Goal: Task Accomplishment & Management: Manage account settings

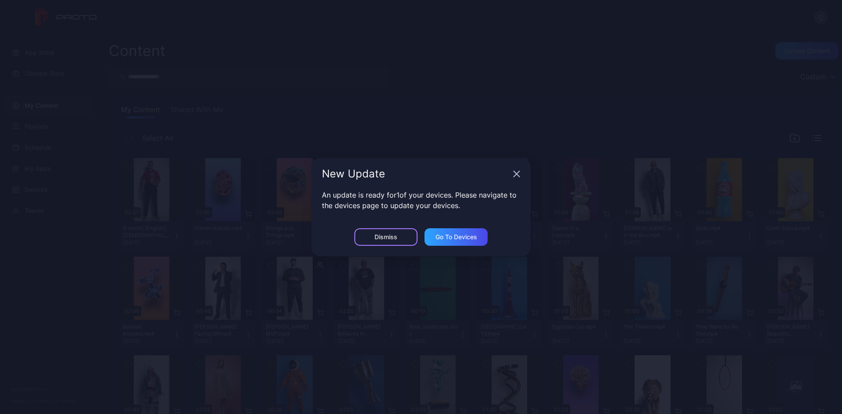
drag, startPoint x: 381, startPoint y: 239, endPoint x: 554, endPoint y: 146, distance: 195.8
click at [382, 239] on div "Dismiss" at bounding box center [385, 237] width 23 height 7
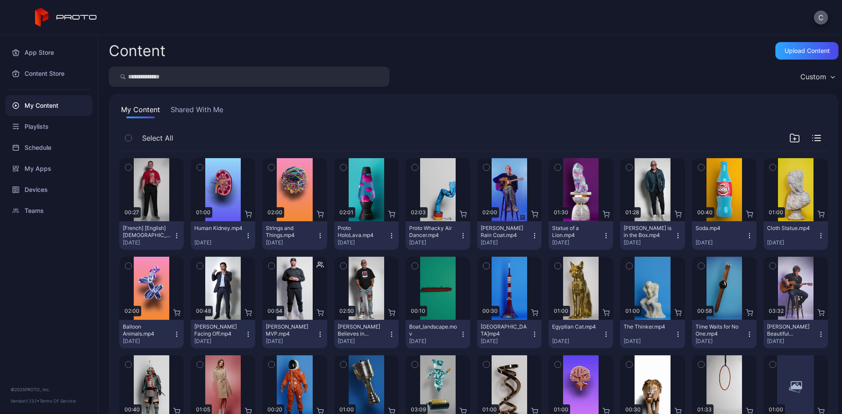
click at [790, 18] on button "C" at bounding box center [821, 18] width 14 height 14
click at [620, 29] on div "C" at bounding box center [421, 17] width 842 height 35
click at [53, 186] on div "Devices" at bounding box center [48, 189] width 87 height 21
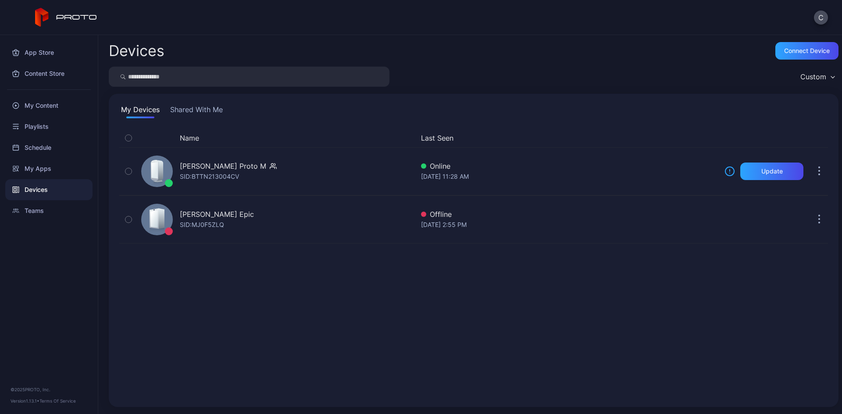
click at [790, 25] on div "C" at bounding box center [421, 17] width 842 height 35
click at [790, 14] on button "C" at bounding box center [821, 18] width 14 height 14
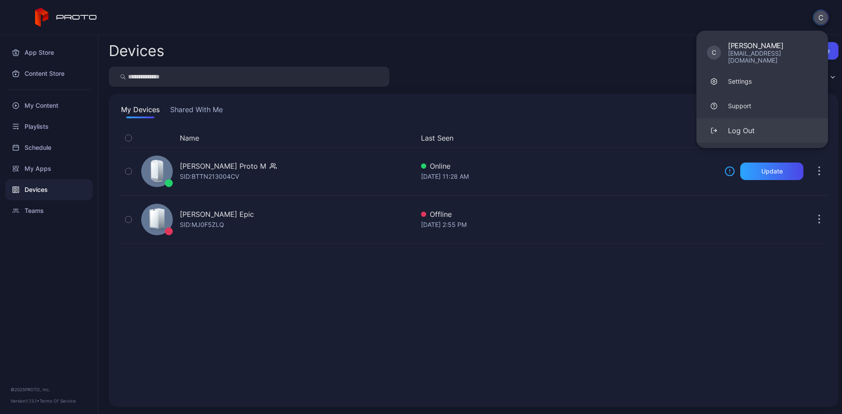
click at [755, 119] on button "Log Out" at bounding box center [762, 130] width 132 height 25
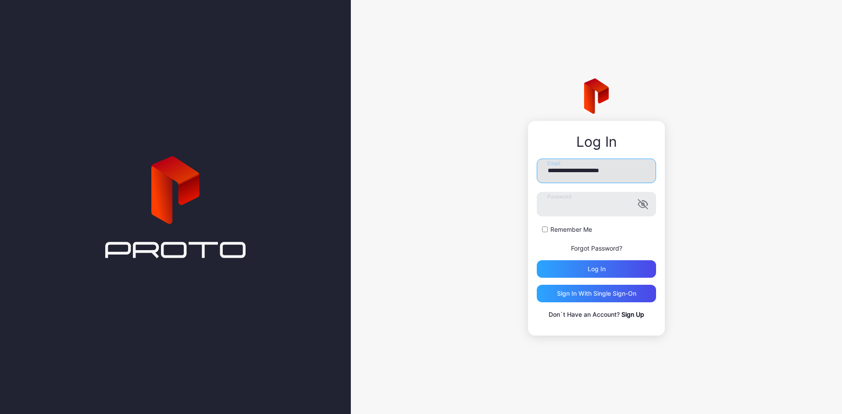
click at [610, 181] on input "**********" at bounding box center [596, 171] width 119 height 25
type input "**********"
click at [582, 271] on div "Log in" at bounding box center [596, 269] width 119 height 18
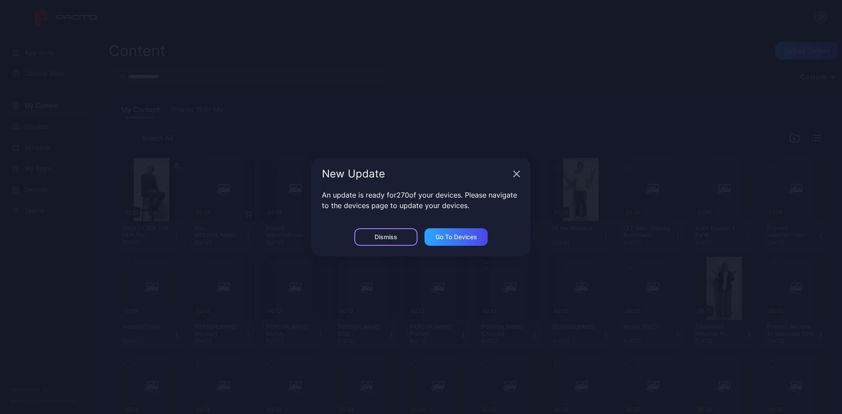
click at [379, 234] on div "Dismiss" at bounding box center [385, 237] width 23 height 7
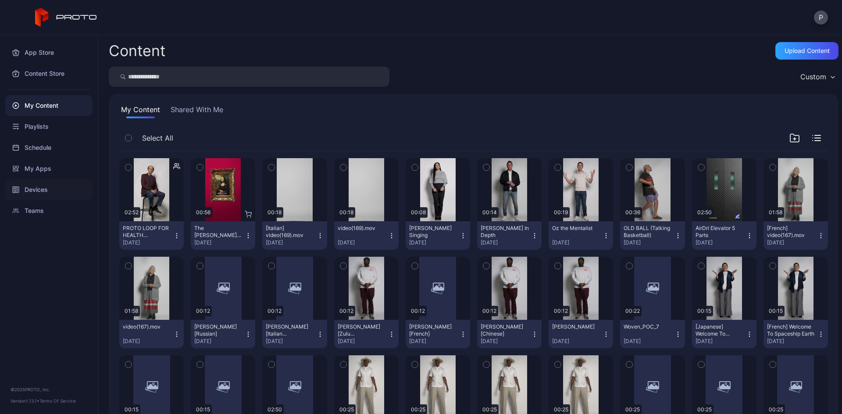
click at [50, 182] on div "Devices" at bounding box center [48, 189] width 87 height 21
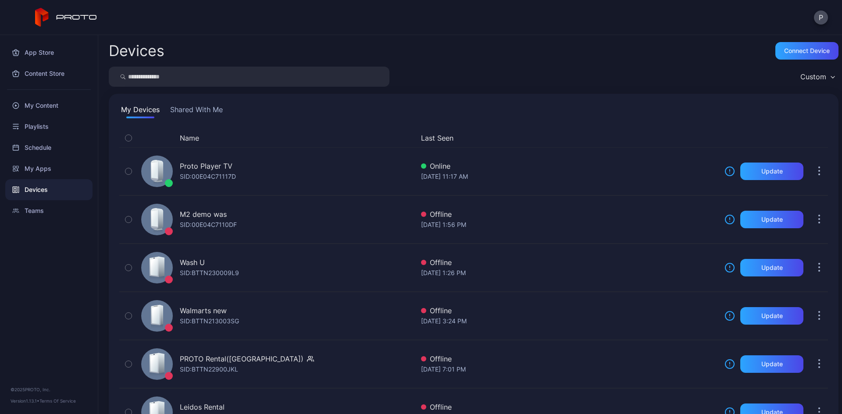
click at [176, 79] on input "search" at bounding box center [249, 77] width 281 height 20
type input "**"
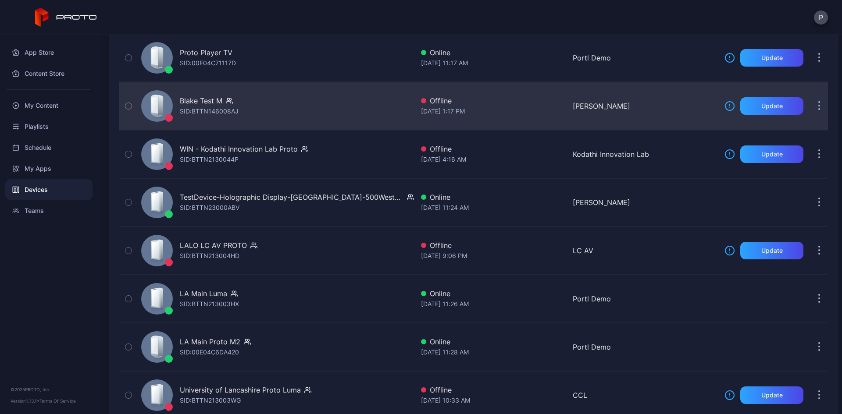
scroll to position [132, 0]
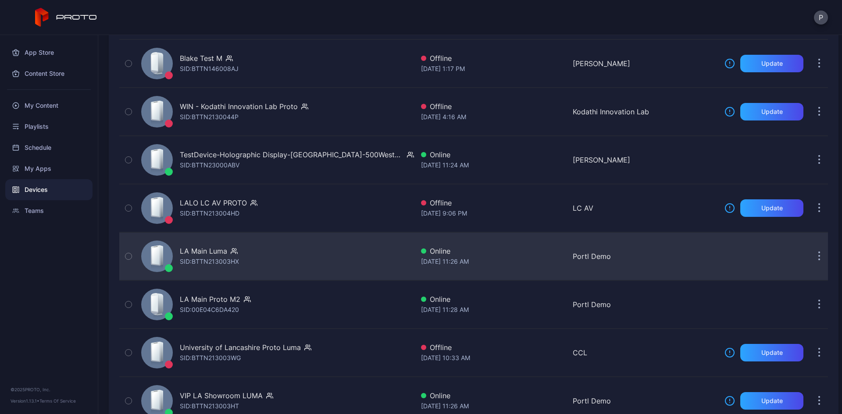
click at [305, 244] on div "LA Main Luma SID: BTTN213003HX" at bounding box center [276, 257] width 276 height 44
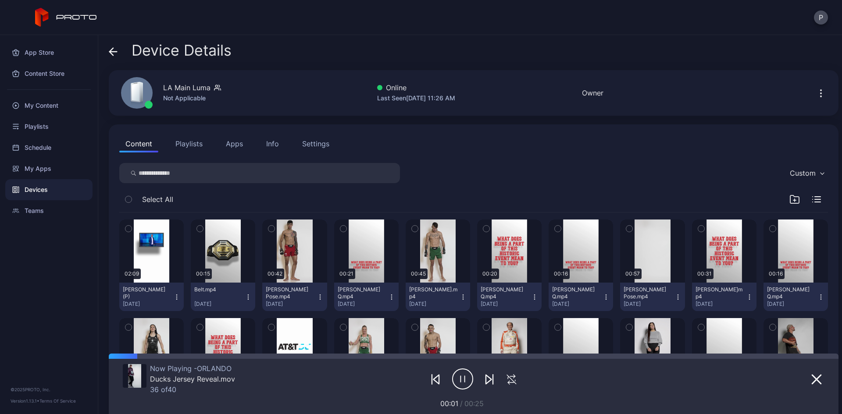
click at [790, 92] on icon "button" at bounding box center [821, 93] width 11 height 11
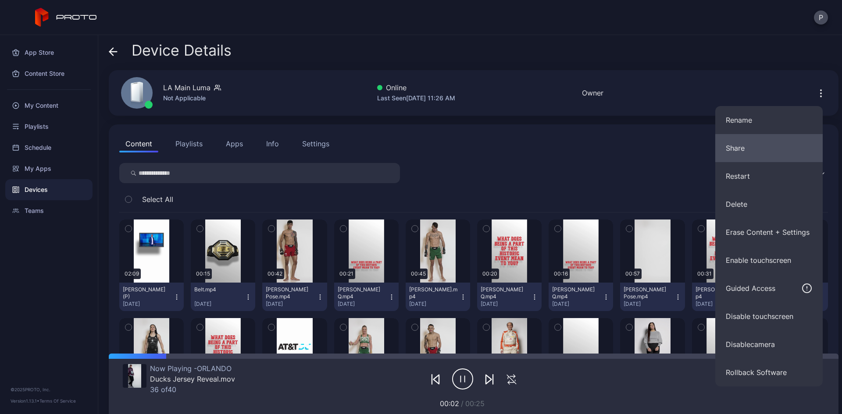
click at [728, 155] on button "Share" at bounding box center [768, 148] width 107 height 28
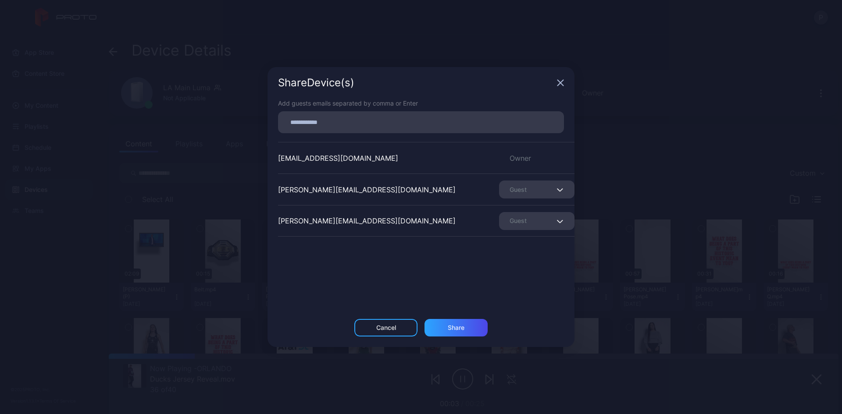
click at [399, 119] on input at bounding box center [420, 122] width 275 height 11
type input "**********"
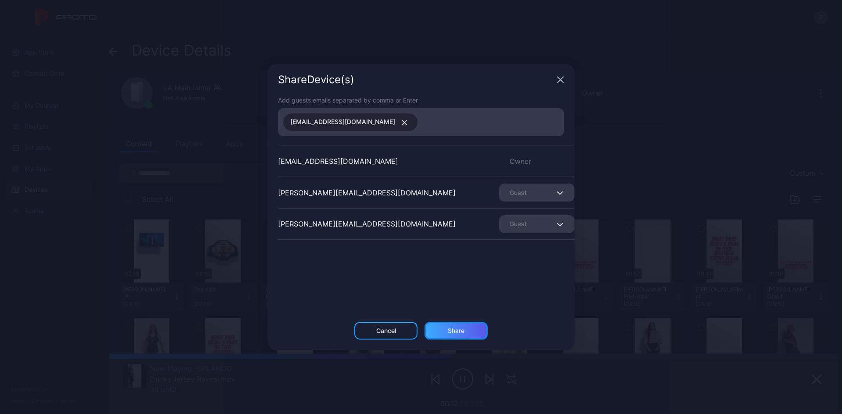
click at [459, 331] on div "Share" at bounding box center [456, 331] width 17 height 7
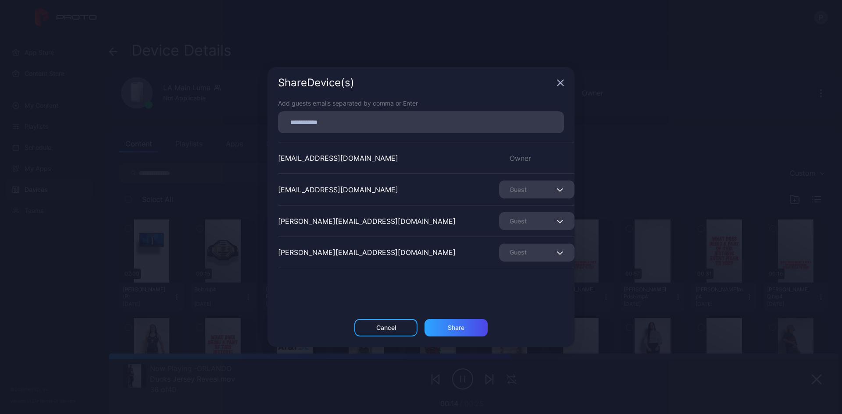
click at [559, 85] on icon "button" at bounding box center [561, 83] width 6 height 6
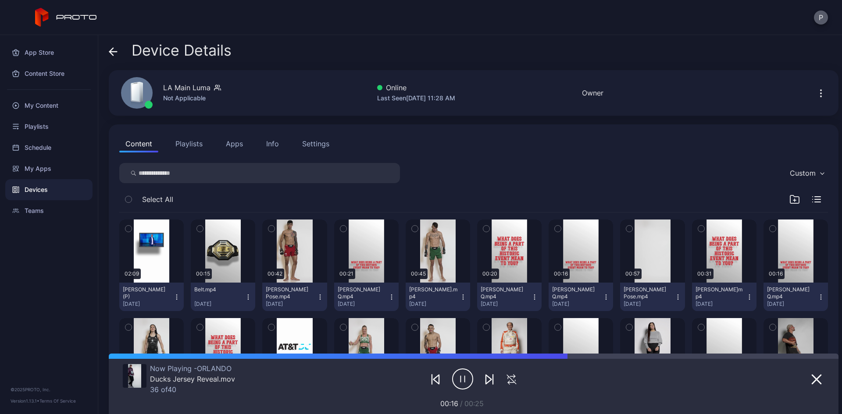
click at [790, 16] on button "P" at bounding box center [821, 18] width 14 height 14
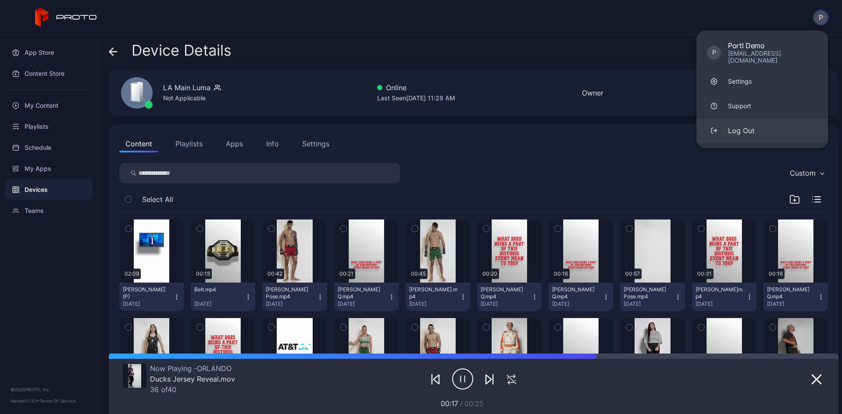
click at [741, 129] on button "Log Out" at bounding box center [762, 130] width 132 height 25
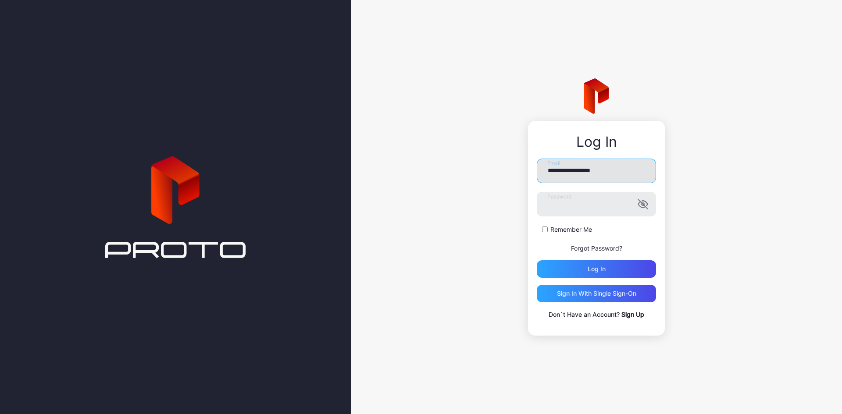
click at [615, 167] on input "**********" at bounding box center [596, 171] width 119 height 25
type input "**********"
click at [589, 268] on div "Log in" at bounding box center [597, 269] width 18 height 7
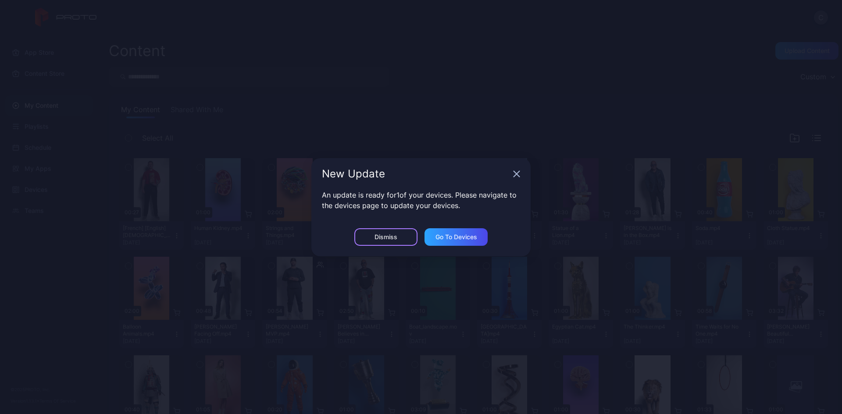
click at [364, 234] on div "Dismiss" at bounding box center [385, 237] width 63 height 18
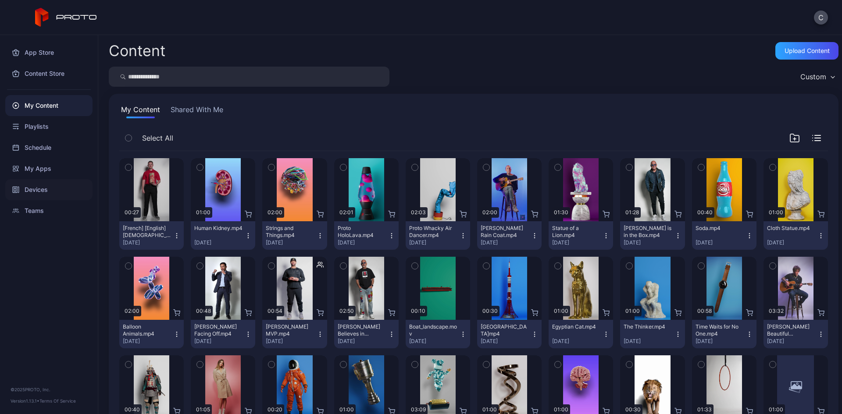
click at [53, 185] on div "Devices" at bounding box center [48, 189] width 87 height 21
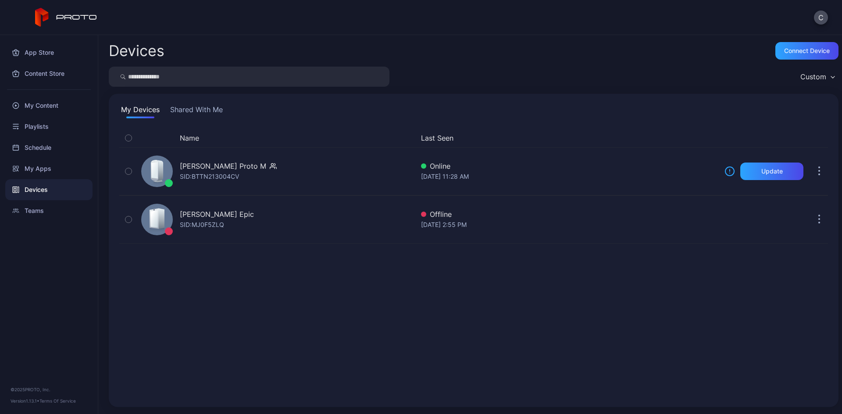
click at [790, 11] on div "C" at bounding box center [821, 18] width 14 height 14
click at [790, 14] on button "C" at bounding box center [821, 18] width 14 height 14
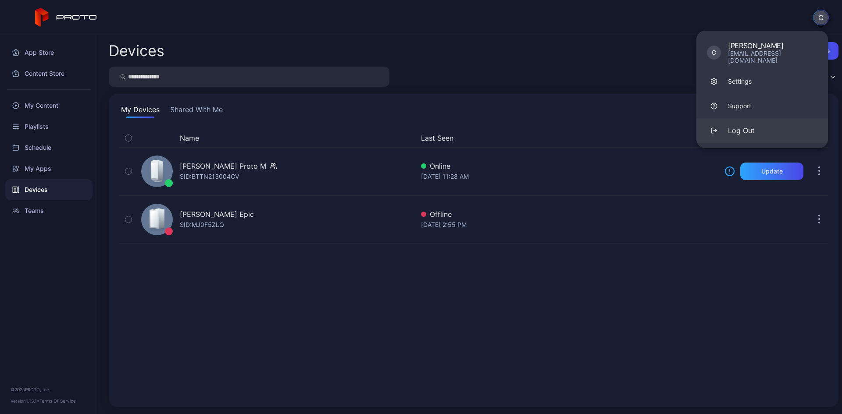
click at [730, 128] on div "Log Out" at bounding box center [741, 130] width 27 height 11
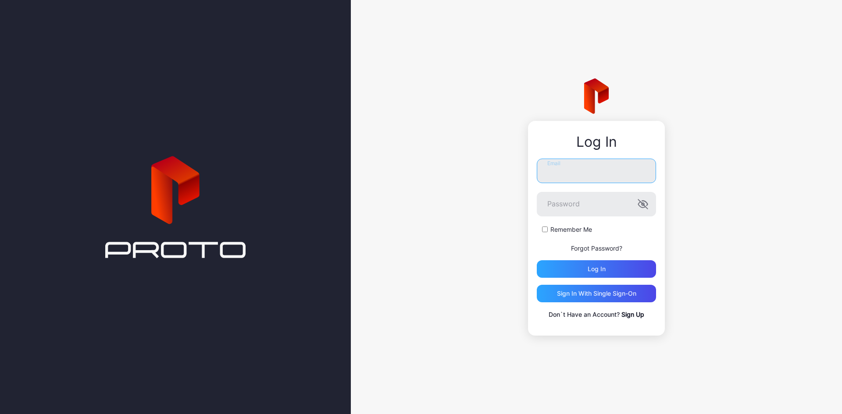
type input "**********"
click at [627, 316] on link "Sign Up" at bounding box center [632, 314] width 23 height 7
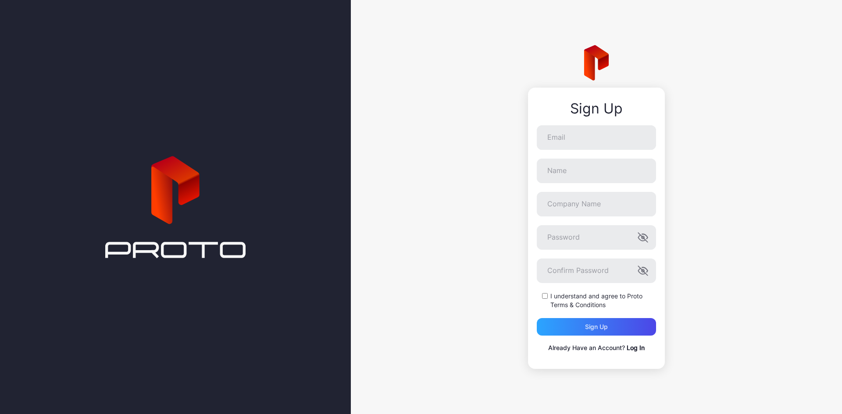
click at [264, 110] on div at bounding box center [175, 207] width 351 height 414
click at [638, 345] on link "Log In" at bounding box center [636, 347] width 18 height 7
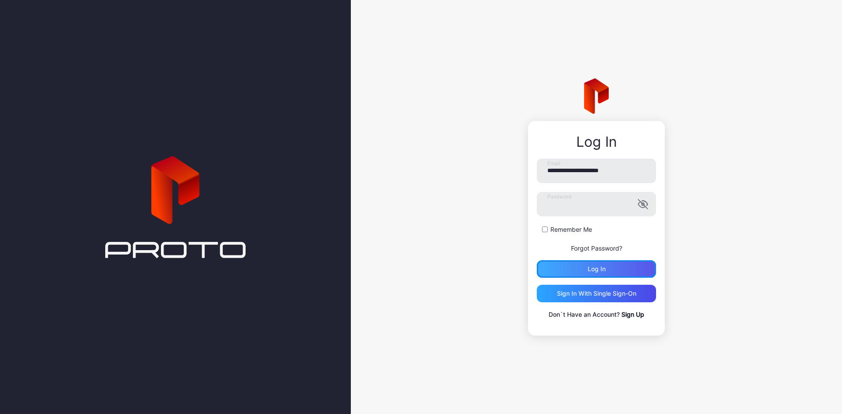
click at [556, 274] on div "Log in" at bounding box center [596, 269] width 119 height 18
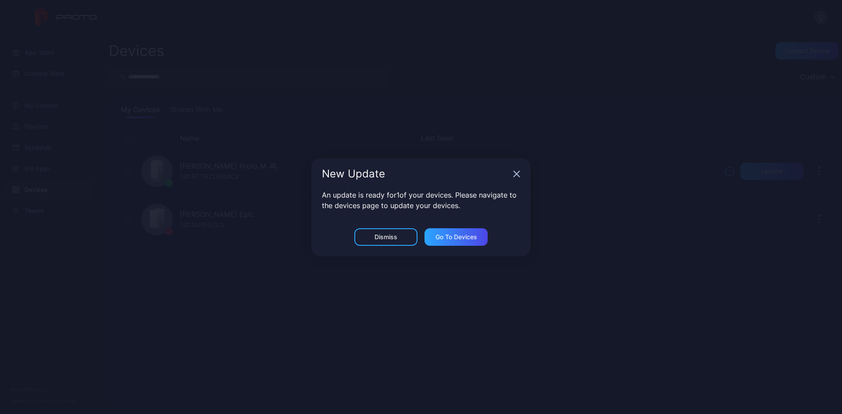
click at [515, 171] on icon "button" at bounding box center [516, 174] width 7 height 7
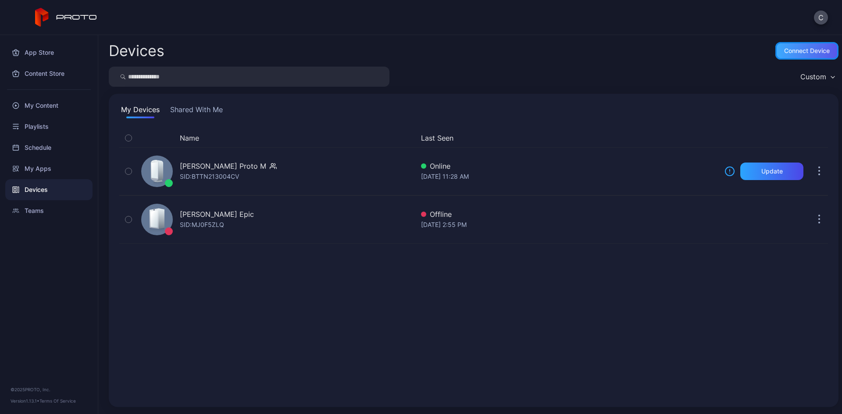
click at [781, 56] on div "Connect device" at bounding box center [806, 51] width 63 height 18
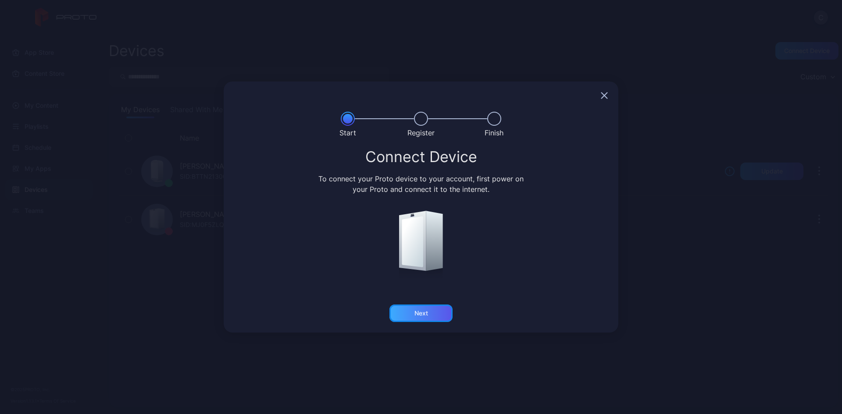
click at [432, 316] on div "Next" at bounding box center [420, 314] width 63 height 18
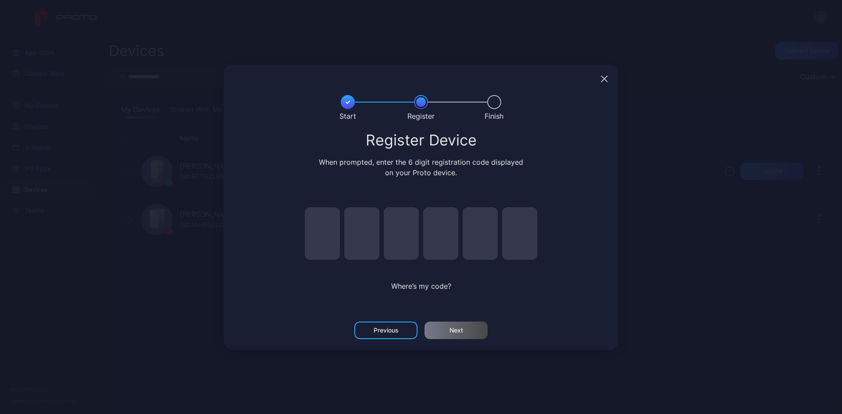
click at [323, 236] on input "pin code 1 of 6" at bounding box center [322, 233] width 35 height 53
click at [607, 78] on icon "button" at bounding box center [604, 78] width 7 height 7
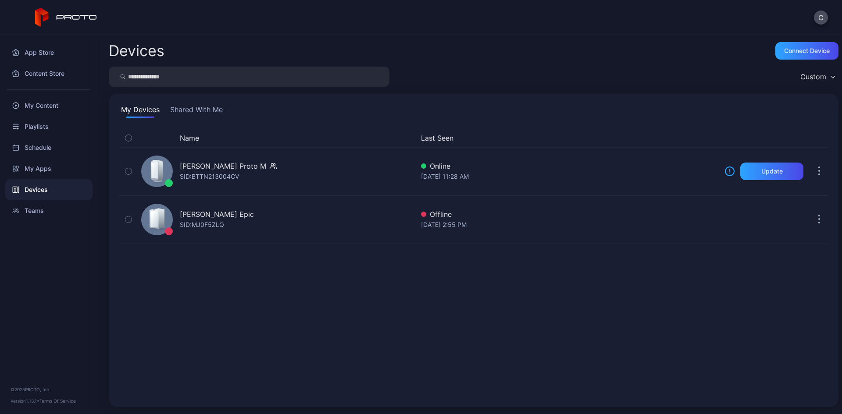
click at [199, 113] on button "Shared With Me" at bounding box center [196, 111] width 56 height 14
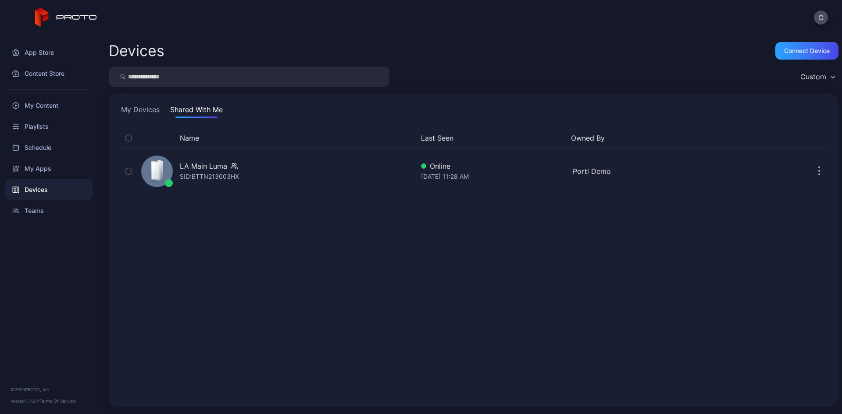
click at [153, 109] on button "My Devices" at bounding box center [140, 111] width 42 height 14
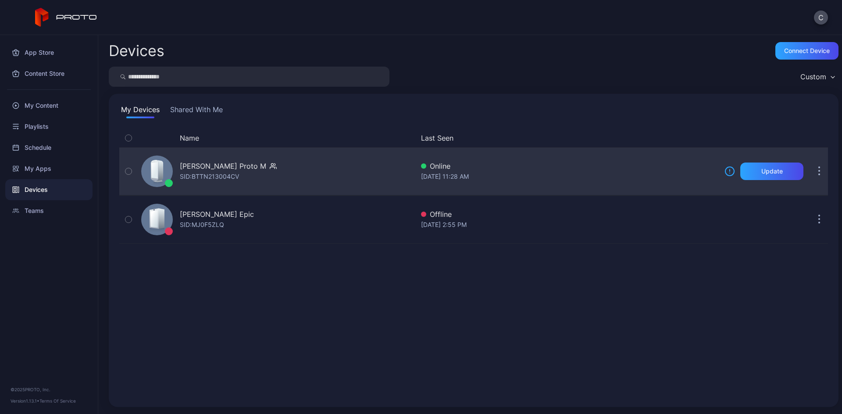
click at [790, 172] on button "button" at bounding box center [819, 172] width 18 height 18
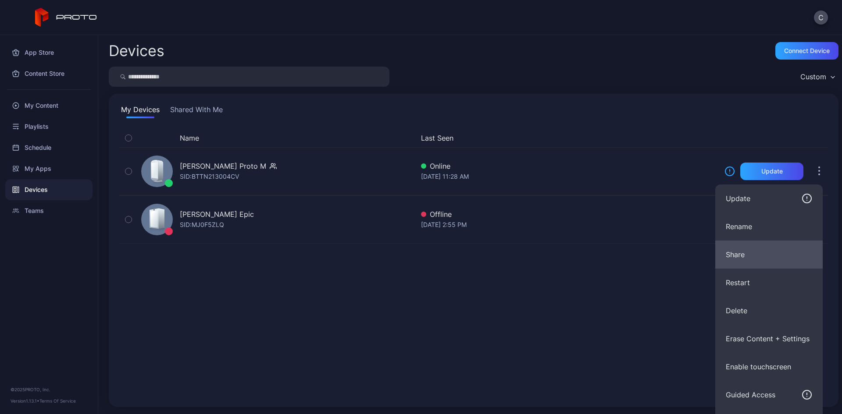
click at [736, 260] on button "Share" at bounding box center [768, 255] width 107 height 28
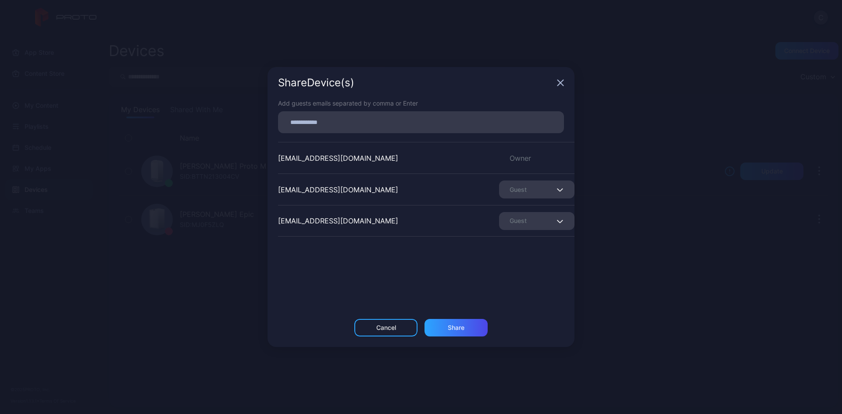
click at [341, 120] on input at bounding box center [420, 122] width 275 height 11
type input "**********"
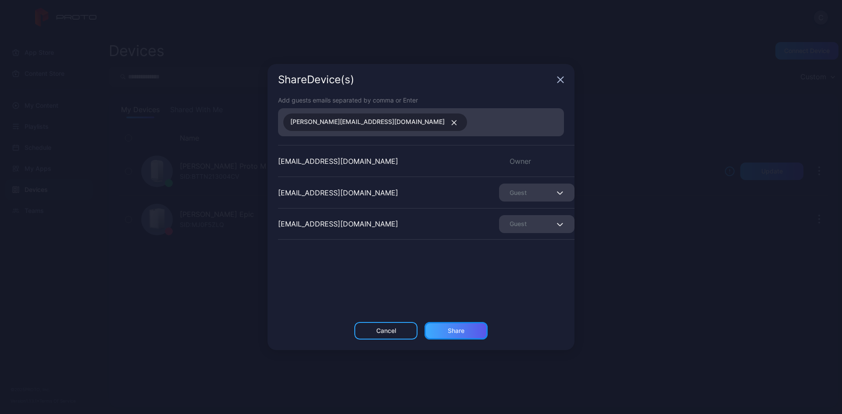
click at [466, 338] on div "Share" at bounding box center [455, 331] width 63 height 18
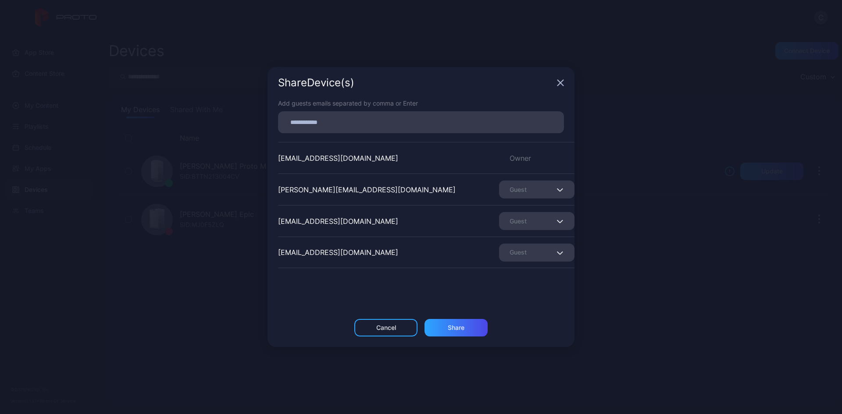
click at [534, 253] on div "Guest" at bounding box center [536, 253] width 75 height 18
click at [400, 269] on div "colerossman99@gmail.com Owner blake@protohologram.com Guest portldemo@gmail.com…" at bounding box center [426, 208] width 296 height 132
click at [559, 82] on icon "button" at bounding box center [561, 83] width 6 height 6
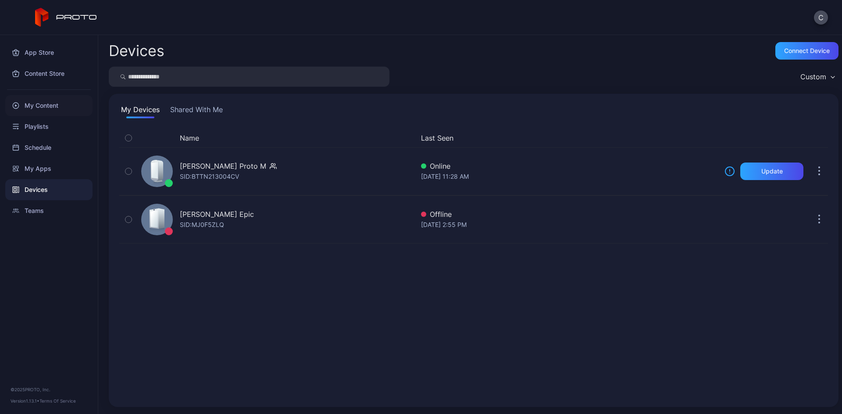
click at [39, 103] on div "My Content" at bounding box center [48, 105] width 87 height 21
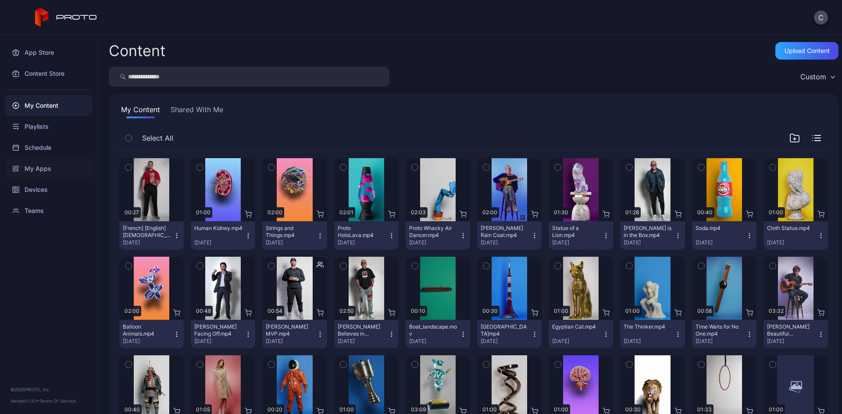
click at [35, 169] on div "My Apps" at bounding box center [48, 168] width 87 height 21
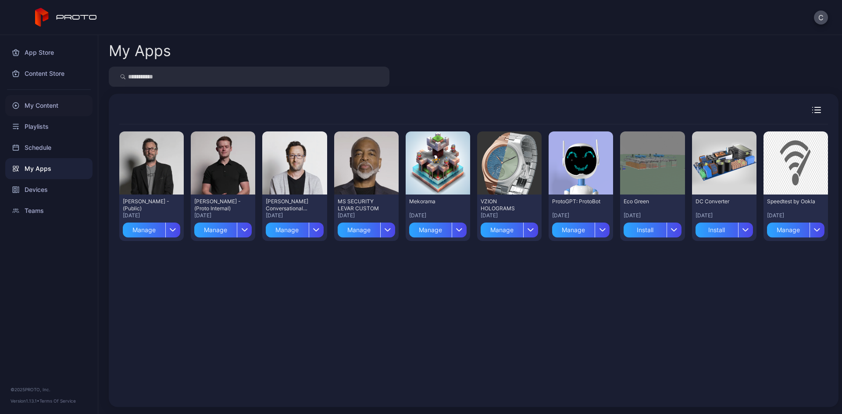
click at [54, 106] on div "My Content" at bounding box center [48, 105] width 87 height 21
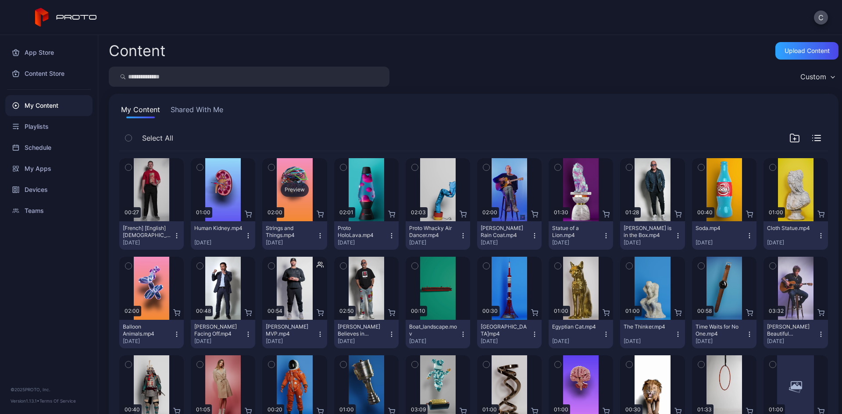
click at [290, 196] on div "Preview" at bounding box center [295, 190] width 28 height 14
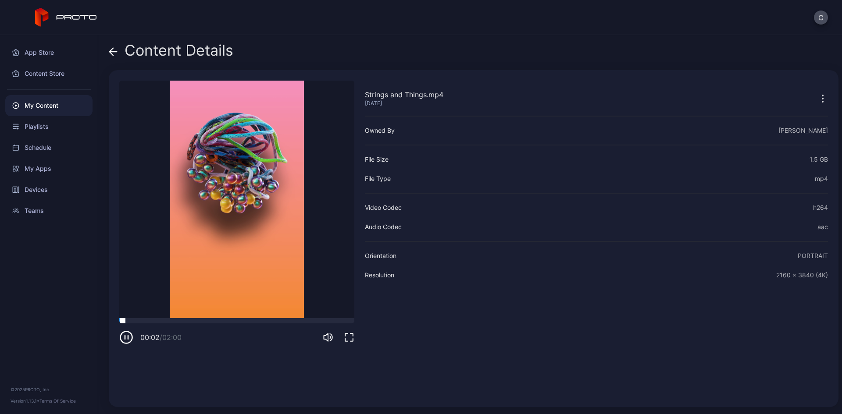
click at [131, 320] on div at bounding box center [236, 320] width 235 height 5
click at [224, 324] on div "00:06 / 02:00" at bounding box center [236, 331] width 235 height 26
click at [236, 318] on div at bounding box center [236, 320] width 235 height 5
click at [289, 323] on div at bounding box center [236, 320] width 235 height 5
click at [114, 52] on icon at bounding box center [113, 52] width 7 height 0
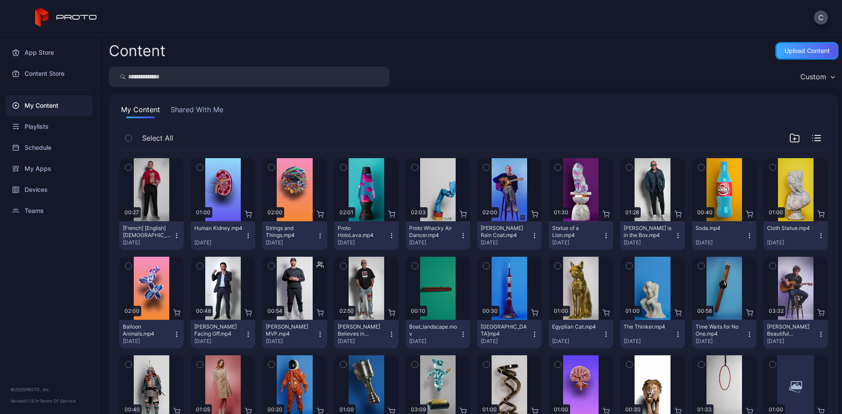
click at [784, 50] on div "Upload Content" at bounding box center [806, 50] width 45 height 7
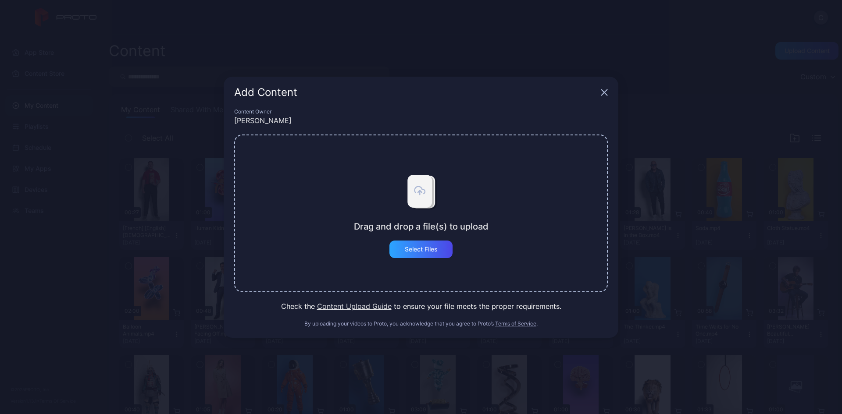
click at [363, 305] on button "Content Upload Guide" at bounding box center [354, 306] width 75 height 11
click at [605, 89] on icon "button" at bounding box center [604, 92] width 7 height 7
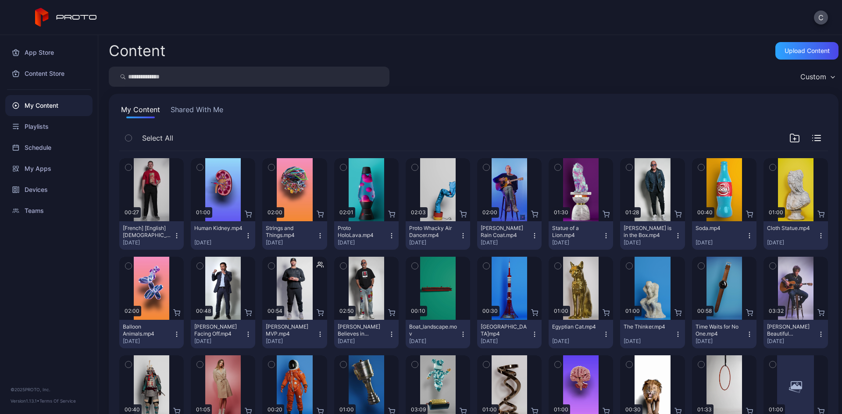
click at [128, 169] on icon "button" at bounding box center [128, 168] width 6 height 10
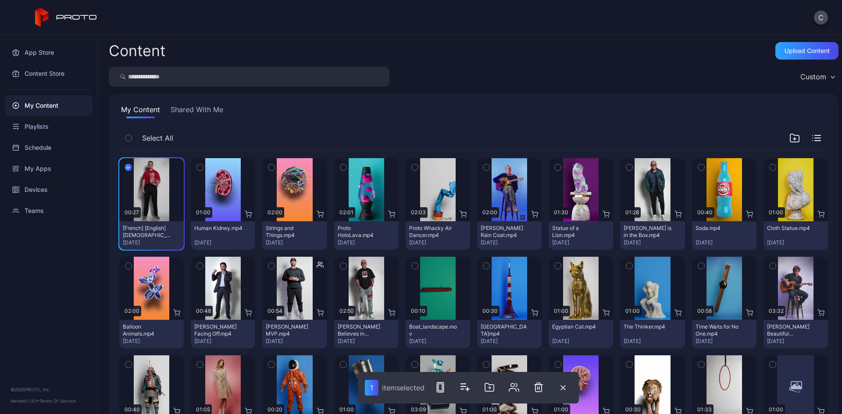
click at [199, 167] on icon "button" at bounding box center [200, 167] width 2 height 1
click at [271, 167] on icon "button" at bounding box center [272, 167] width 2 height 1
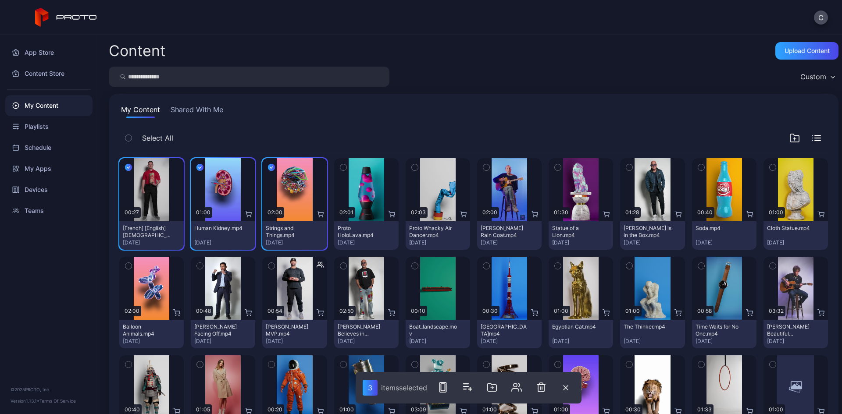
click at [342, 168] on icon "button" at bounding box center [343, 168] width 6 height 10
click at [444, 390] on icon "button" at bounding box center [443, 387] width 11 height 11
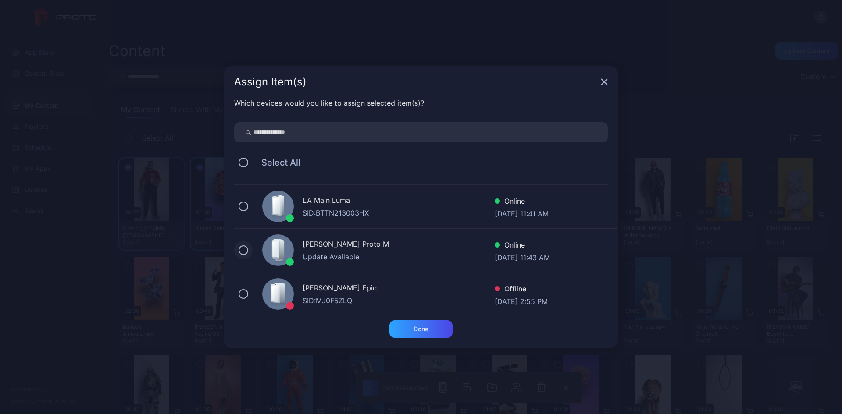
click at [246, 249] on button at bounding box center [244, 251] width 10 height 10
click at [417, 328] on div "Done" at bounding box center [420, 329] width 15 height 7
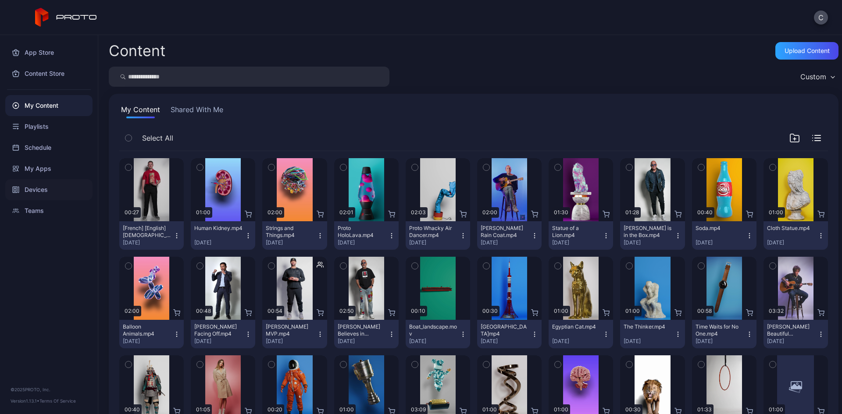
click at [57, 186] on div "Devices" at bounding box center [48, 189] width 87 height 21
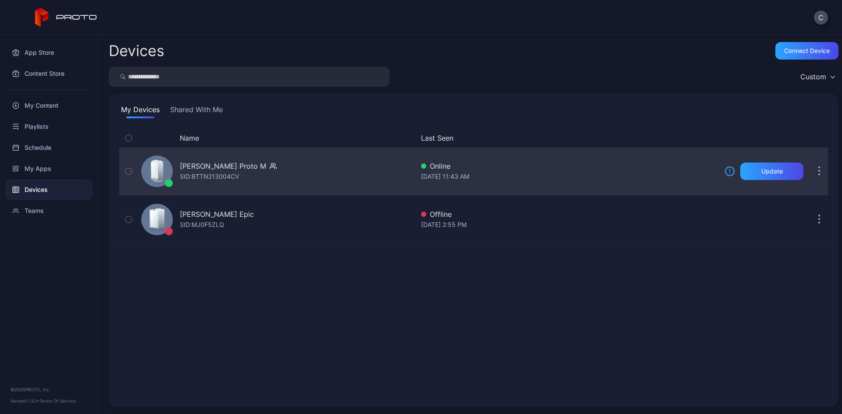
click at [214, 167] on div "[PERSON_NAME] Proto M" at bounding box center [223, 166] width 86 height 11
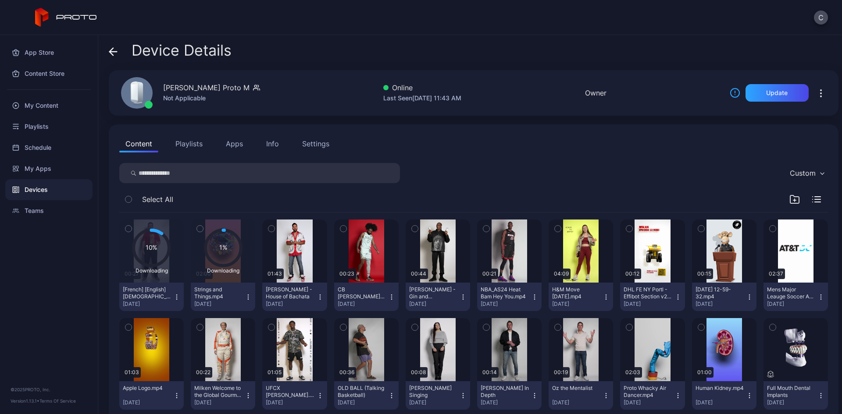
click at [39, 191] on div "Devices" at bounding box center [48, 189] width 87 height 21
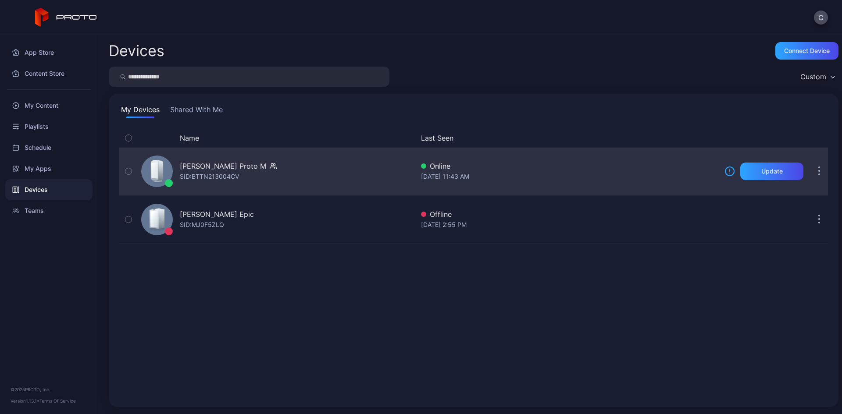
click at [221, 164] on div "[PERSON_NAME] Proto M" at bounding box center [223, 166] width 86 height 11
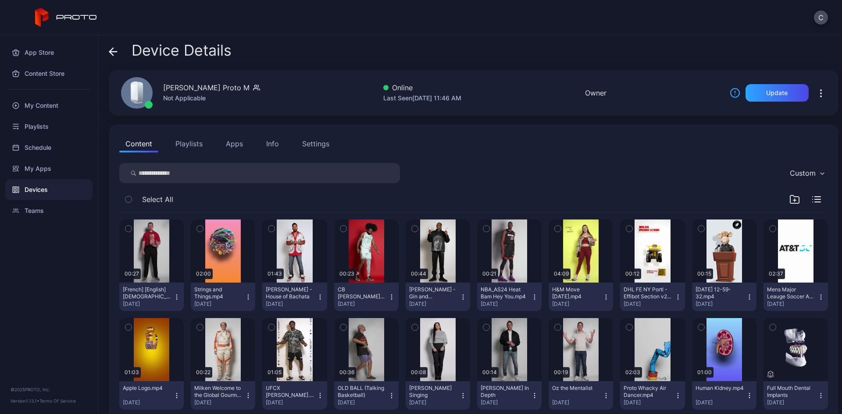
click at [314, 146] on div "Settings" at bounding box center [315, 144] width 27 height 11
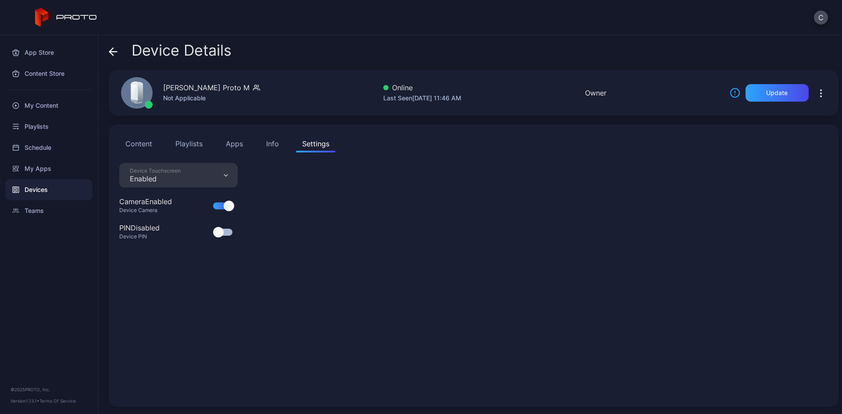
click at [264, 146] on button "Info" at bounding box center [272, 144] width 25 height 18
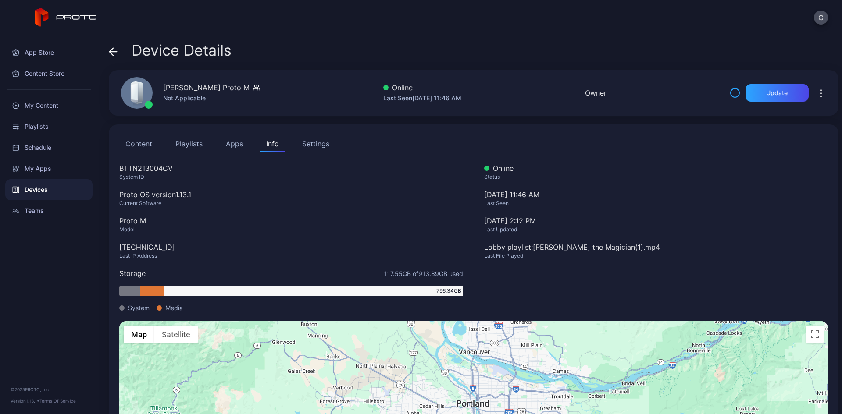
scroll to position [44, 0]
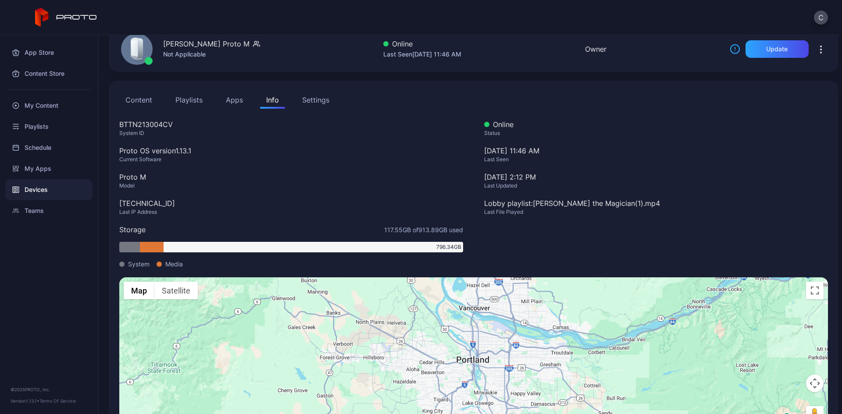
click at [138, 100] on button "Content" at bounding box center [138, 100] width 39 height 18
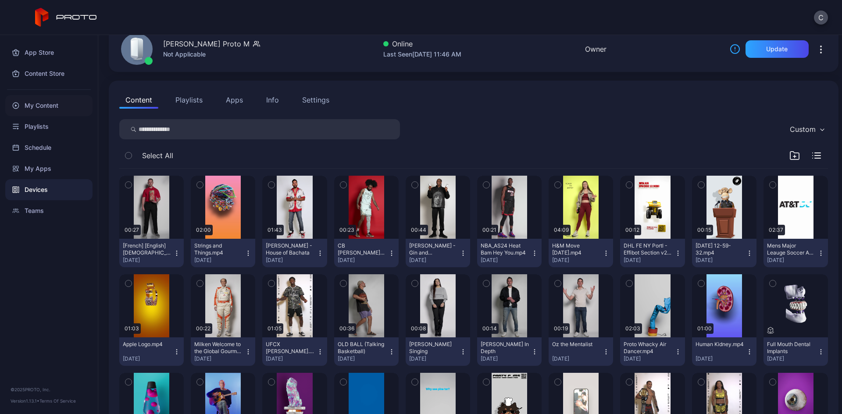
click at [47, 106] on div "My Content" at bounding box center [48, 105] width 87 height 21
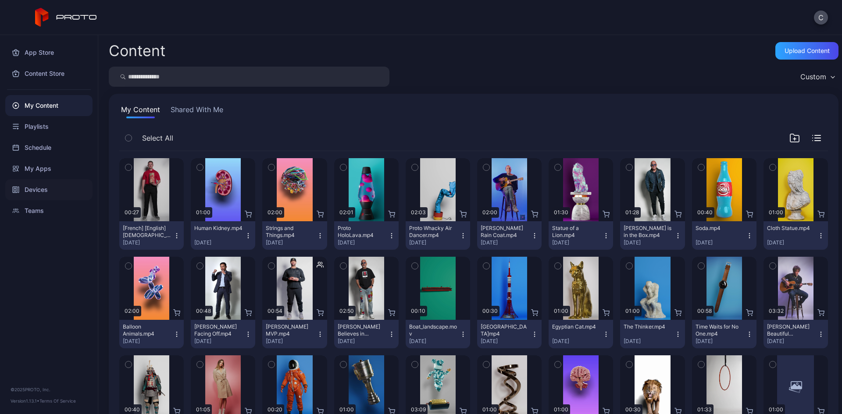
click at [52, 189] on div "Devices" at bounding box center [48, 189] width 87 height 21
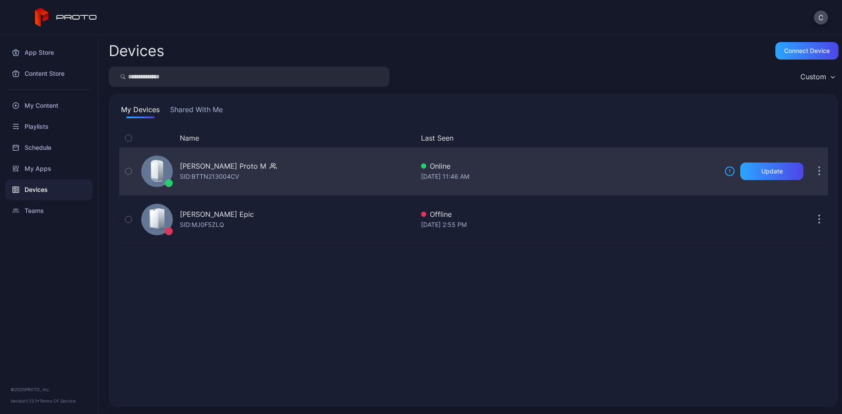
click at [229, 167] on div "[PERSON_NAME] Proto M" at bounding box center [223, 166] width 86 height 11
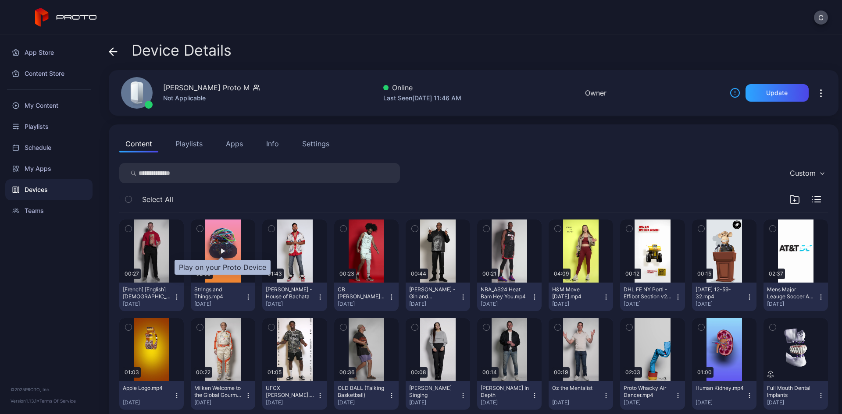
scroll to position [44, 0]
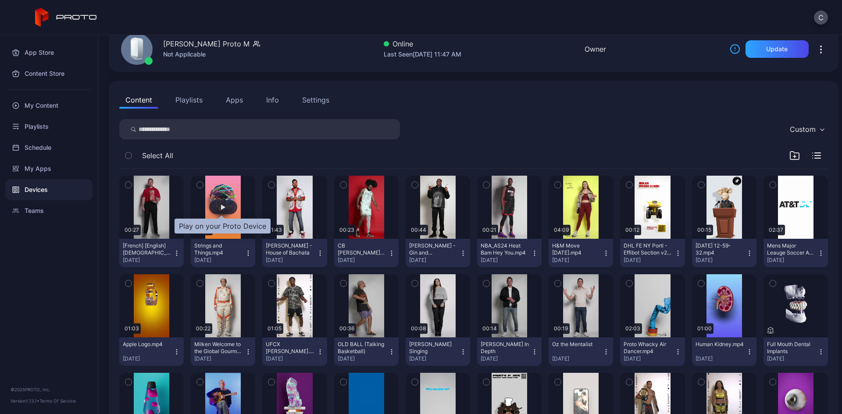
click at [228, 207] on div "button" at bounding box center [223, 207] width 28 height 14
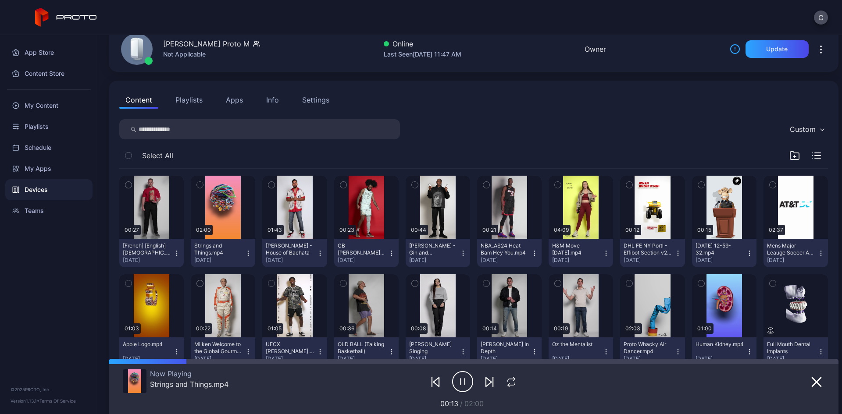
click at [465, 384] on icon "button" at bounding box center [465, 382] width 0 height 6
click at [790, 383] on icon "button" at bounding box center [816, 382] width 11 height 11
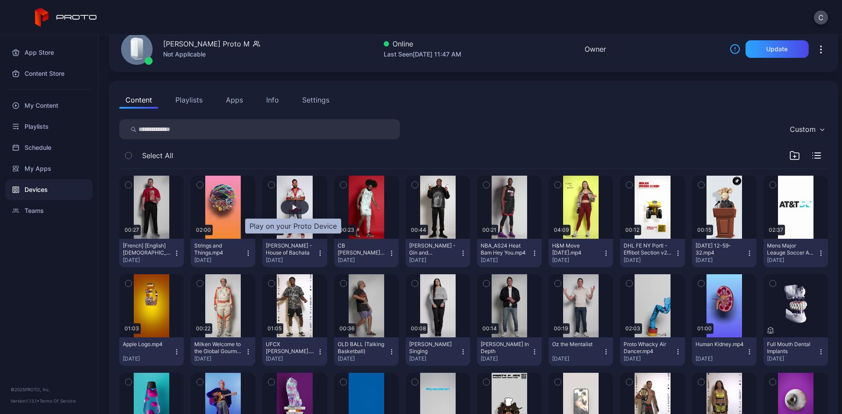
click at [299, 207] on div "button" at bounding box center [295, 207] width 28 height 14
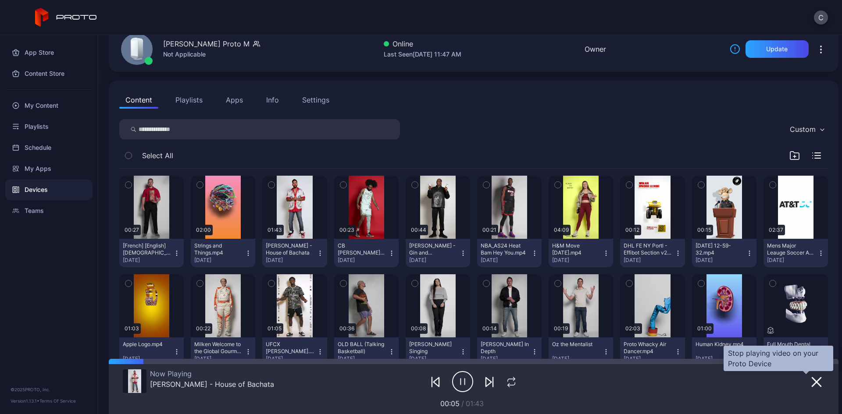
click at [790, 379] on icon "button" at bounding box center [816, 382] width 11 height 11
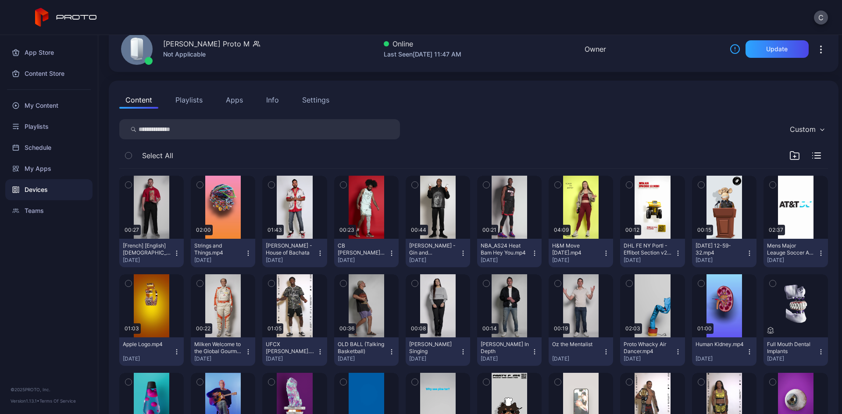
click at [189, 100] on button "Playlists" at bounding box center [188, 100] width 39 height 18
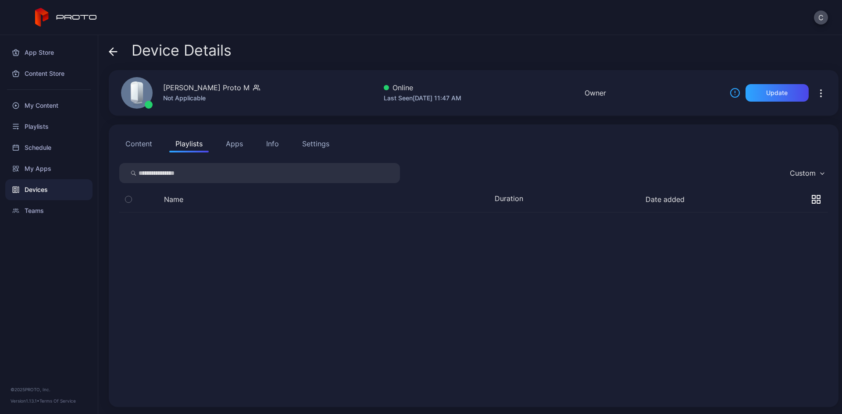
scroll to position [0, 0]
click at [47, 125] on div "Playlists" at bounding box center [48, 126] width 87 height 21
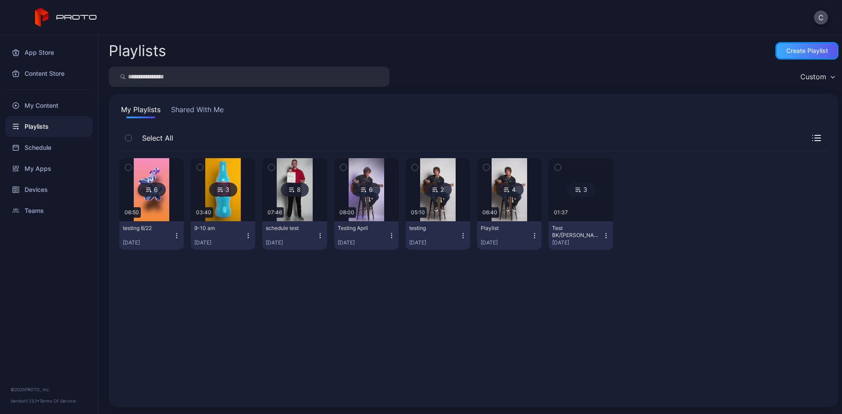
click at [790, 50] on div "Create Playlist" at bounding box center [807, 50] width 42 height 7
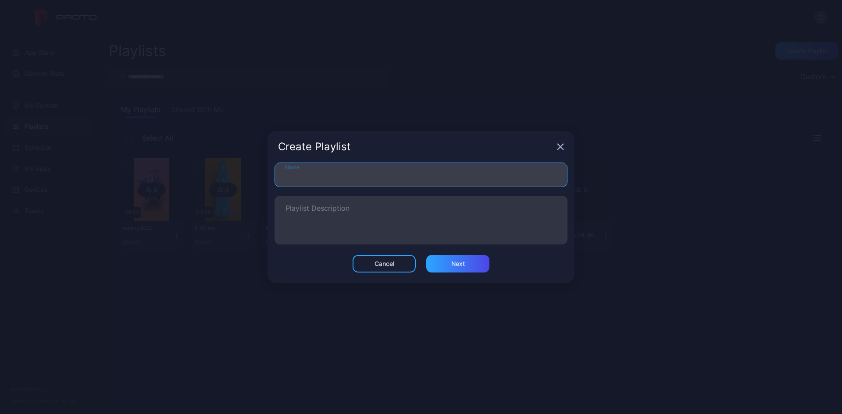
click at [405, 174] on input "Name" at bounding box center [420, 175] width 293 height 25
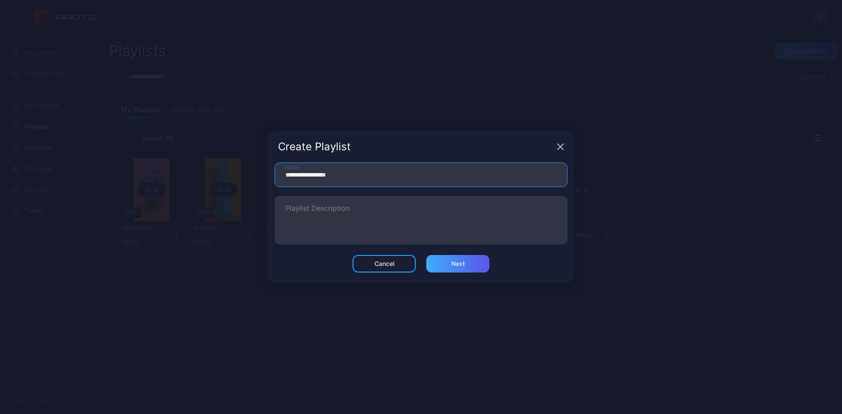
type input "**********"
click at [432, 256] on div "Next" at bounding box center [457, 264] width 63 height 18
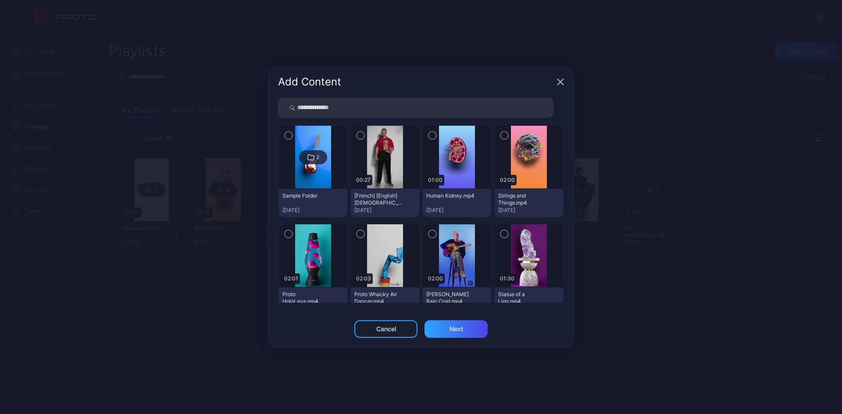
scroll to position [44, 0]
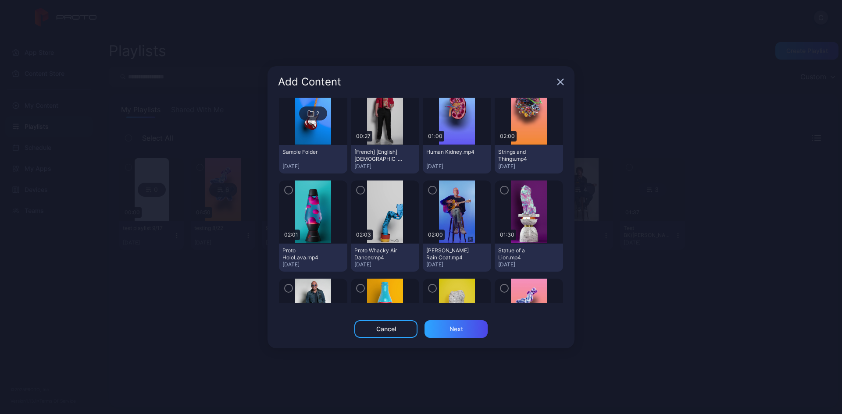
click at [429, 187] on icon "button" at bounding box center [432, 190] width 7 height 10
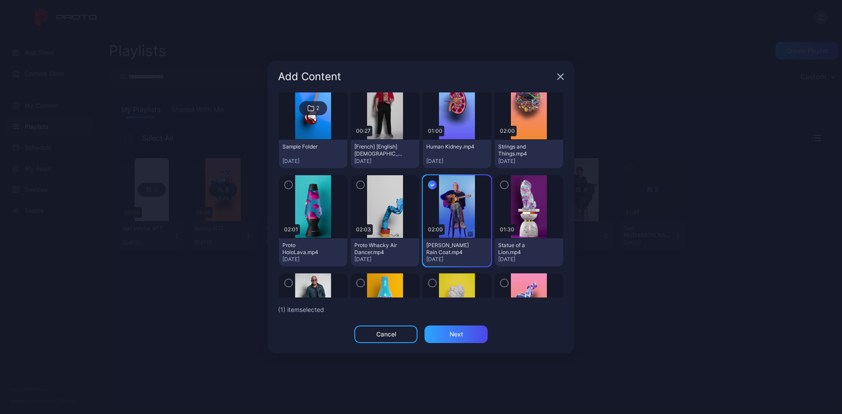
click at [501, 183] on icon "button" at bounding box center [504, 185] width 7 height 10
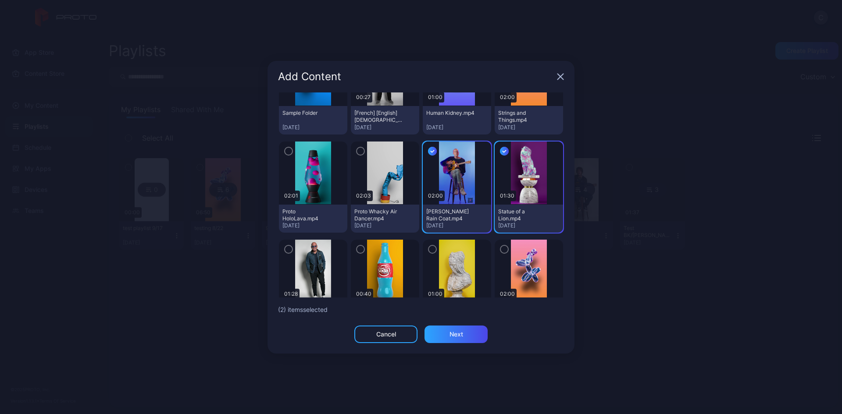
scroll to position [132, 0]
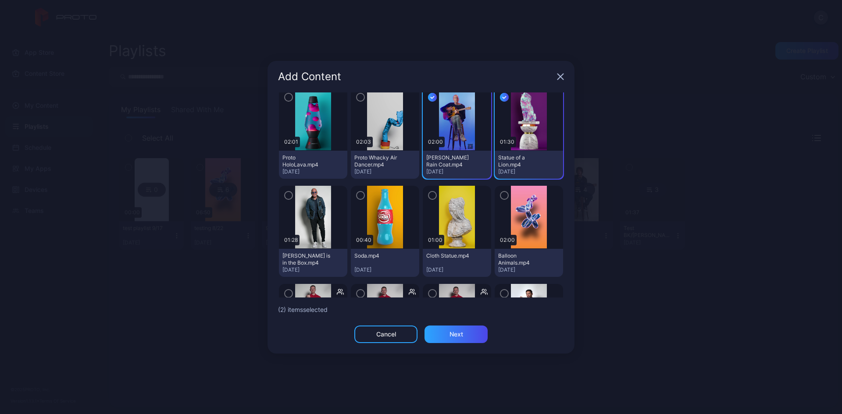
click at [430, 196] on icon "button" at bounding box center [432, 196] width 7 height 10
click at [357, 199] on icon "button" at bounding box center [360, 196] width 7 height 10
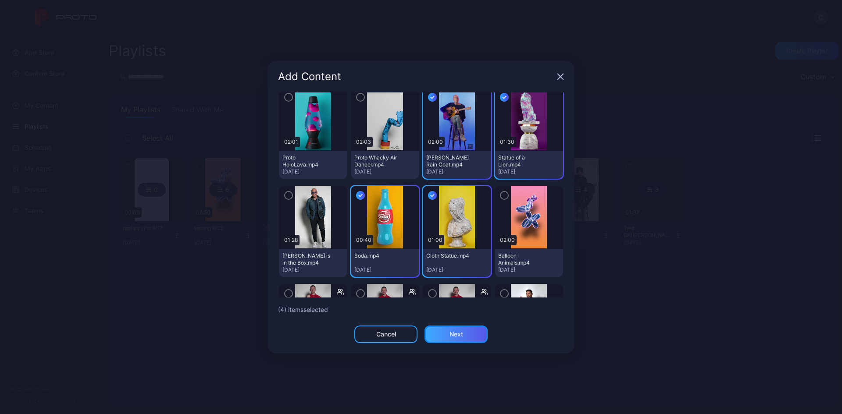
click at [442, 332] on div "Next" at bounding box center [455, 335] width 63 height 18
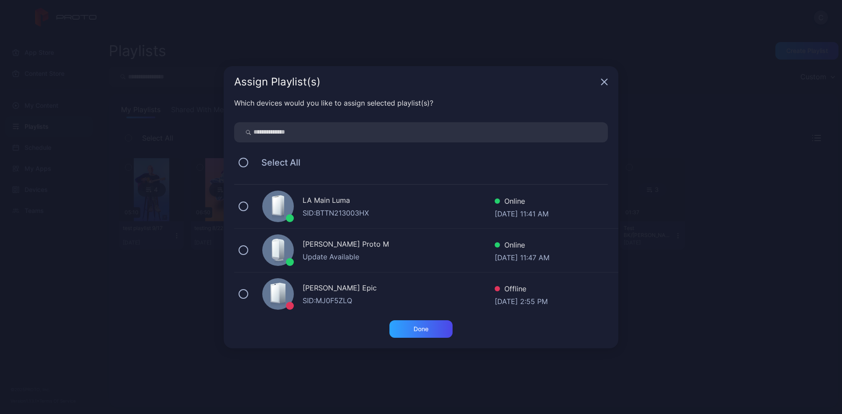
click at [309, 250] on div "[PERSON_NAME] Proto M" at bounding box center [399, 245] width 192 height 13
click at [411, 329] on div "Done" at bounding box center [420, 330] width 63 height 18
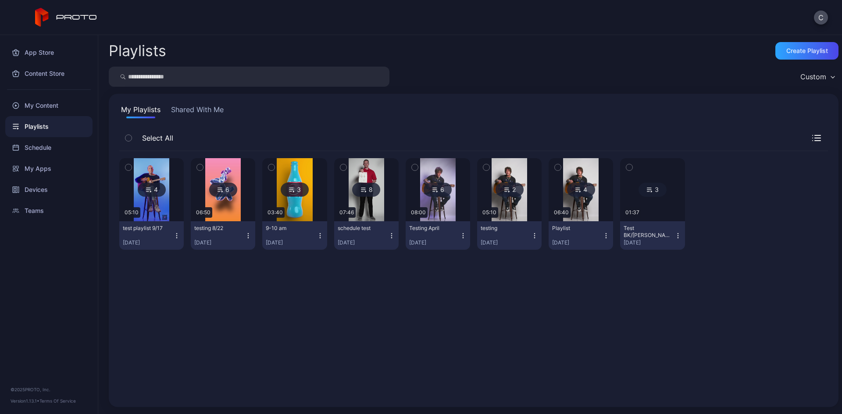
click at [42, 123] on div "Playlists" at bounding box center [48, 126] width 87 height 21
click at [153, 192] on div "4" at bounding box center [152, 190] width 28 height 14
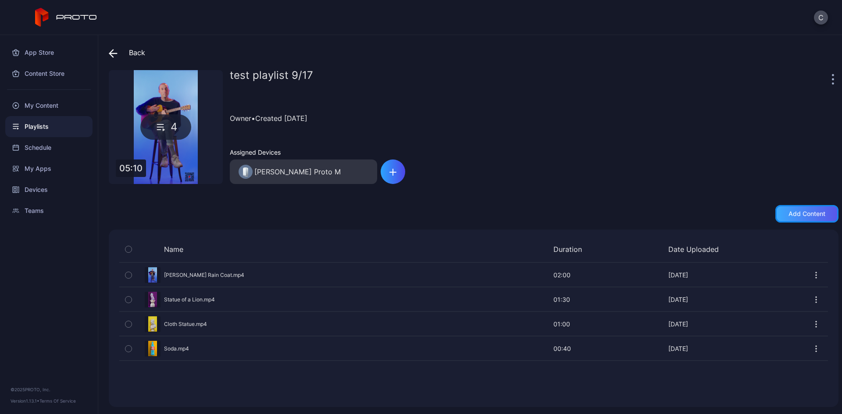
click at [788, 215] on div "Add content" at bounding box center [806, 213] width 37 height 7
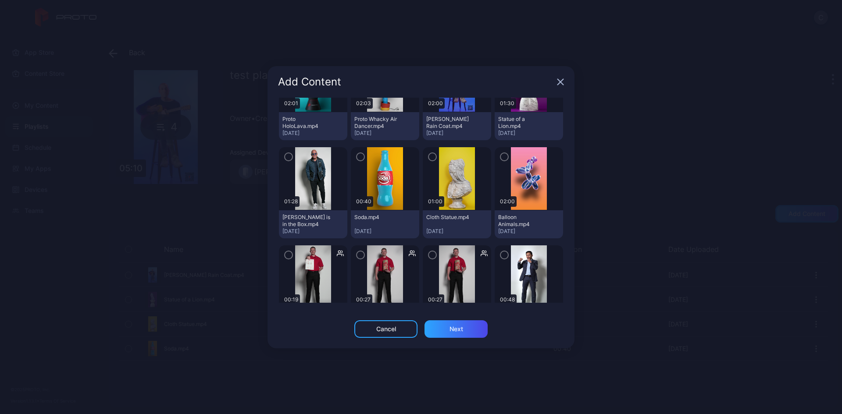
scroll to position [308, 0]
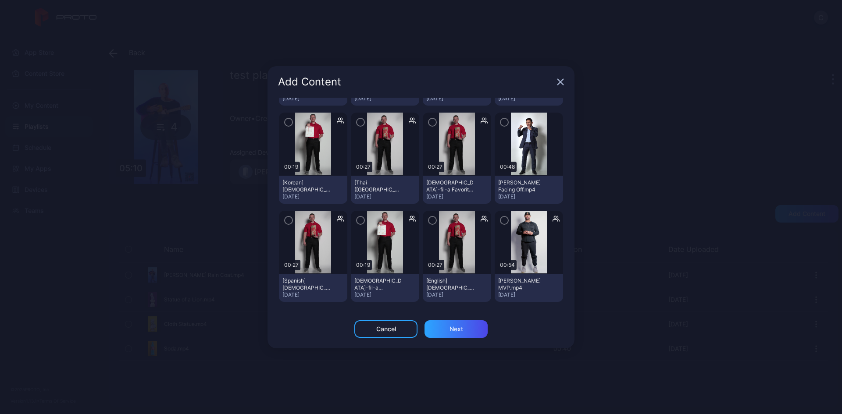
click at [503, 220] on icon "button" at bounding box center [504, 221] width 3 height 2
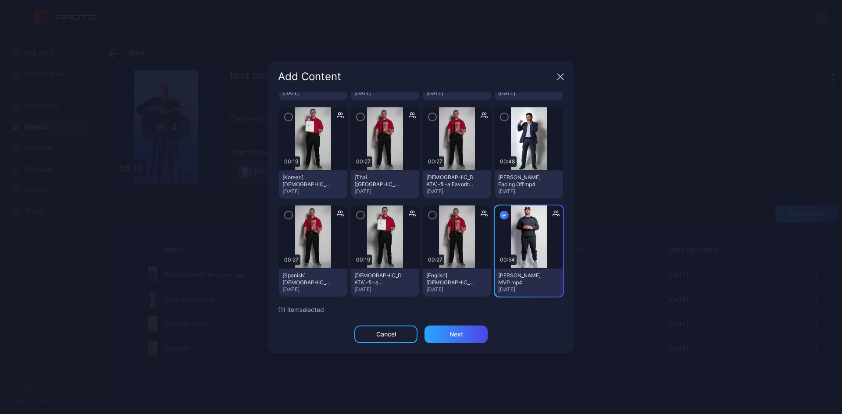
click at [501, 119] on icon "button" at bounding box center [504, 117] width 7 height 10
click at [472, 338] on div "Next" at bounding box center [455, 335] width 63 height 18
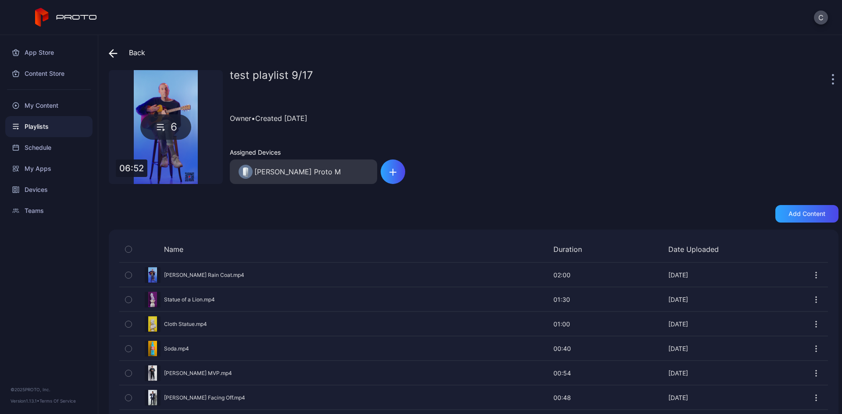
scroll to position [14, 0]
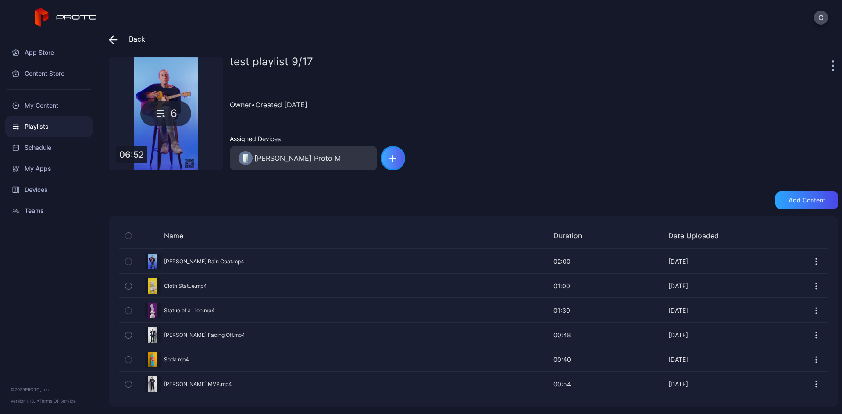
click at [398, 158] on div "button" at bounding box center [393, 158] width 25 height 25
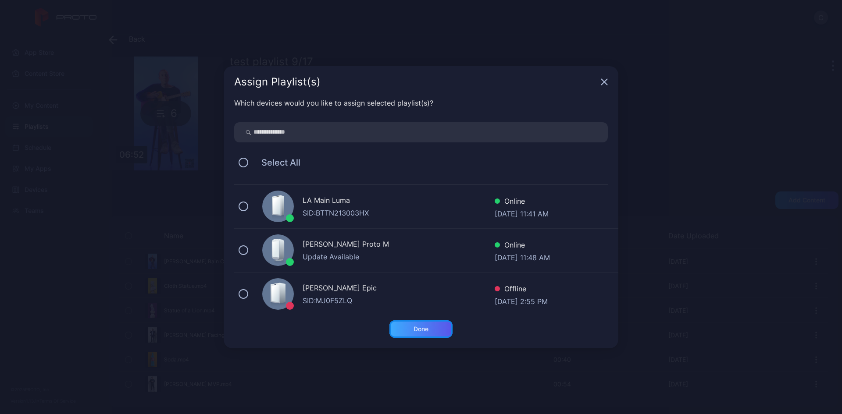
click at [417, 336] on div "Done" at bounding box center [420, 330] width 63 height 18
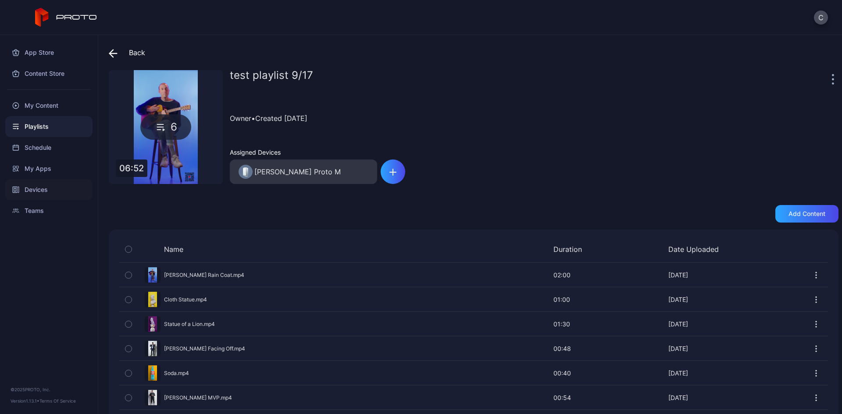
click at [59, 187] on div "Devices" at bounding box center [48, 189] width 87 height 21
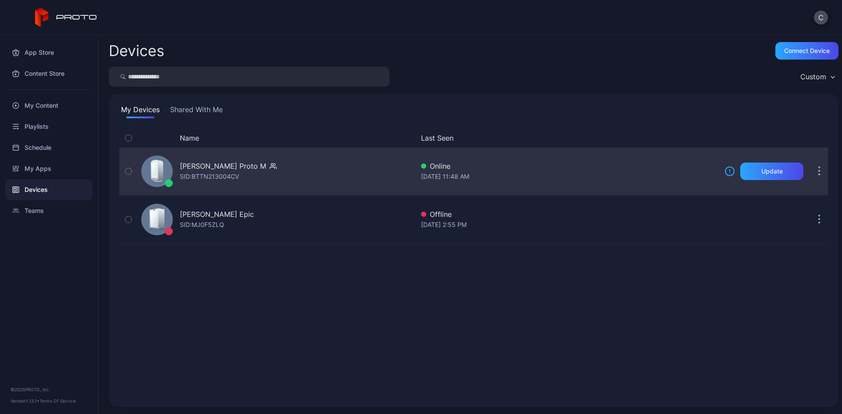
click at [229, 170] on div "[PERSON_NAME] Proto M" at bounding box center [223, 166] width 86 height 11
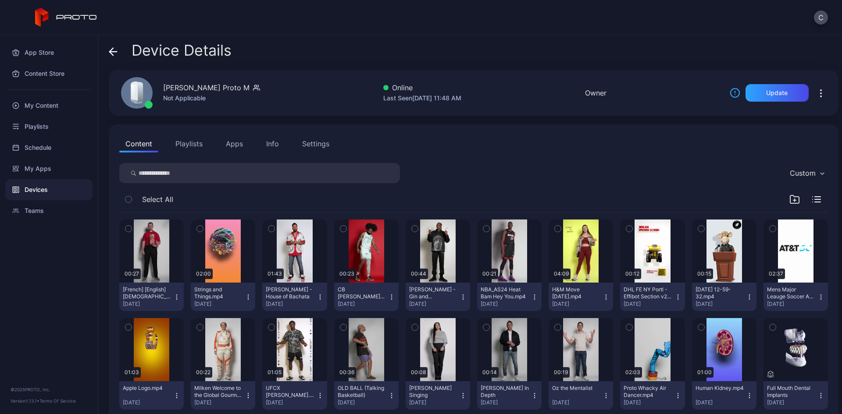
click at [187, 145] on button "Playlists" at bounding box center [188, 144] width 39 height 18
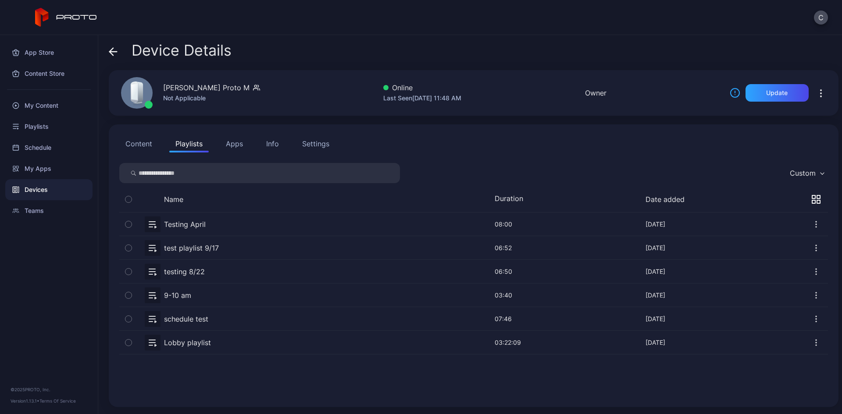
click at [186, 246] on button "button" at bounding box center [473, 247] width 709 height 23
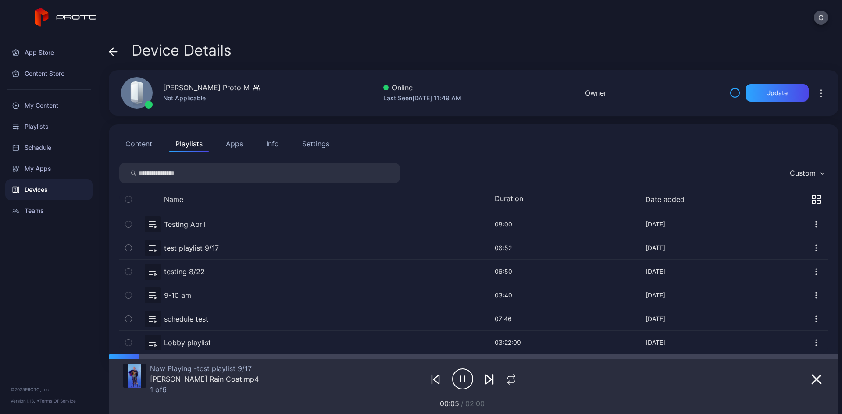
click at [484, 379] on icon "button" at bounding box center [489, 379] width 11 height 11
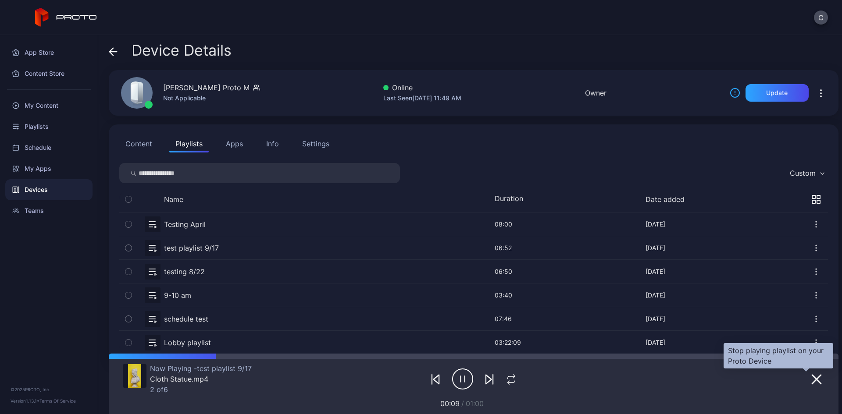
click at [790, 376] on icon "button" at bounding box center [816, 379] width 11 height 11
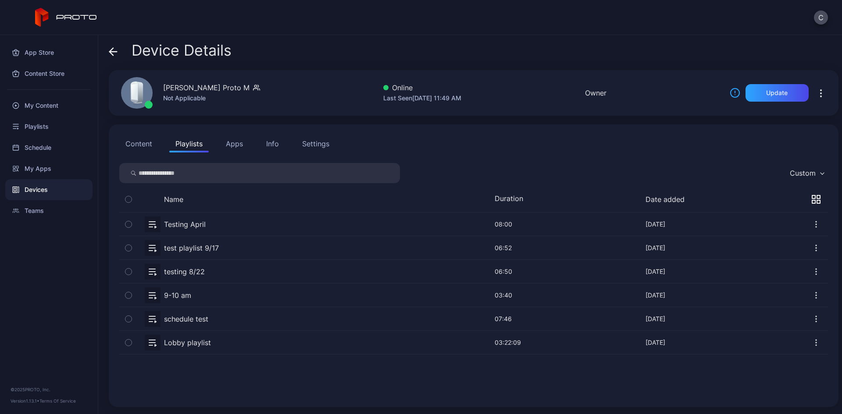
click at [233, 143] on button "Apps" at bounding box center [234, 144] width 29 height 18
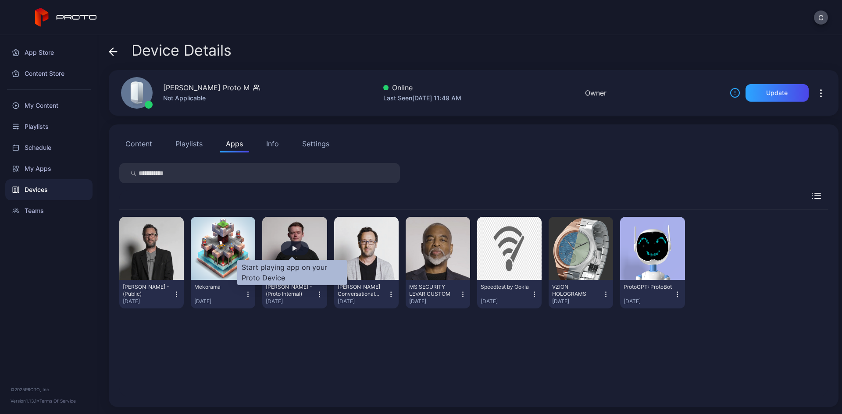
click at [292, 249] on div "button" at bounding box center [294, 248] width 4 height 5
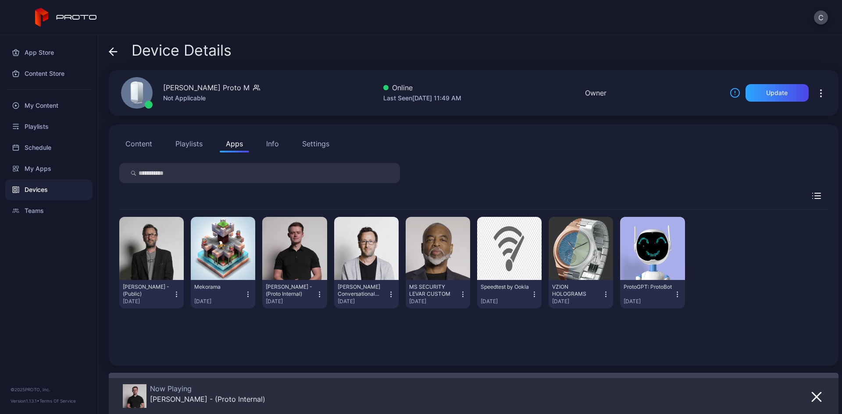
click at [274, 145] on div "Info" at bounding box center [272, 144] width 13 height 11
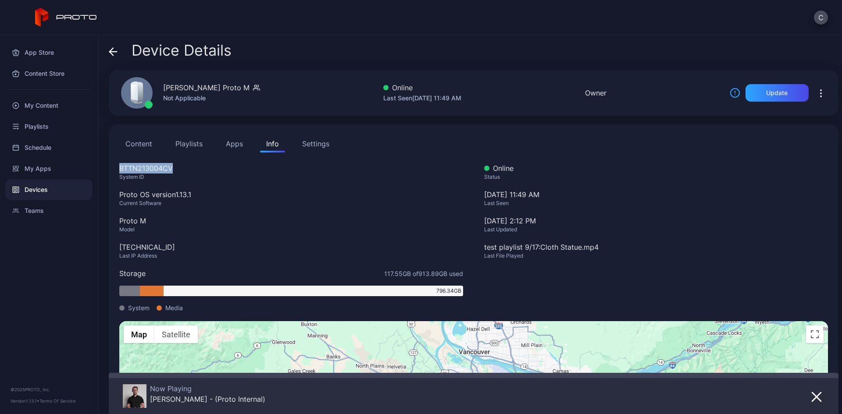
drag, startPoint x: 177, startPoint y: 167, endPoint x: 120, endPoint y: 167, distance: 57.4
click at [120, 167] on div "BTTN213004CV" at bounding box center [291, 168] width 344 height 11
drag, startPoint x: 197, startPoint y: 192, endPoint x: 116, endPoint y: 196, distance: 81.2
click at [116, 196] on div "Content Playlists Apps Info Settings BTTN213004CV System ID Proto OS version 1.…" at bounding box center [474, 307] width 730 height 364
click at [182, 243] on div "24.20.33.154" at bounding box center [291, 247] width 344 height 11
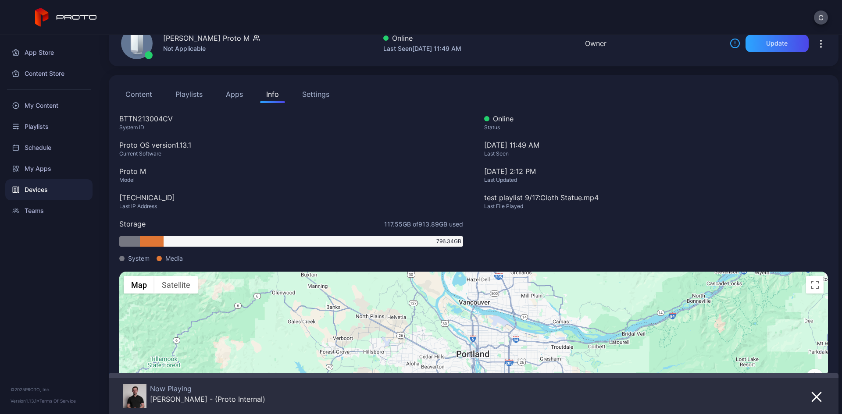
scroll to position [88, 0]
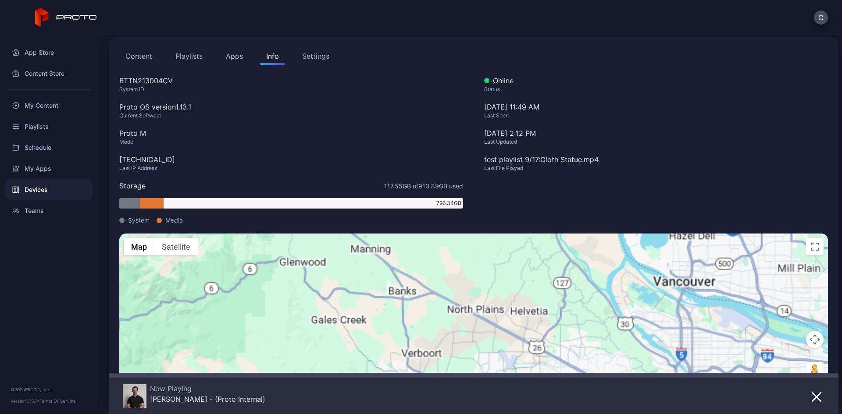
click at [145, 57] on button "Content" at bounding box center [138, 56] width 39 height 18
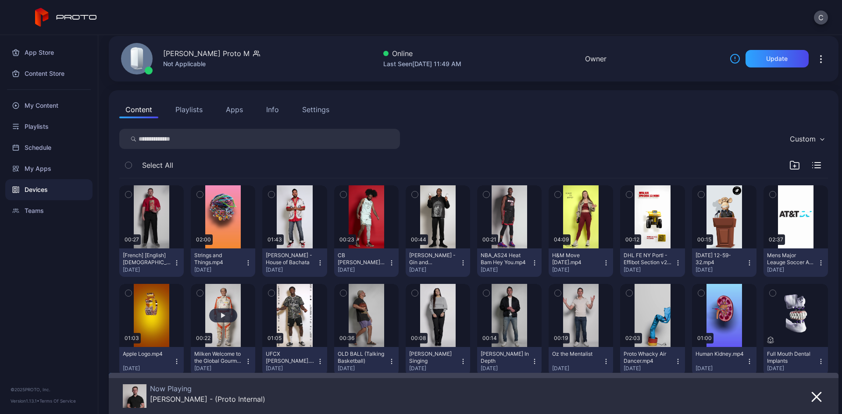
scroll to position [68, 0]
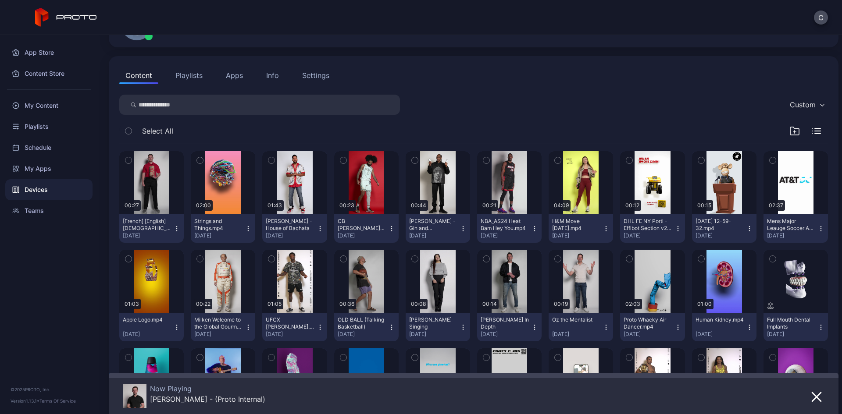
click at [245, 228] on icon "button" at bounding box center [248, 228] width 7 height 7
click at [201, 260] on button "Unassign" at bounding box center [221, 261] width 75 height 28
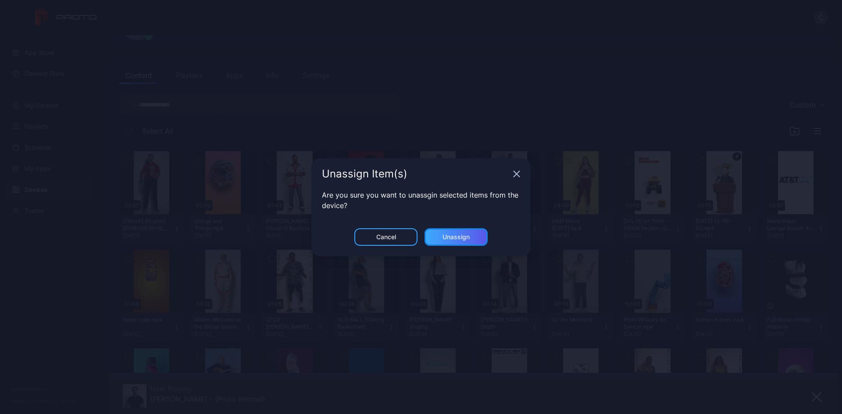
click at [450, 236] on div "Unassign" at bounding box center [455, 237] width 27 height 7
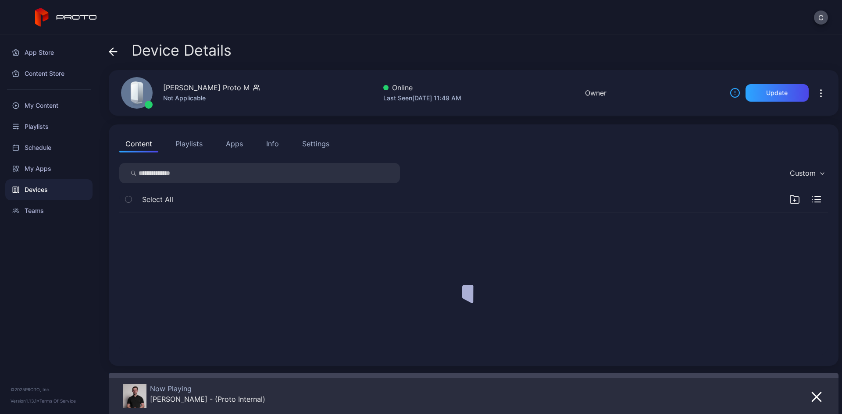
scroll to position [0, 0]
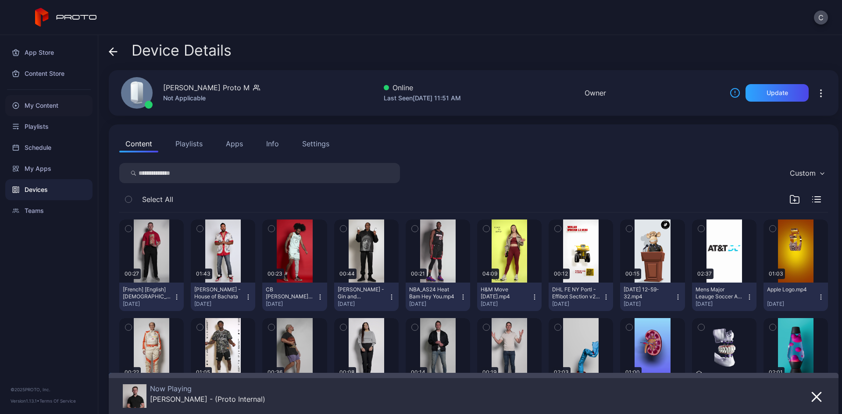
click at [62, 109] on div "My Content" at bounding box center [48, 105] width 87 height 21
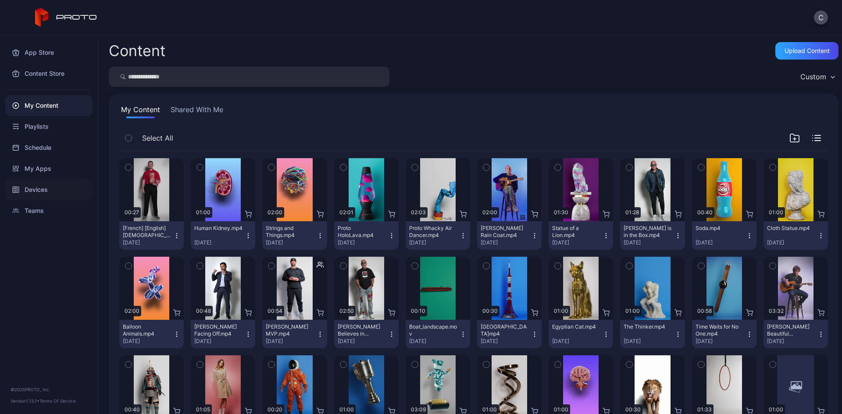
click at [54, 188] on div "Devices" at bounding box center [48, 189] width 87 height 21
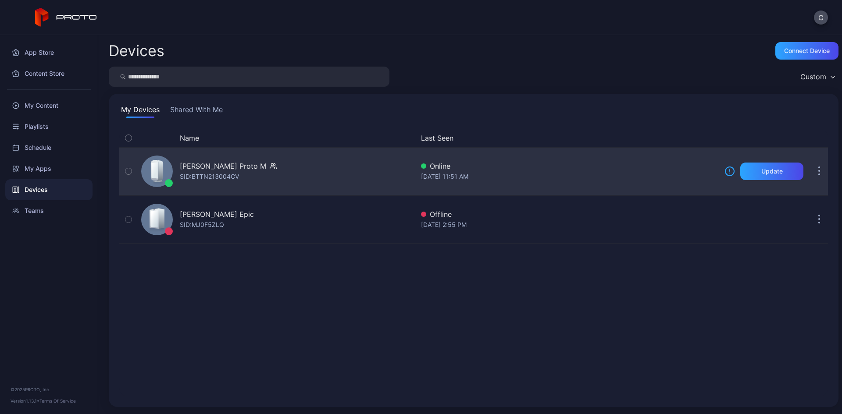
click at [217, 167] on div "[PERSON_NAME] Proto M" at bounding box center [223, 166] width 86 height 11
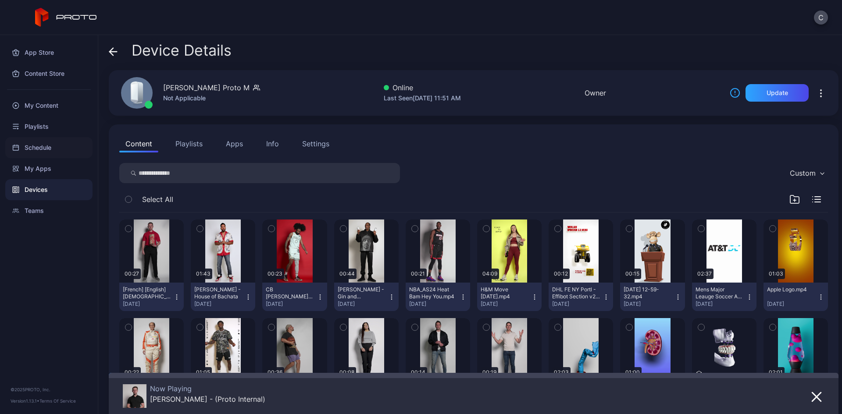
click at [51, 150] on div "Schedule" at bounding box center [48, 147] width 87 height 21
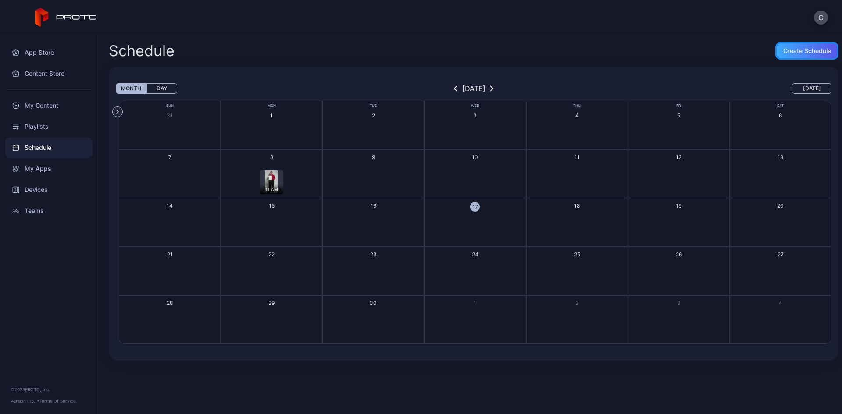
click at [790, 56] on div "Create Schedule" at bounding box center [806, 51] width 63 height 18
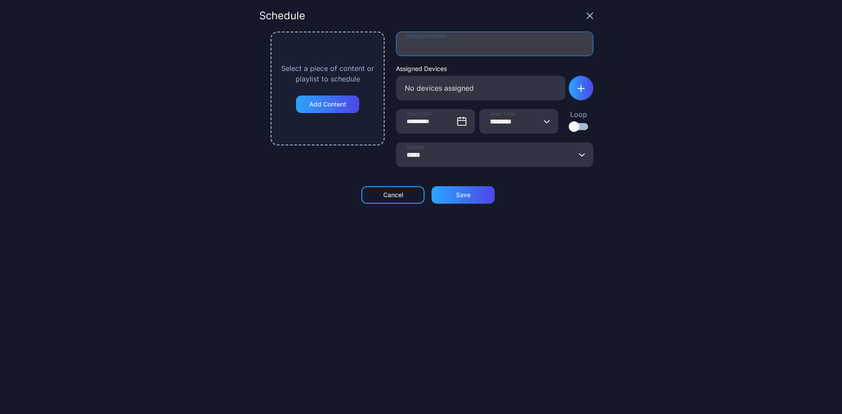
click at [444, 46] on input "Schedule Name" at bounding box center [494, 44] width 197 height 25
type input "**********"
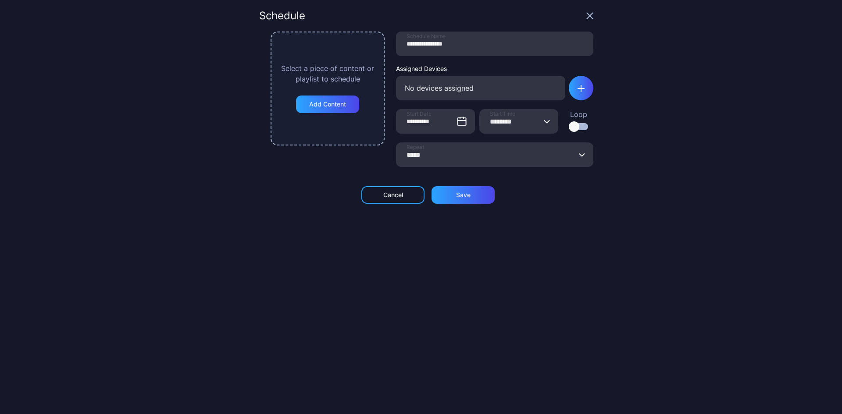
click at [459, 63] on div "**********" at bounding box center [494, 104] width 197 height 144
click at [338, 110] on div "Add Content" at bounding box center [327, 105] width 63 height 18
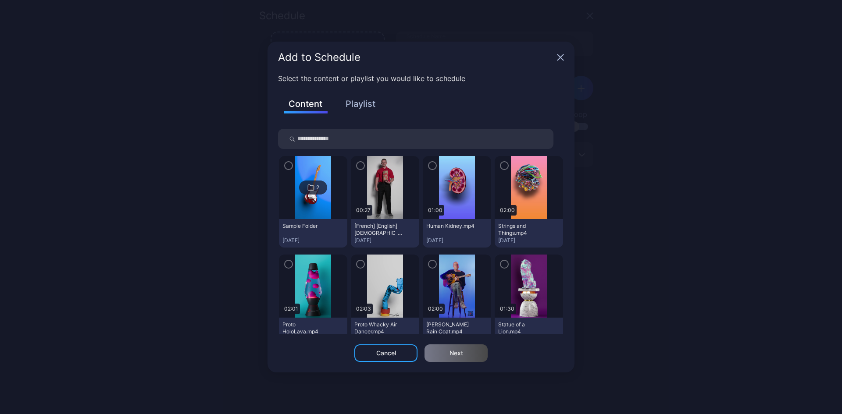
click at [363, 109] on button "Playlist" at bounding box center [360, 103] width 44 height 15
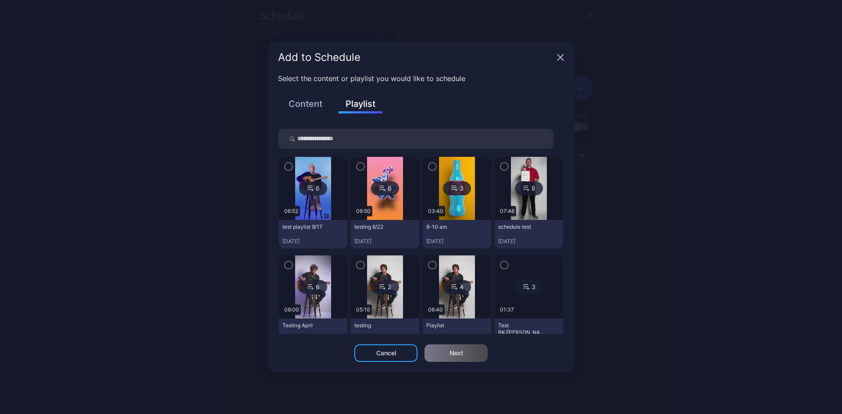
click at [289, 168] on icon "button" at bounding box center [288, 167] width 7 height 10
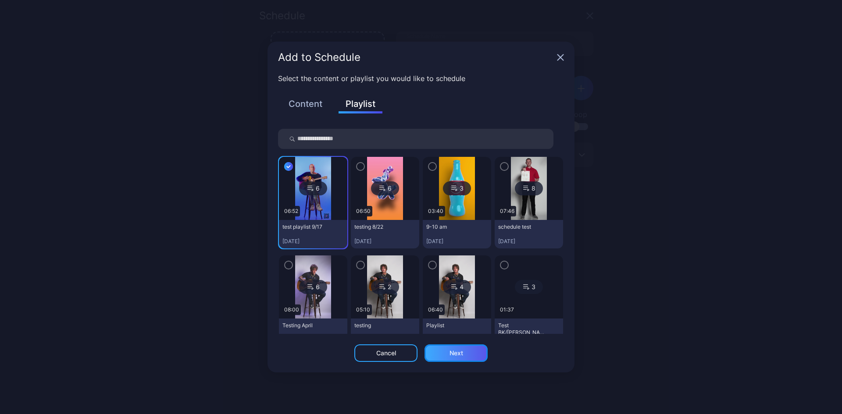
click at [457, 356] on div "Next" at bounding box center [456, 353] width 14 height 7
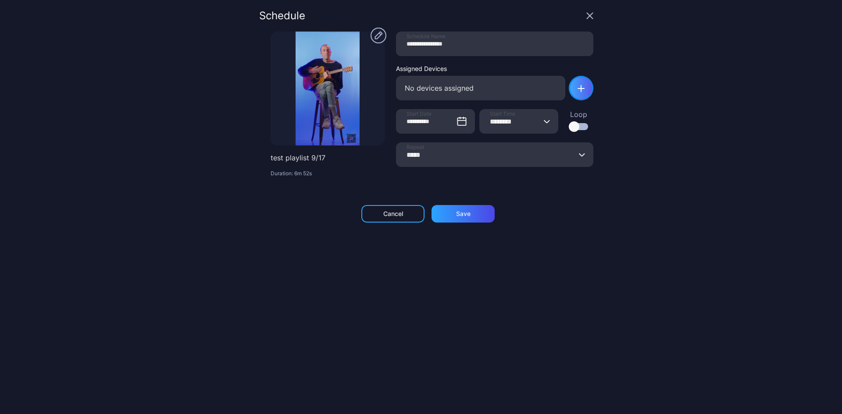
click at [579, 90] on div "button" at bounding box center [581, 88] width 25 height 25
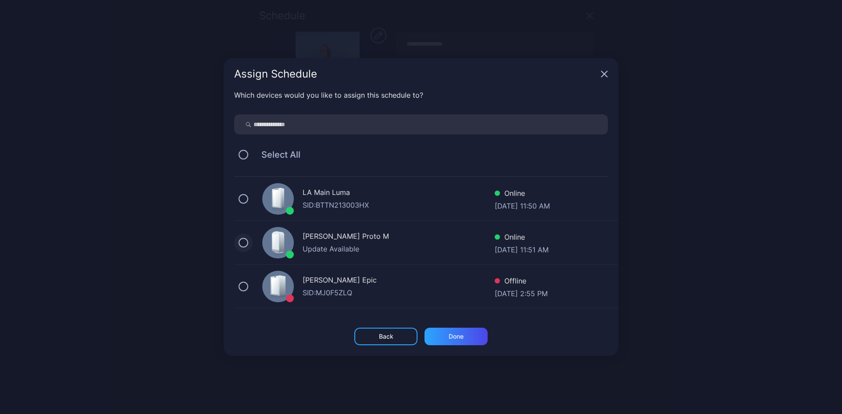
click at [244, 241] on button "button" at bounding box center [244, 243] width 10 height 10
click at [455, 340] on div "Done" at bounding box center [456, 336] width 15 height 7
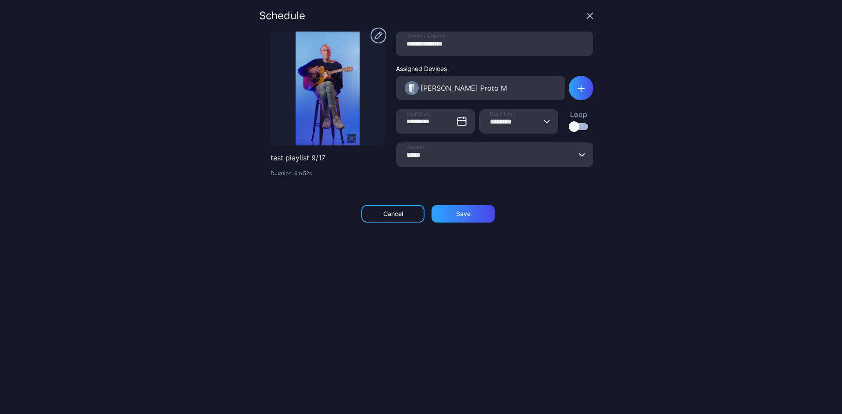
click at [569, 127] on div at bounding box center [574, 126] width 11 height 11
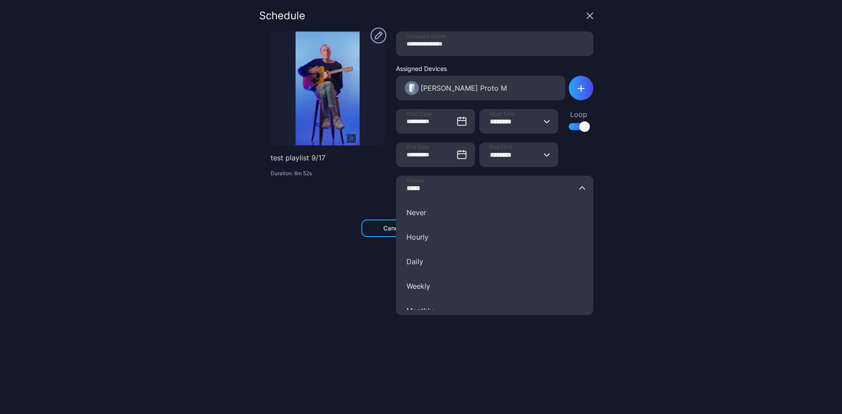
click at [482, 190] on input "*****" at bounding box center [494, 188] width 197 height 25
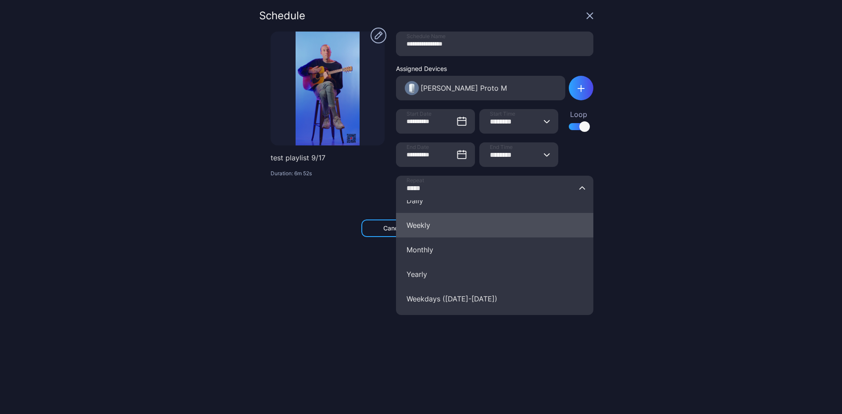
scroll to position [62, 0]
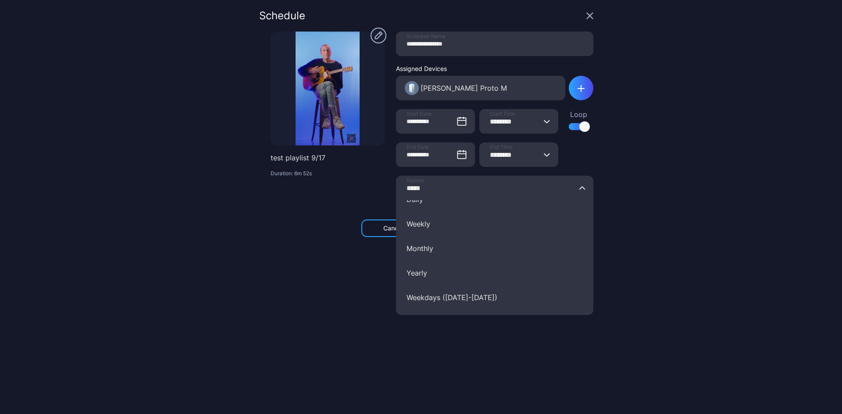
click at [623, 266] on div "**********" at bounding box center [421, 207] width 842 height 414
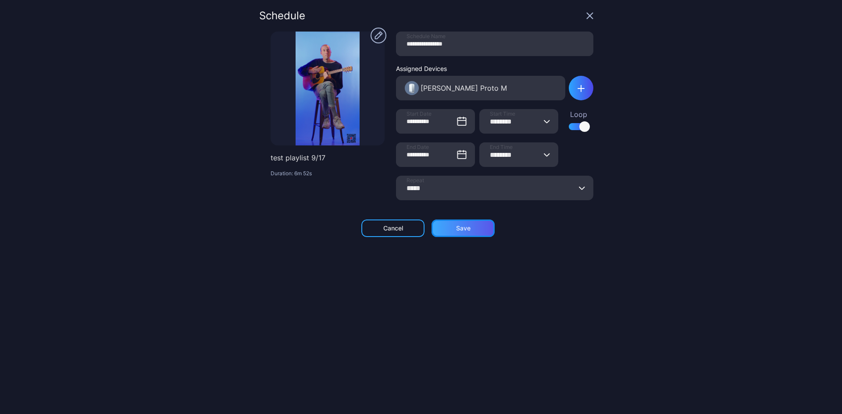
click at [456, 232] on div "Save" at bounding box center [462, 229] width 63 height 18
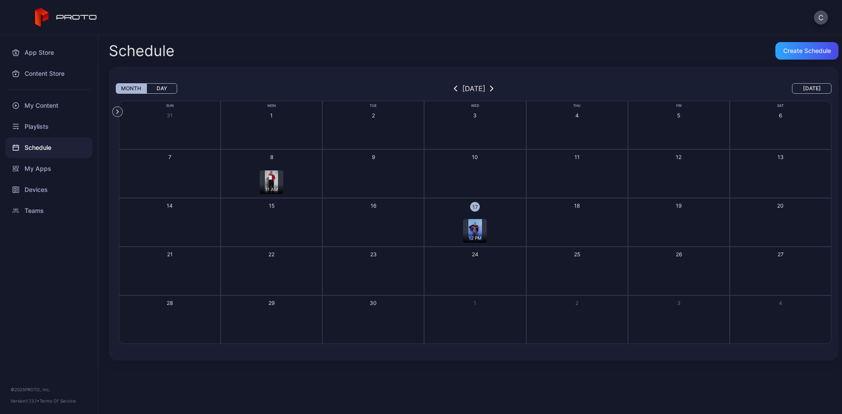
click at [468, 230] on img "button" at bounding box center [474, 231] width 13 height 24
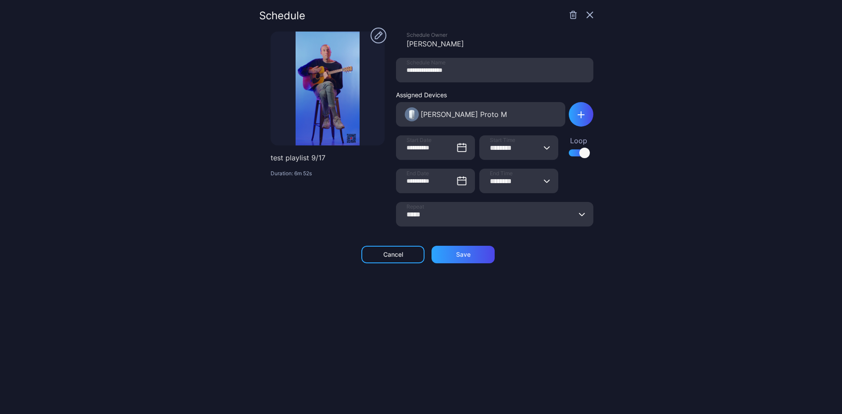
click at [370, 34] on circle "button" at bounding box center [378, 36] width 16 height 16
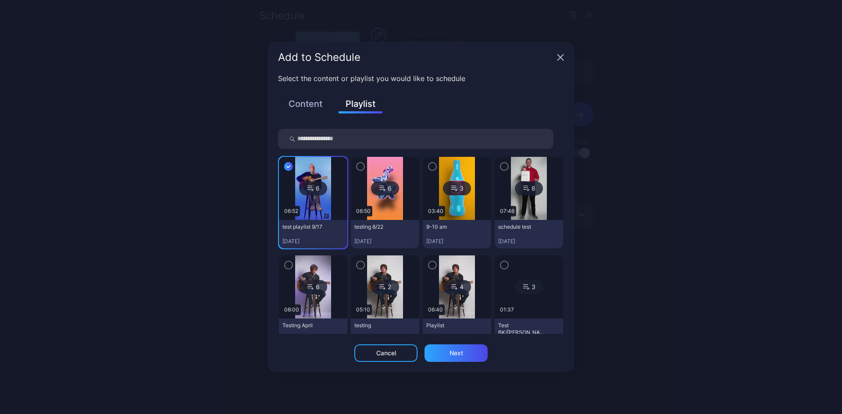
click at [559, 57] on icon "button" at bounding box center [561, 58] width 6 height 6
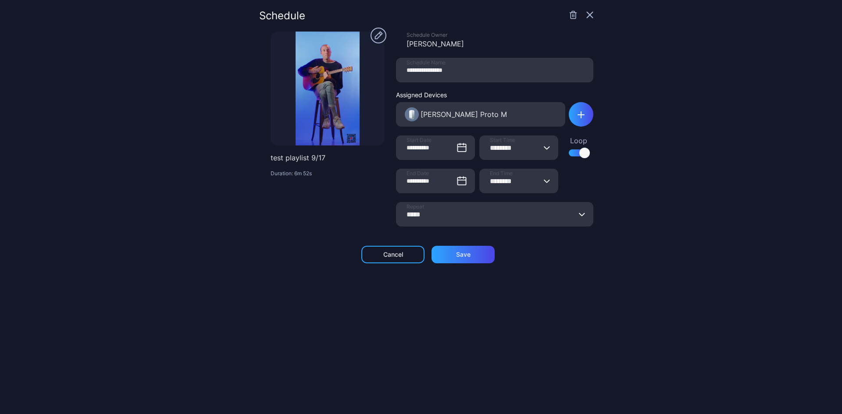
click at [577, 10] on div "**********" at bounding box center [421, 207] width 842 height 414
click at [386, 256] on div "Cancel" at bounding box center [393, 254] width 20 height 7
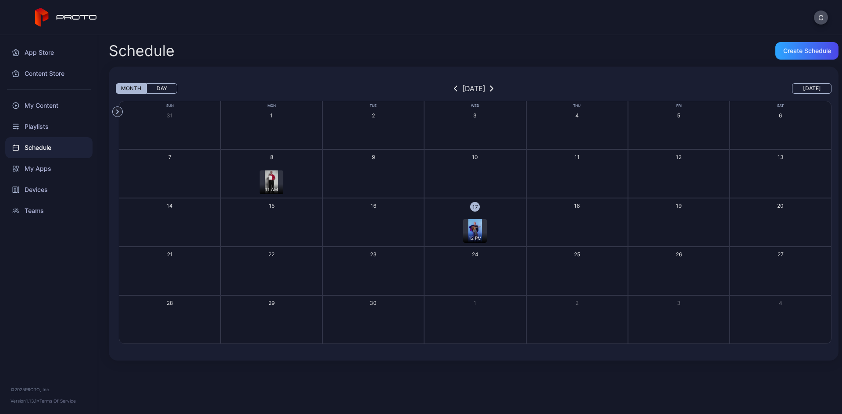
click at [500, 221] on div "12 PM" at bounding box center [474, 231] width 99 height 24
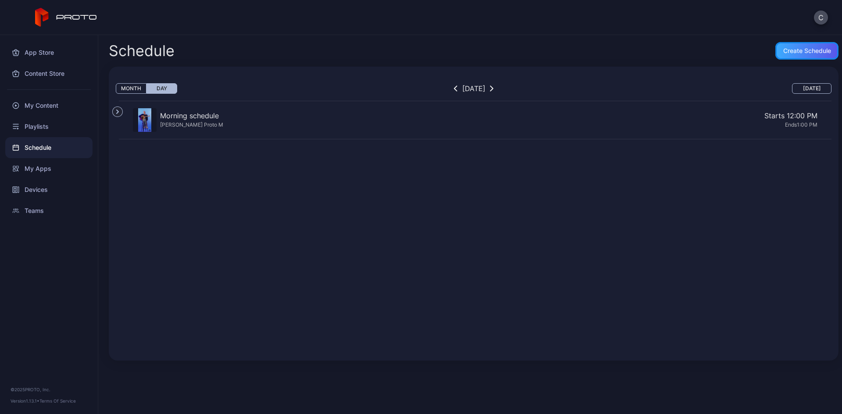
click at [775, 57] on div "Create Schedule" at bounding box center [806, 51] width 63 height 18
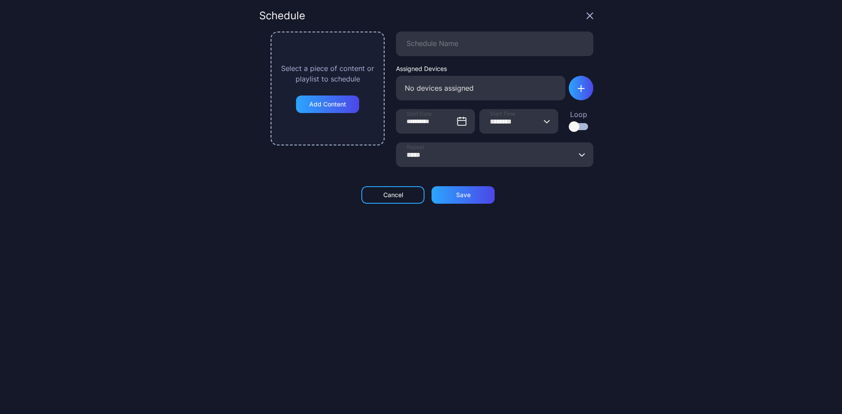
click at [578, 19] on div "Schedule" at bounding box center [426, 21] width 334 height 21
click at [586, 13] on icon "button" at bounding box center [589, 15] width 7 height 7
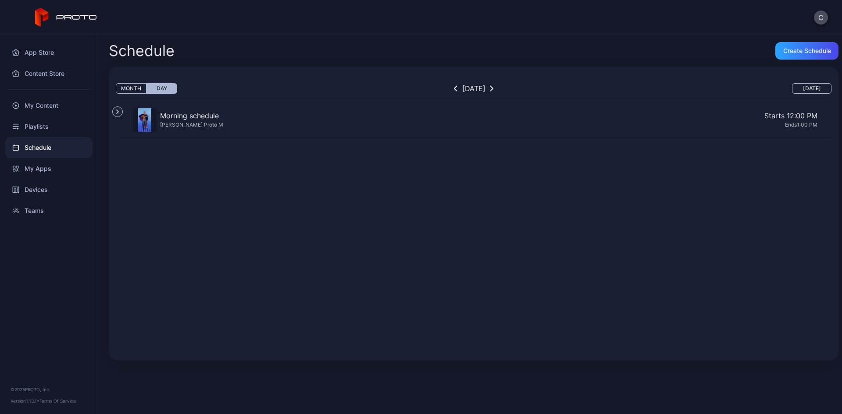
click at [61, 147] on div "Schedule" at bounding box center [48, 147] width 87 height 21
click at [33, 105] on div "My Content" at bounding box center [48, 105] width 87 height 21
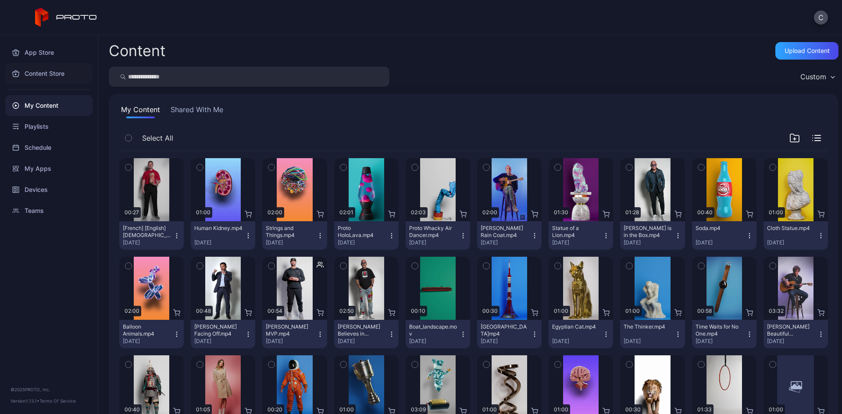
click at [46, 77] on div "Content Store" at bounding box center [48, 73] width 87 height 21
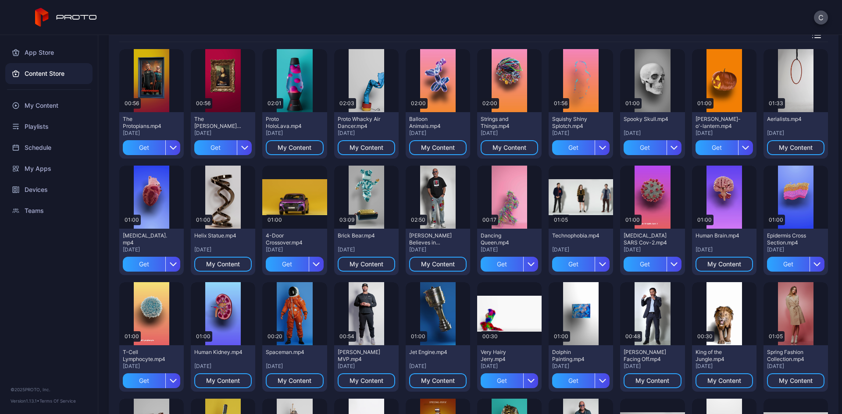
scroll to position [20, 0]
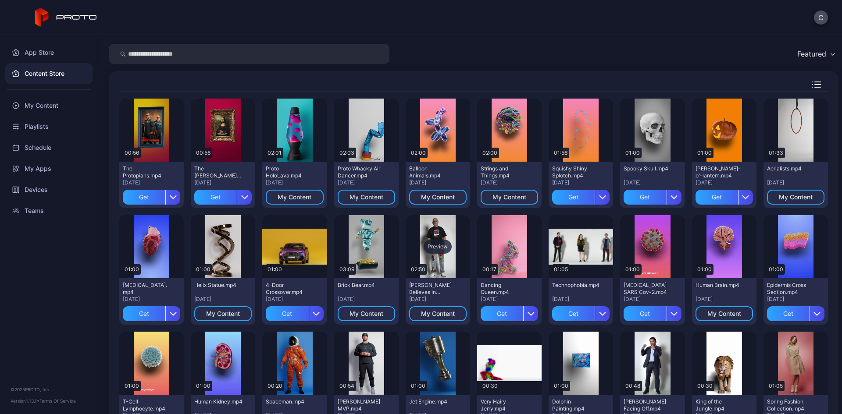
click at [434, 248] on div "Preview" at bounding box center [438, 247] width 28 height 14
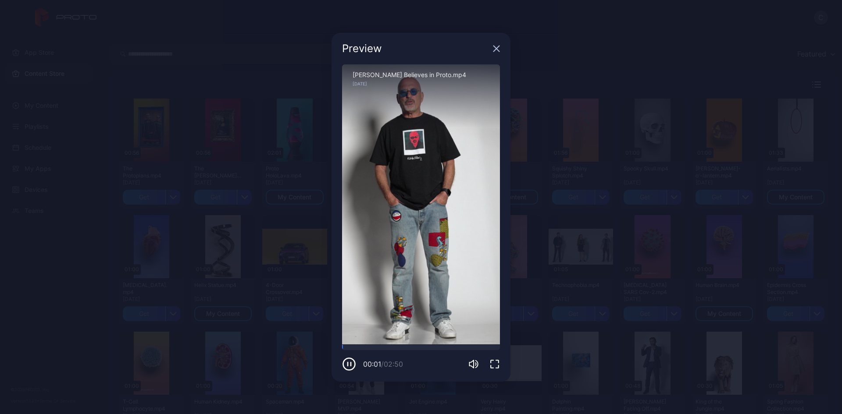
click at [350, 366] on icon "button" at bounding box center [349, 364] width 14 height 14
click at [494, 44] on div "Preview" at bounding box center [420, 49] width 179 height 32
click at [492, 49] on div "Preview" at bounding box center [420, 49] width 179 height 32
click at [495, 49] on icon "button" at bounding box center [496, 48] width 7 height 7
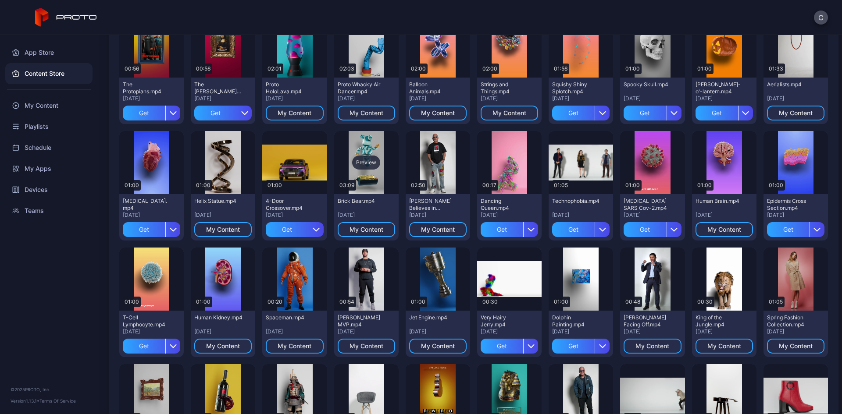
scroll to position [108, 0]
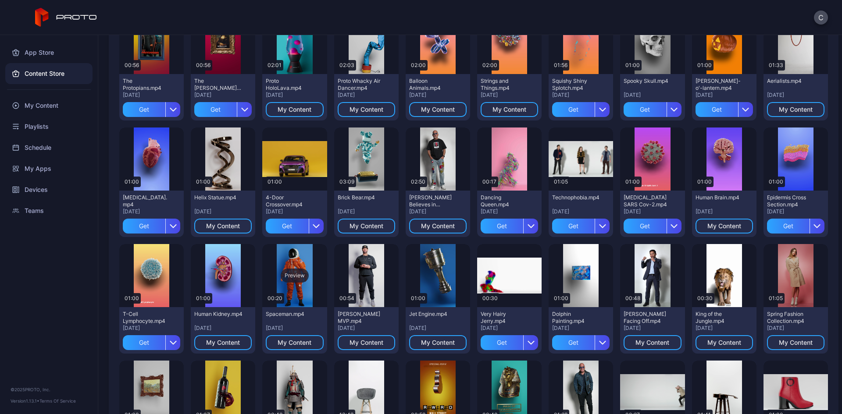
click at [299, 276] on div "Preview" at bounding box center [295, 276] width 28 height 14
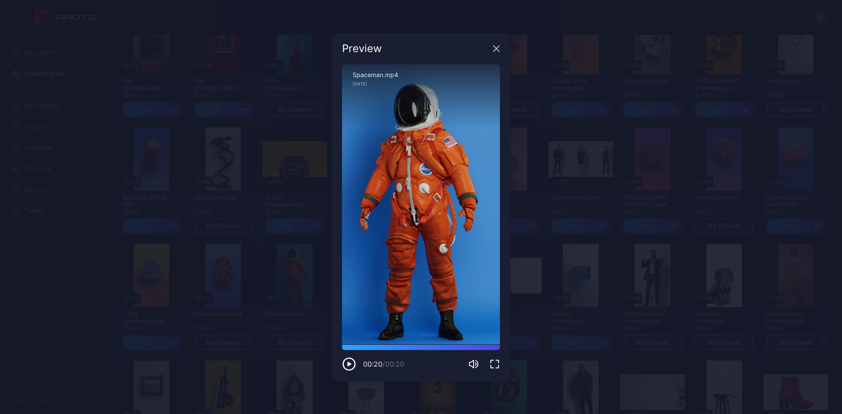
click at [496, 44] on div "Preview" at bounding box center [420, 49] width 179 height 32
click at [496, 48] on icon "button" at bounding box center [497, 49] width 6 height 6
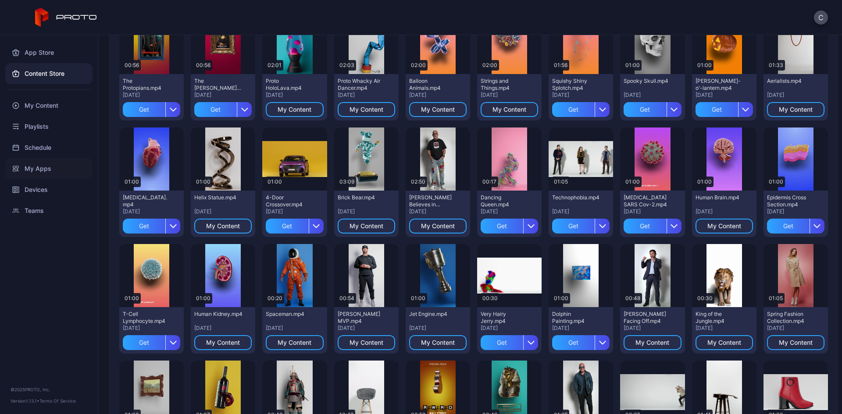
click at [41, 170] on div "My Apps" at bounding box center [48, 168] width 87 height 21
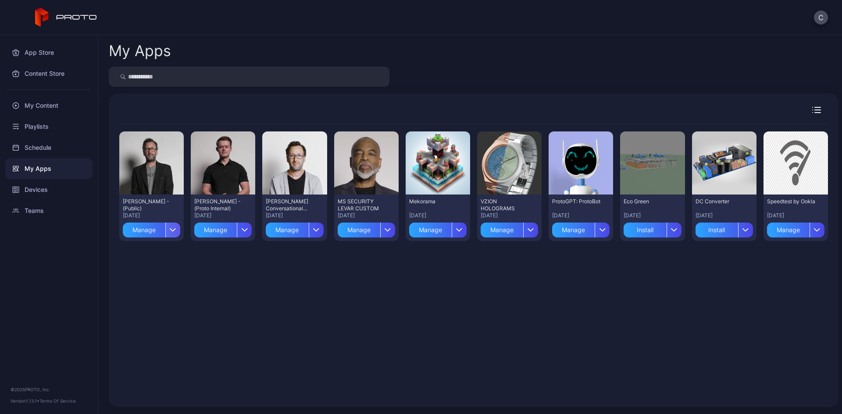
click at [170, 228] on icon "button" at bounding box center [173, 230] width 7 height 4
click at [155, 253] on button "Install" at bounding box center [151, 256] width 75 height 28
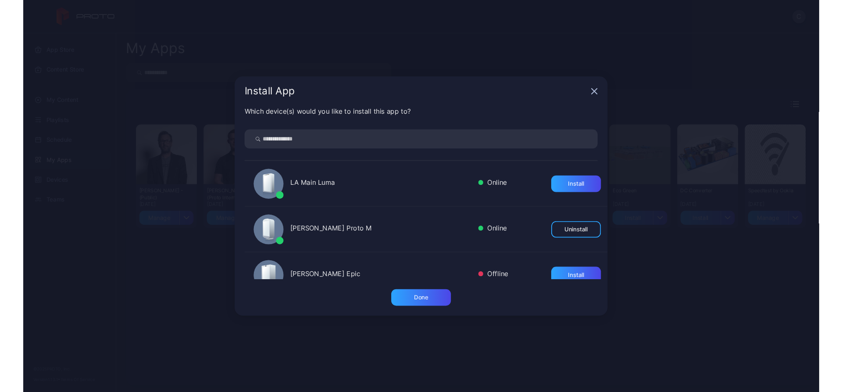
scroll to position [20, 0]
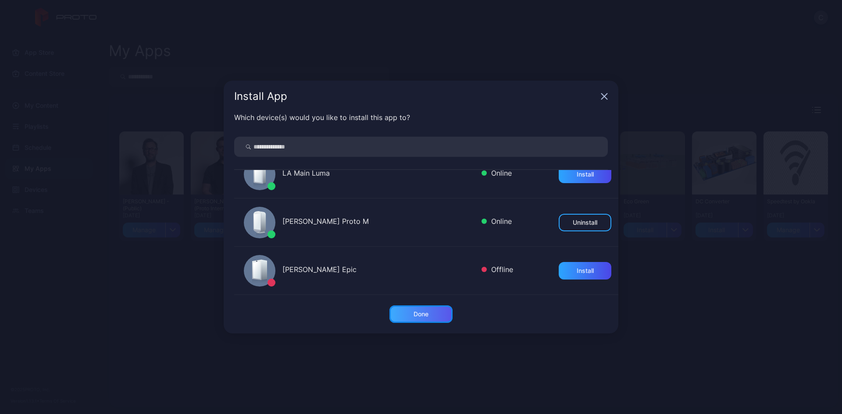
click at [442, 310] on div "Done" at bounding box center [420, 315] width 63 height 18
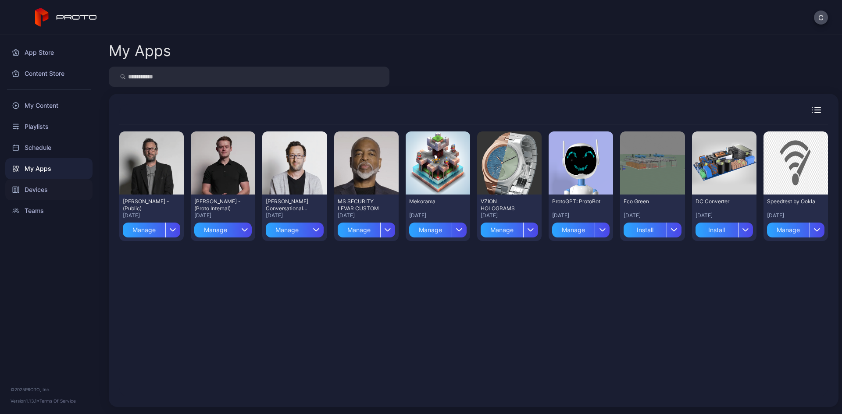
click at [62, 195] on div "Devices" at bounding box center [48, 189] width 87 height 21
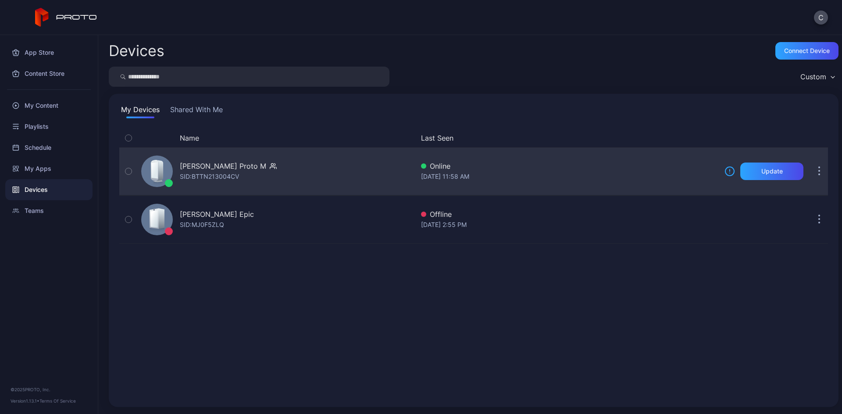
click at [215, 168] on div "[PERSON_NAME] Proto M" at bounding box center [223, 166] width 86 height 11
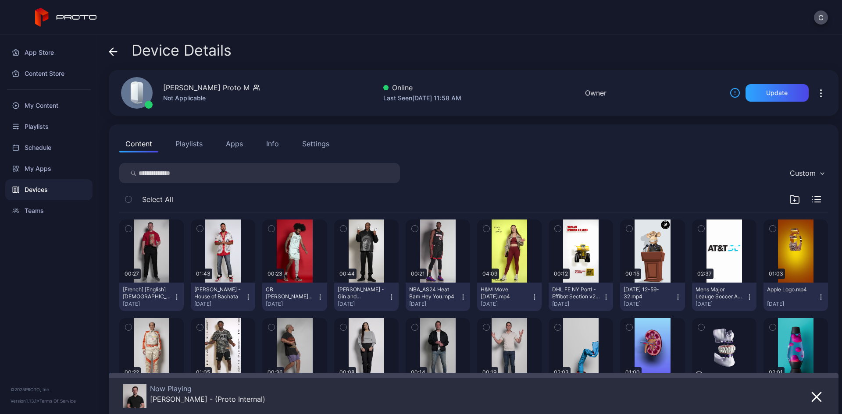
click at [231, 143] on button "Apps" at bounding box center [234, 144] width 29 height 18
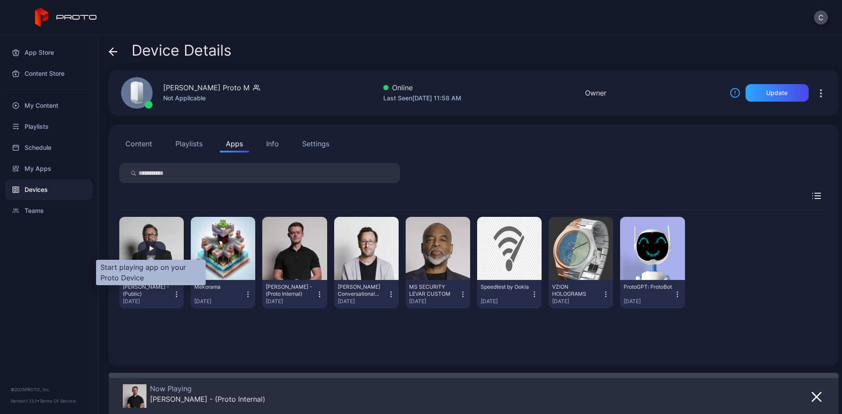
click at [150, 247] on div "button" at bounding box center [152, 248] width 4 height 5
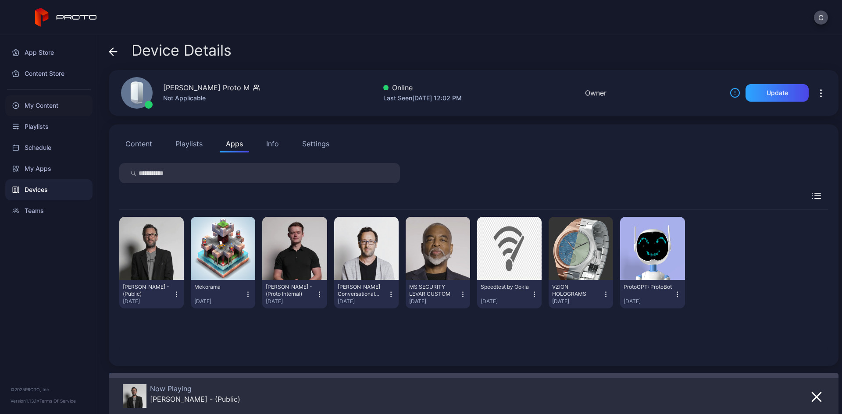
click at [53, 100] on div "My Content" at bounding box center [48, 105] width 87 height 21
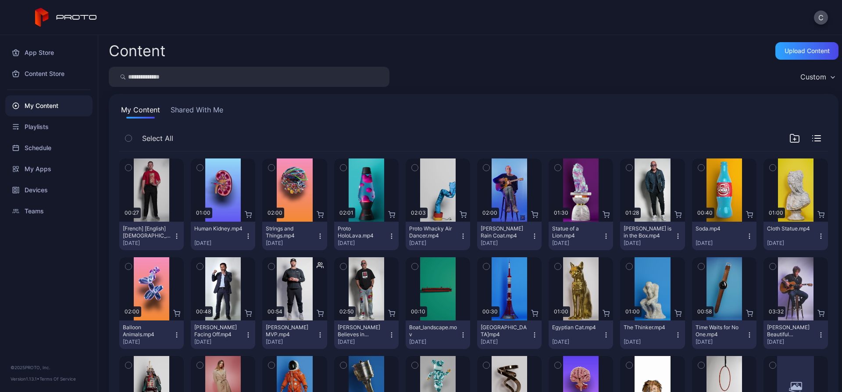
click at [192, 113] on button "Shared With Me" at bounding box center [197, 111] width 56 height 14
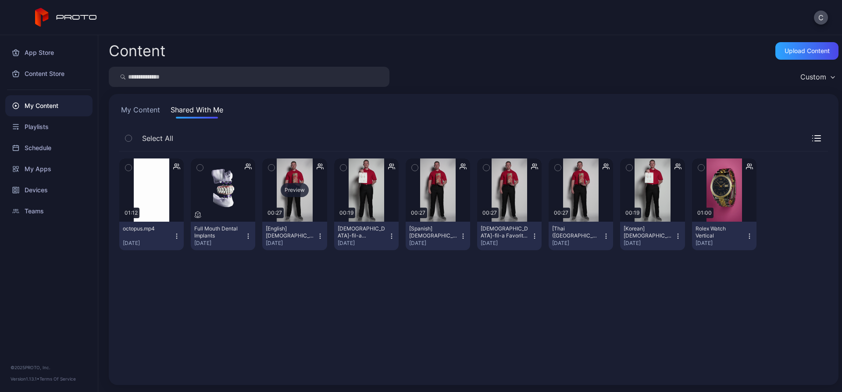
click at [296, 189] on div "Preview" at bounding box center [295, 190] width 28 height 14
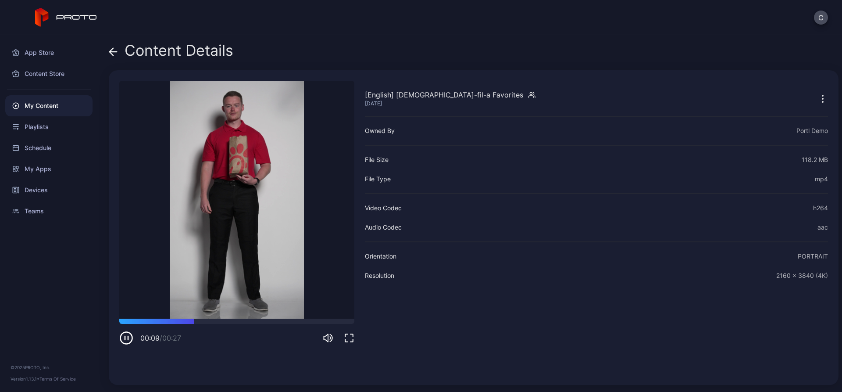
click at [110, 51] on icon at bounding box center [112, 51] width 4 height 7
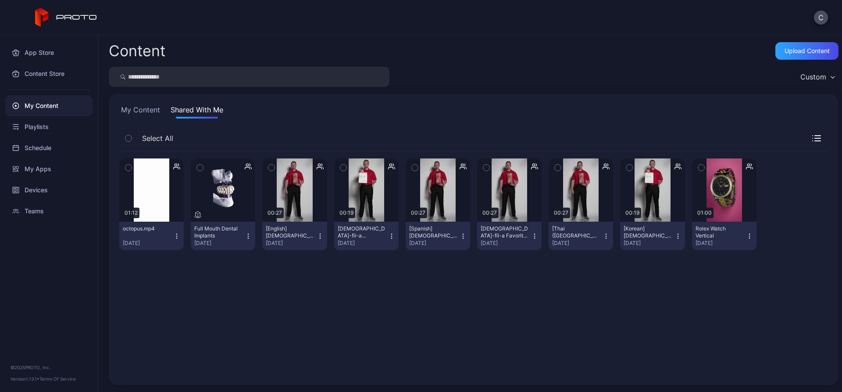
click at [317, 237] on icon "button" at bounding box center [320, 235] width 7 height 7
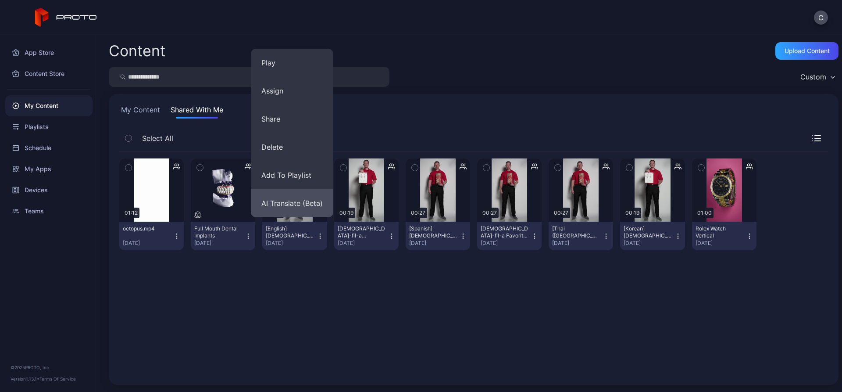
click at [289, 208] on button "AI Translate (Beta)" at bounding box center [292, 203] width 82 height 28
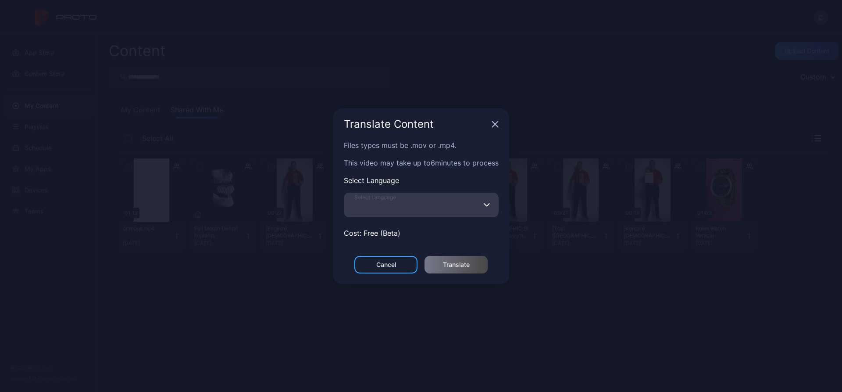
click at [400, 211] on input "Select Language" at bounding box center [421, 204] width 155 height 25
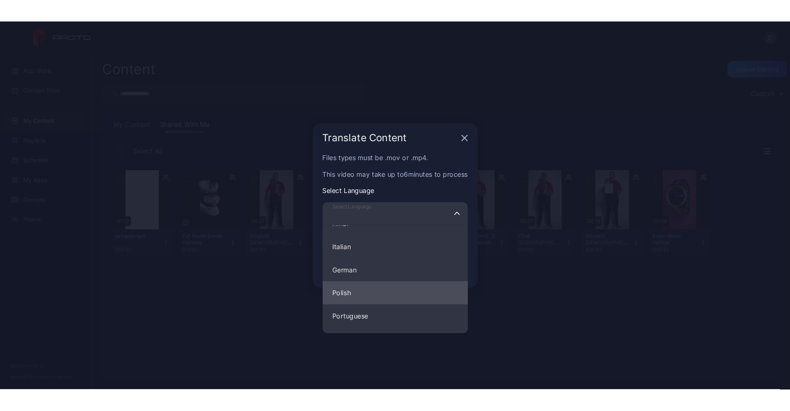
scroll to position [132, 0]
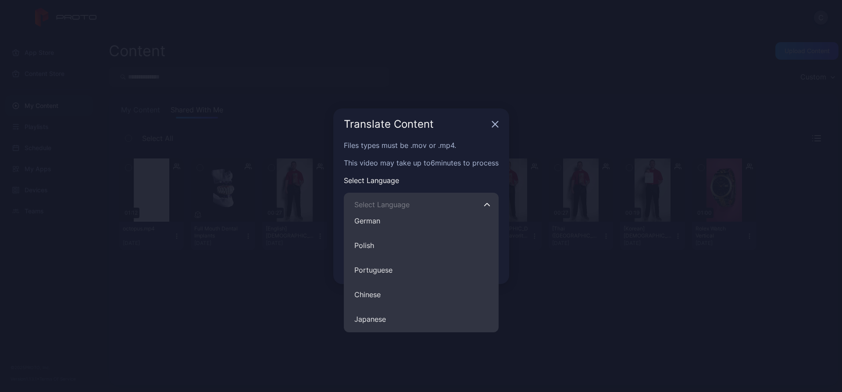
click at [492, 121] on icon "button" at bounding box center [494, 124] width 7 height 7
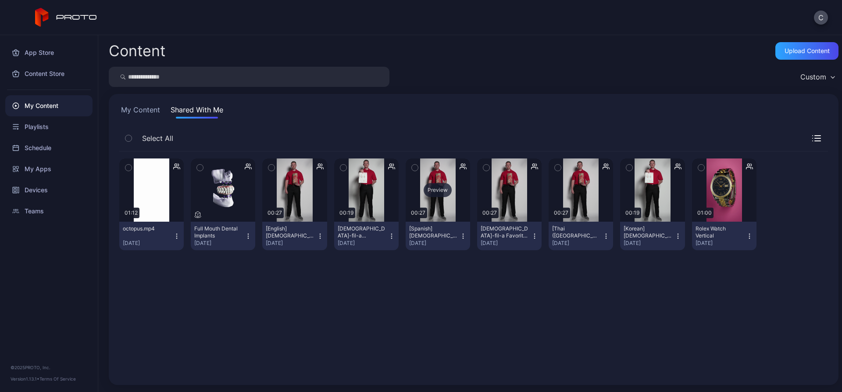
click at [431, 188] on div "Preview" at bounding box center [438, 190] width 28 height 14
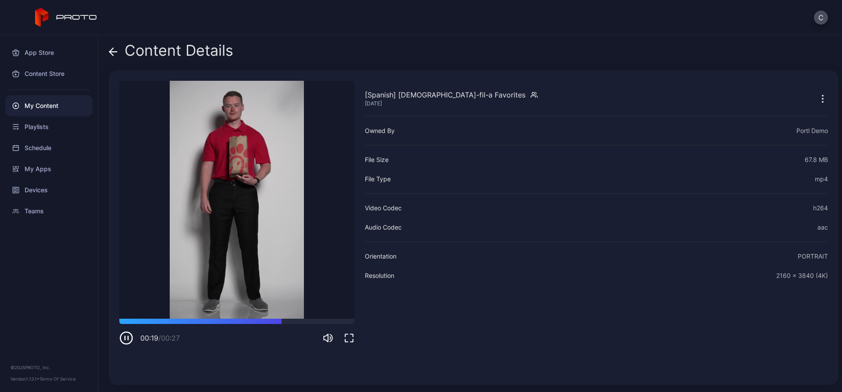
click at [123, 338] on icon "button" at bounding box center [126, 338] width 14 height 14
click at [114, 45] on span at bounding box center [113, 50] width 9 height 17
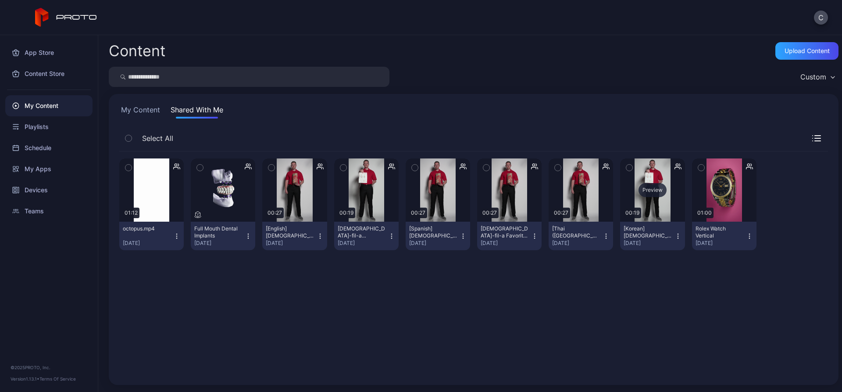
click at [640, 190] on div "Preview" at bounding box center [652, 190] width 28 height 14
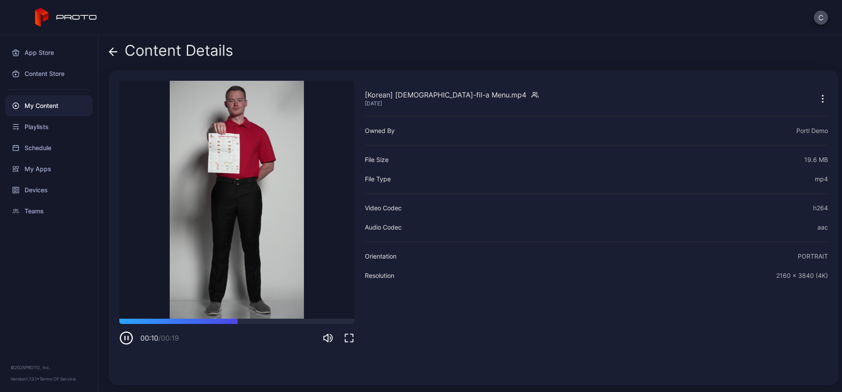
click at [122, 335] on icon "button" at bounding box center [126, 338] width 14 height 14
click at [109, 56] on span at bounding box center [113, 50] width 9 height 17
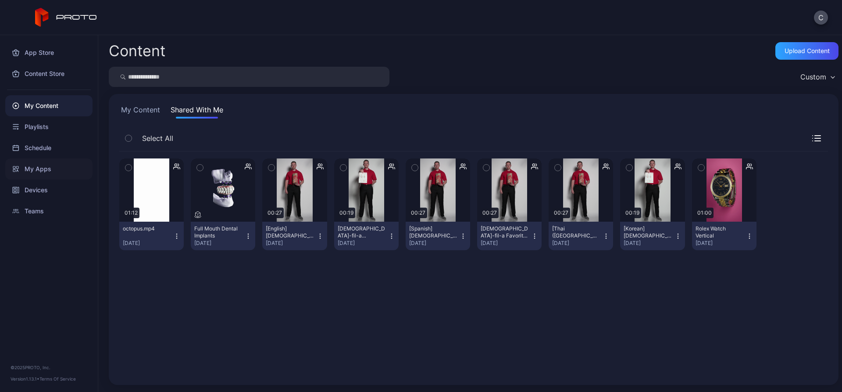
click at [56, 164] on div "My Apps" at bounding box center [48, 168] width 87 height 21
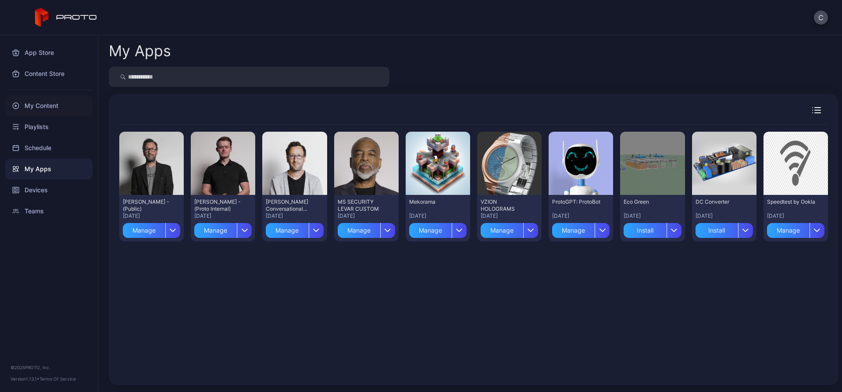
click at [68, 105] on div "My Content" at bounding box center [48, 105] width 87 height 21
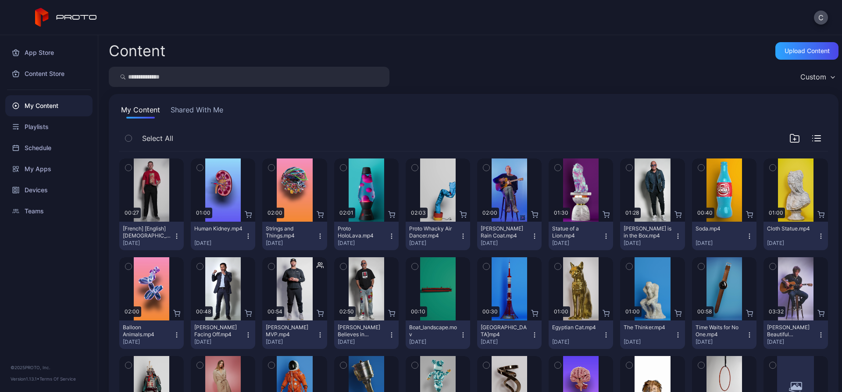
click at [189, 103] on div "My Content Shared With Me Select All Preview 00:27 [French] [English] Chick-fil…" at bounding box center [474, 329] width 730 height 470
click at [192, 105] on button "Shared With Me" at bounding box center [197, 111] width 56 height 14
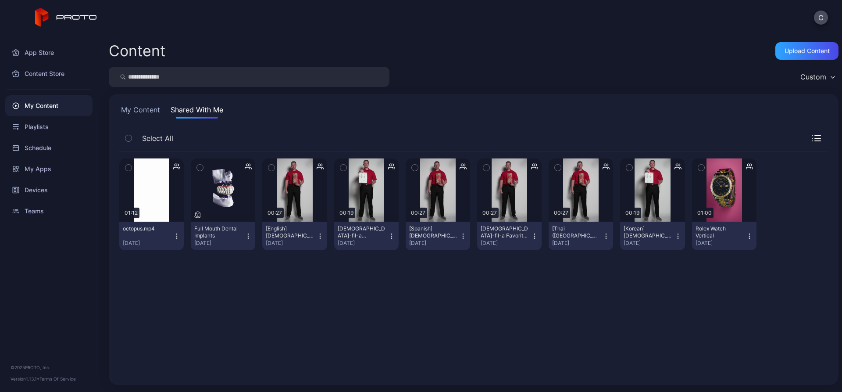
click at [317, 234] on icon "button" at bounding box center [320, 235] width 7 height 7
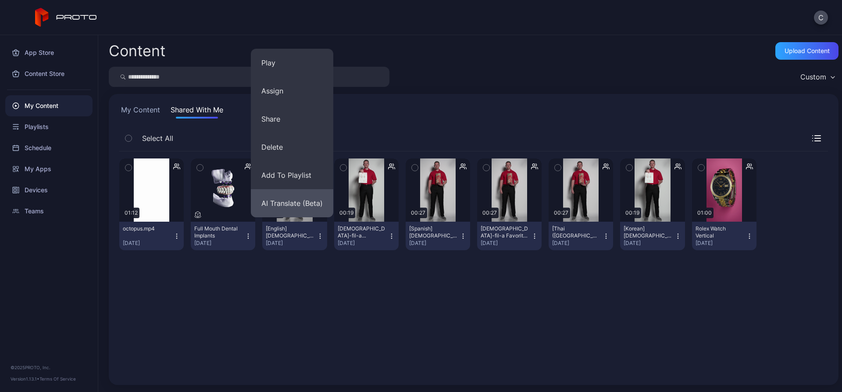
click at [300, 205] on button "AI Translate (Beta)" at bounding box center [292, 203] width 82 height 28
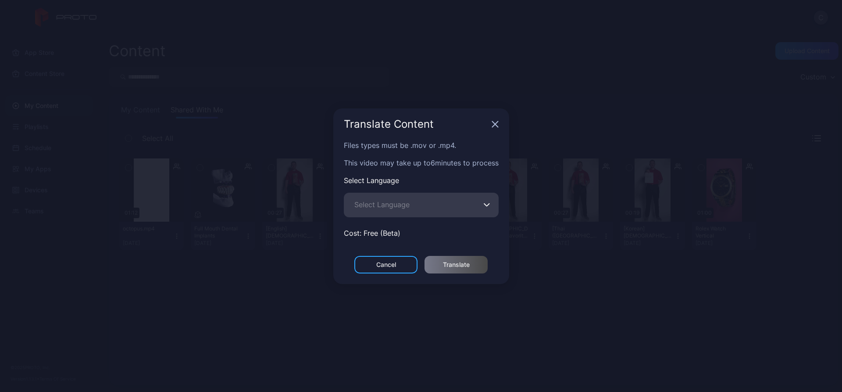
click at [495, 124] on icon "button" at bounding box center [494, 124] width 7 height 7
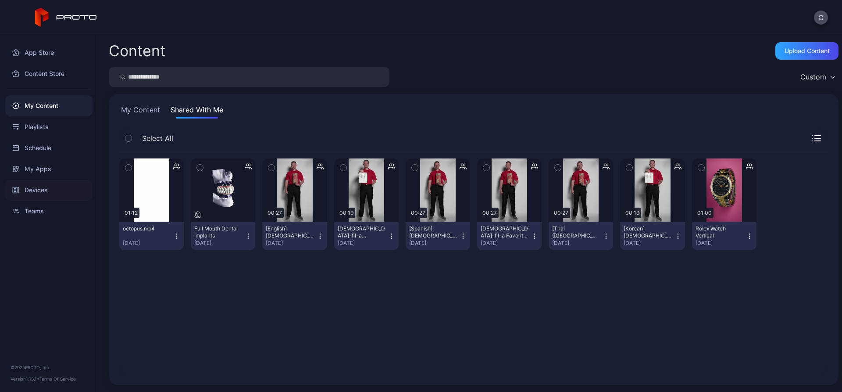
click at [45, 195] on div "Devices" at bounding box center [48, 189] width 87 height 21
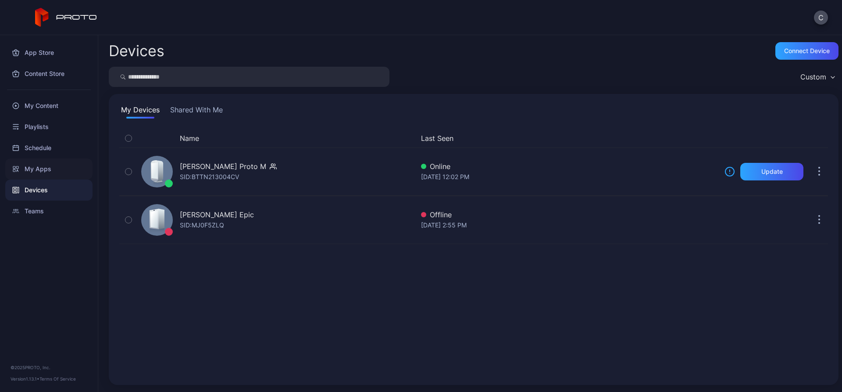
click at [60, 167] on div "My Apps" at bounding box center [48, 168] width 87 height 21
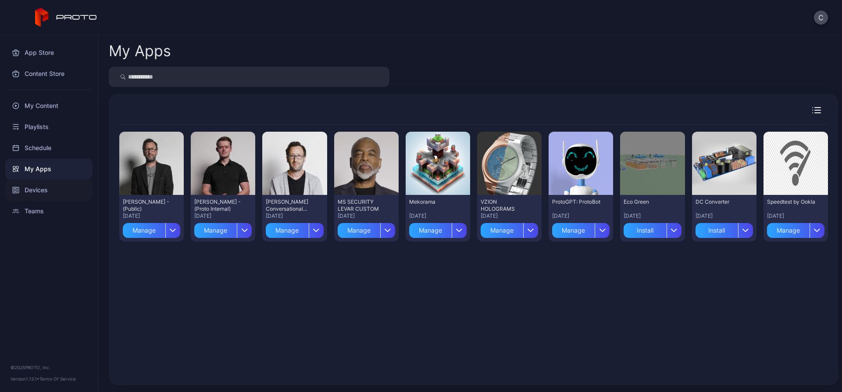
click at [43, 190] on div "Devices" at bounding box center [48, 189] width 87 height 21
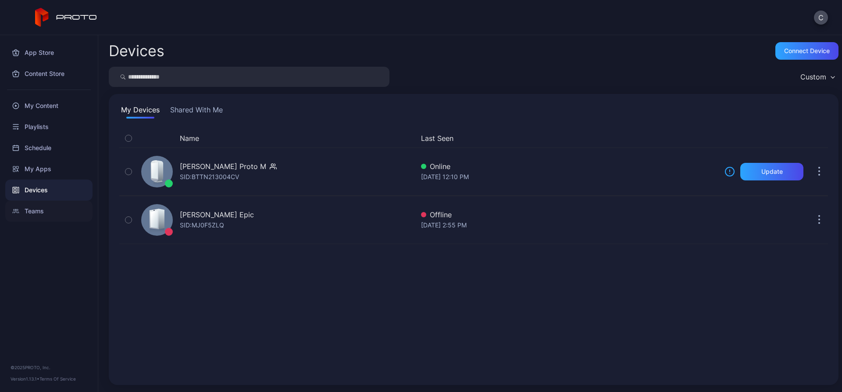
click at [39, 209] on div "Teams" at bounding box center [48, 210] width 87 height 21
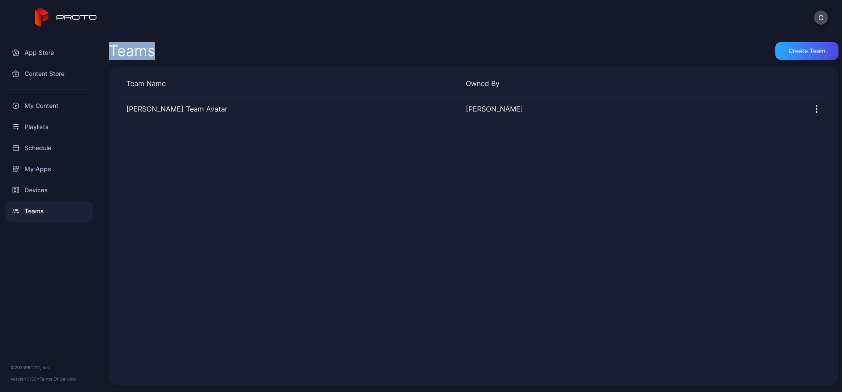
drag, startPoint x: 107, startPoint y: 50, endPoint x: 157, endPoint y: 53, distance: 49.6
click at [157, 53] on div "Teams Create Team Team Name Owned By Cole's Team Avatar Cole Rossman" at bounding box center [470, 213] width 744 height 356
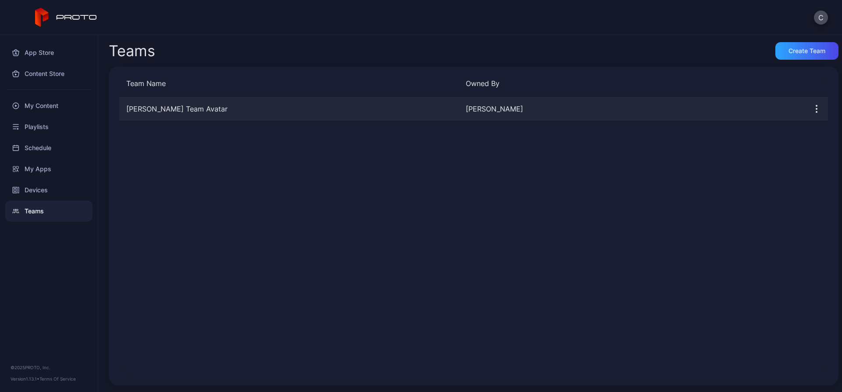
click at [154, 107] on div "Cole's Team Avatar" at bounding box center [288, 108] width 339 height 11
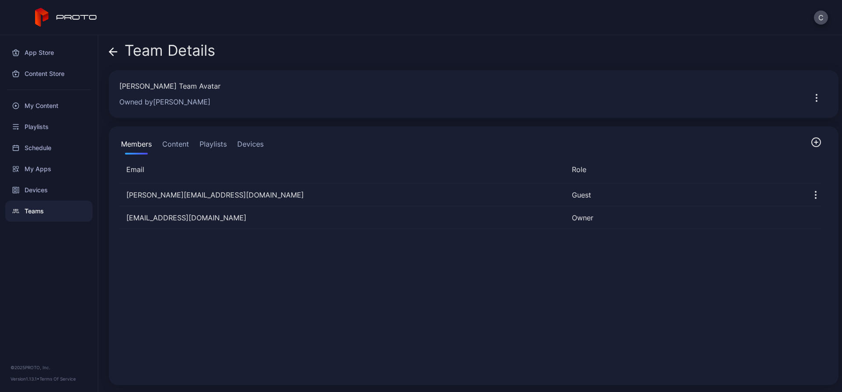
click at [171, 142] on button "Content" at bounding box center [175, 146] width 30 height 18
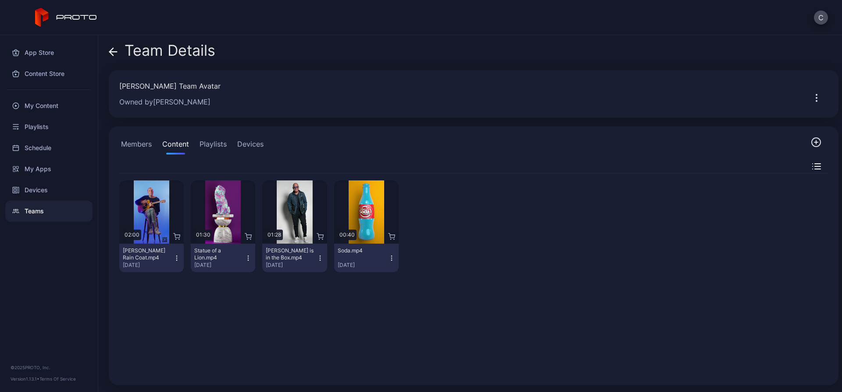
click at [790, 145] on icon "button" at bounding box center [816, 142] width 9 height 9
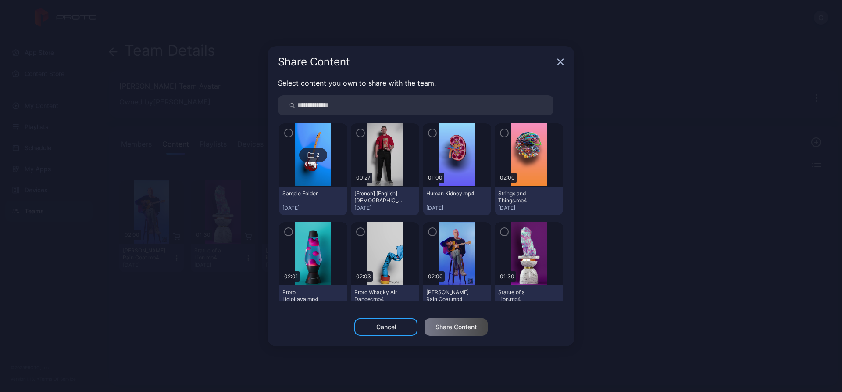
click at [361, 133] on icon "button" at bounding box center [360, 133] width 7 height 10
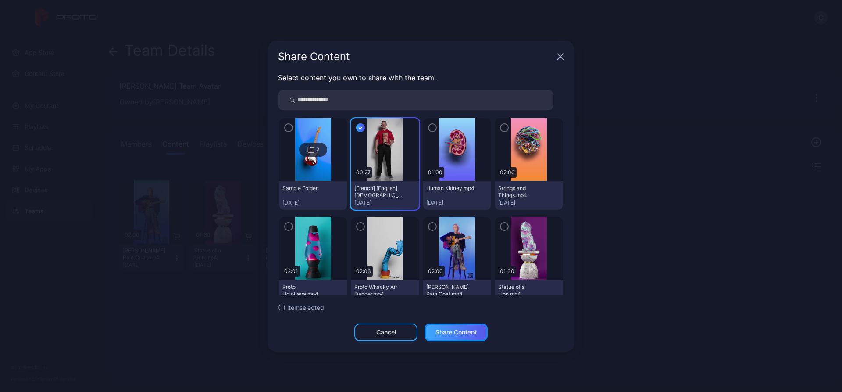
click at [470, 337] on div "Share Content" at bounding box center [455, 332] width 63 height 18
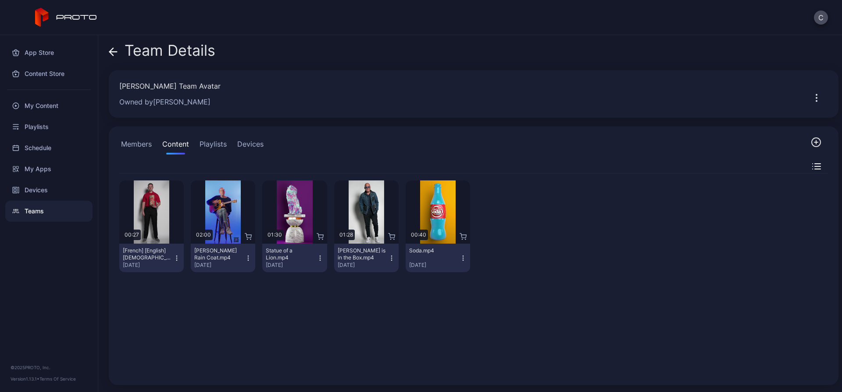
click at [212, 147] on button "Playlists" at bounding box center [213, 146] width 31 height 18
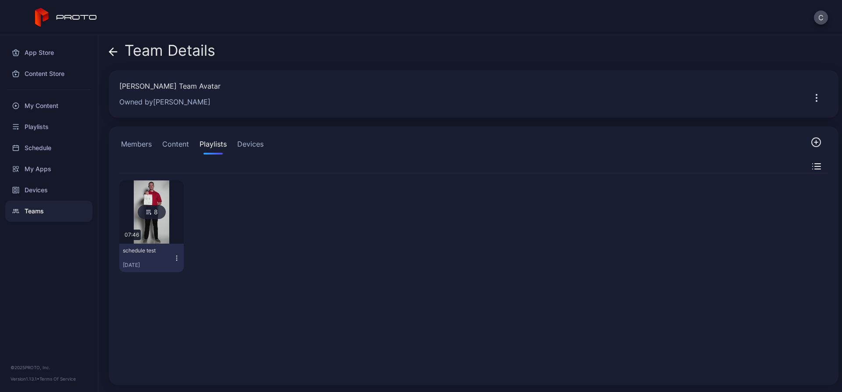
click at [790, 141] on icon "button" at bounding box center [816, 142] width 11 height 11
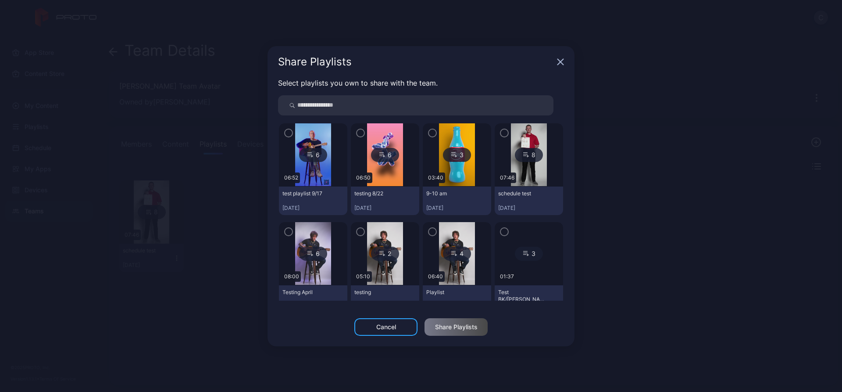
click at [429, 232] on icon "button" at bounding box center [432, 232] width 7 height 10
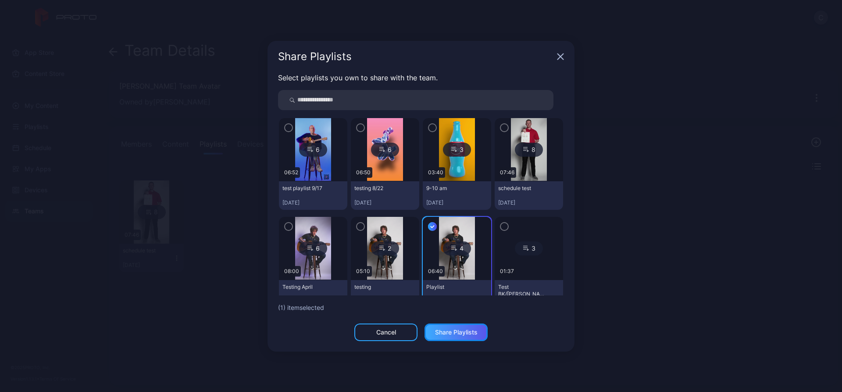
click at [451, 335] on div "Share Playlists" at bounding box center [456, 331] width 43 height 7
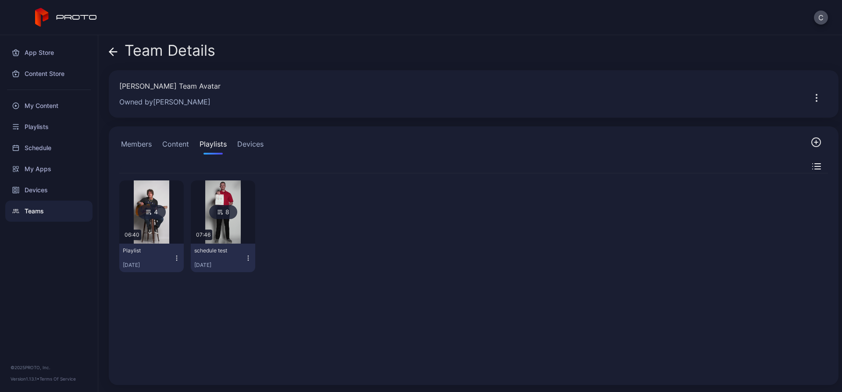
click at [244, 145] on button "Devices" at bounding box center [250, 146] width 30 height 18
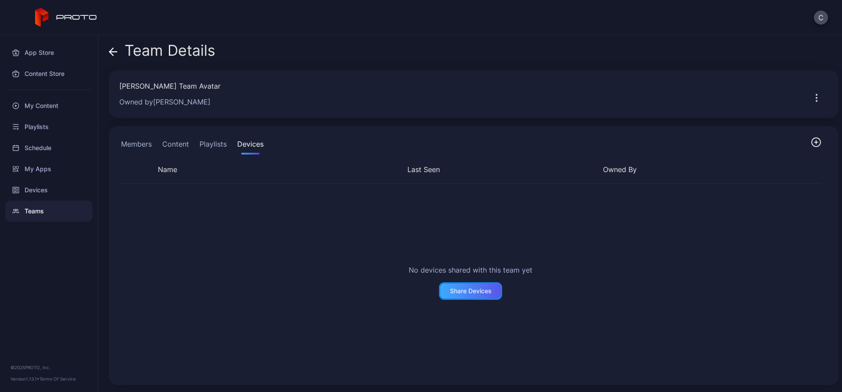
click at [464, 289] on div "Share Devices" at bounding box center [471, 290] width 42 height 7
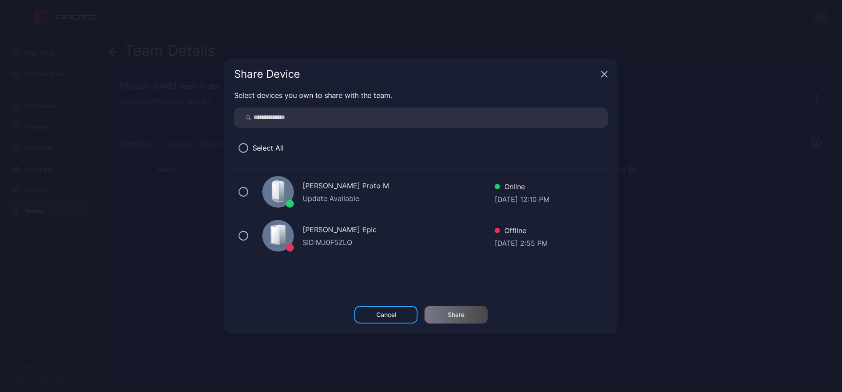
click at [246, 196] on div "Cole Rossman's Proto M Update Available Online Sep 17, 2025 at 12:10 PM" at bounding box center [426, 192] width 384 height 44
click at [476, 311] on div "Share" at bounding box center [455, 315] width 63 height 18
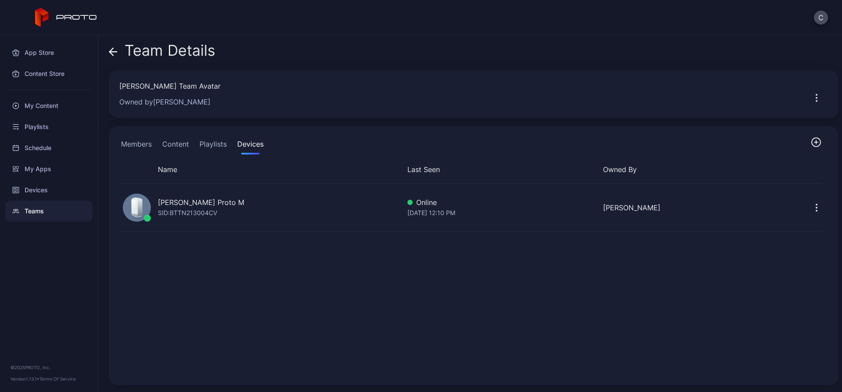
click at [139, 144] on button "Members" at bounding box center [136, 146] width 34 height 18
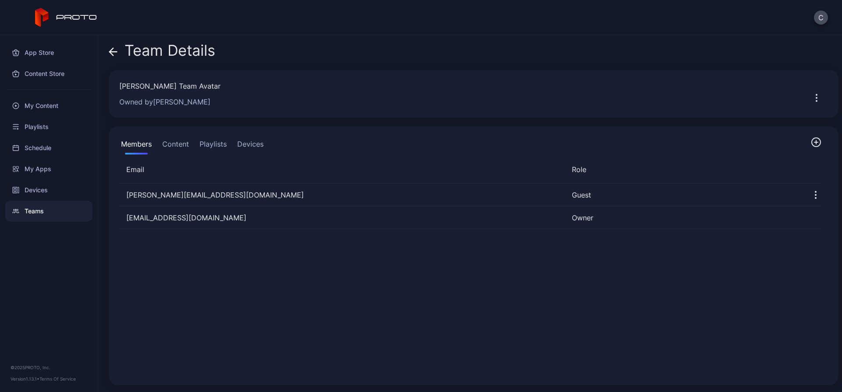
click at [790, 141] on icon "button" at bounding box center [816, 142] width 11 height 11
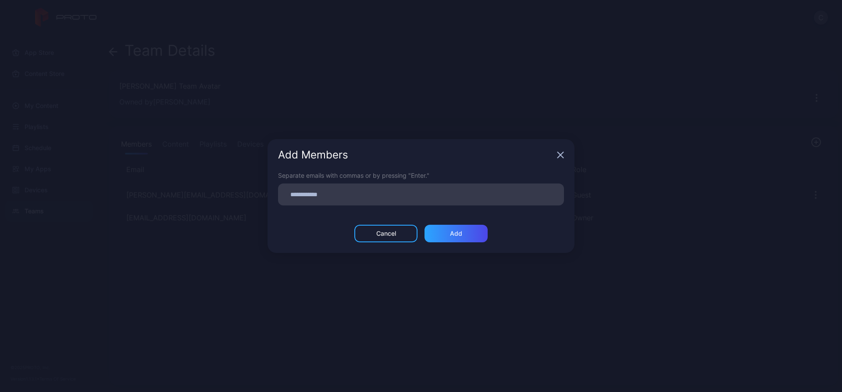
click at [558, 155] on icon "button" at bounding box center [560, 154] width 7 height 7
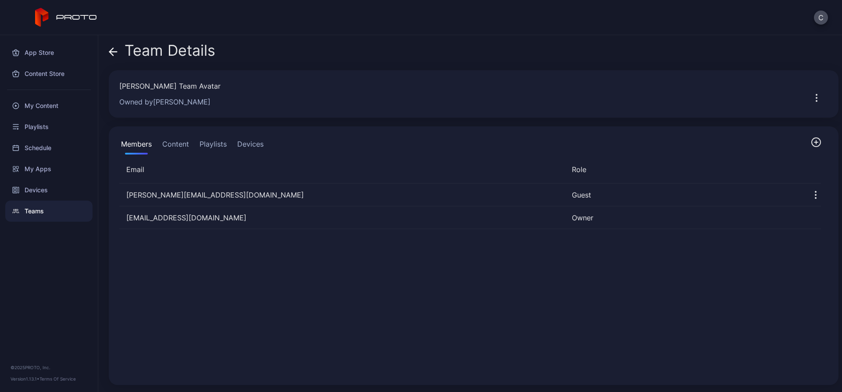
click at [181, 139] on button "Content" at bounding box center [175, 146] width 30 height 18
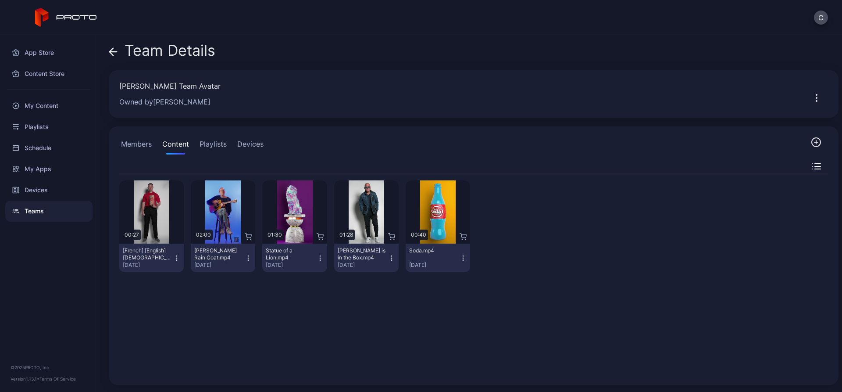
drag, startPoint x: 217, startPoint y: 145, endPoint x: 266, endPoint y: 148, distance: 49.6
click at [217, 145] on button "Playlists" at bounding box center [213, 146] width 31 height 18
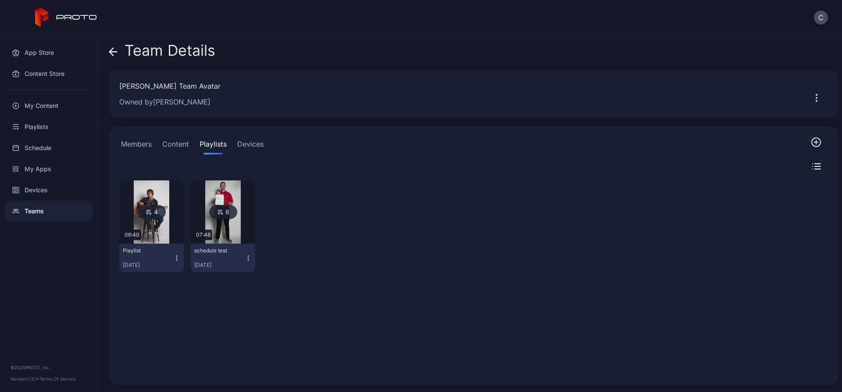
click at [261, 146] on button "Devices" at bounding box center [250, 146] width 30 height 18
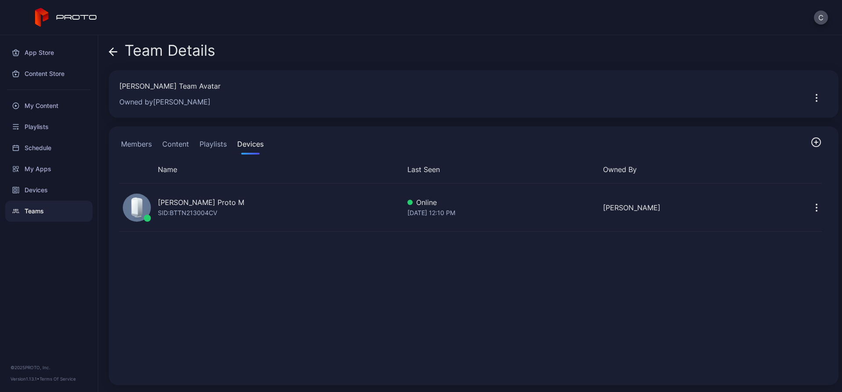
click at [111, 50] on icon at bounding box center [112, 51] width 4 height 7
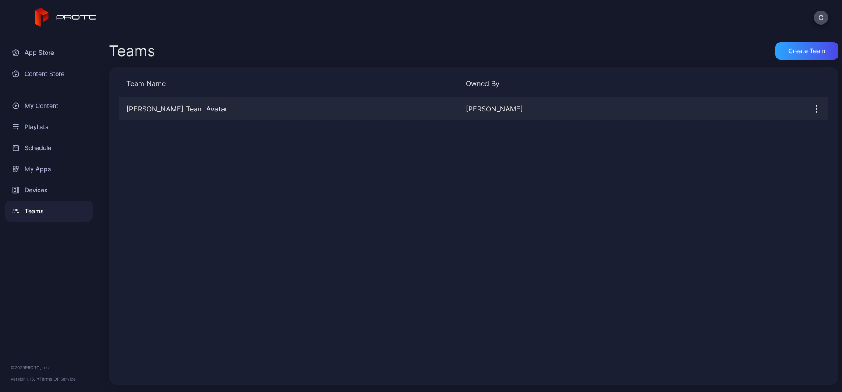
click at [151, 106] on div "Cole's Team Avatar" at bounding box center [288, 108] width 339 height 11
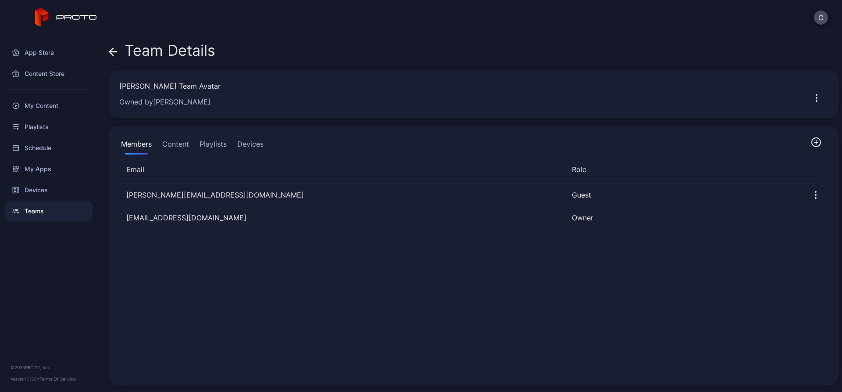
click at [115, 49] on icon at bounding box center [113, 51] width 9 height 9
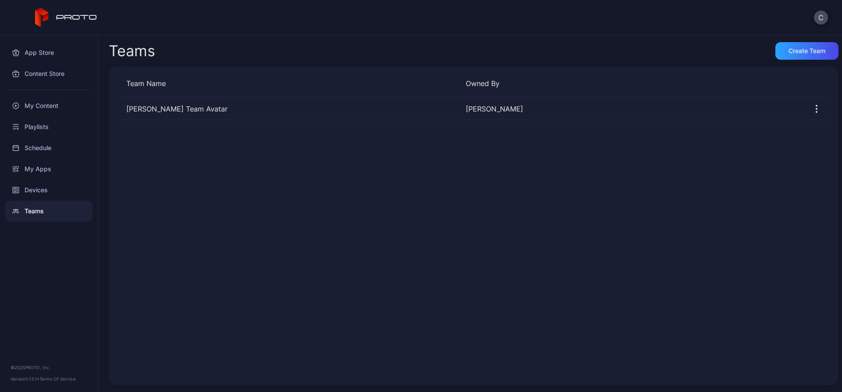
click at [40, 211] on div "Teams" at bounding box center [48, 210] width 87 height 21
click at [63, 300] on div "App Store Content Store My Content Playlists Schedule My Apps Devices Teams © 2…" at bounding box center [49, 213] width 98 height 356
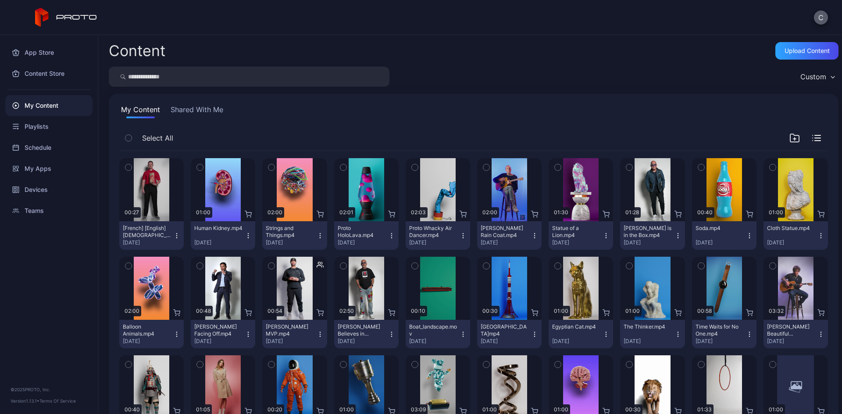
click at [815, 21] on button "C" at bounding box center [821, 18] width 14 height 14
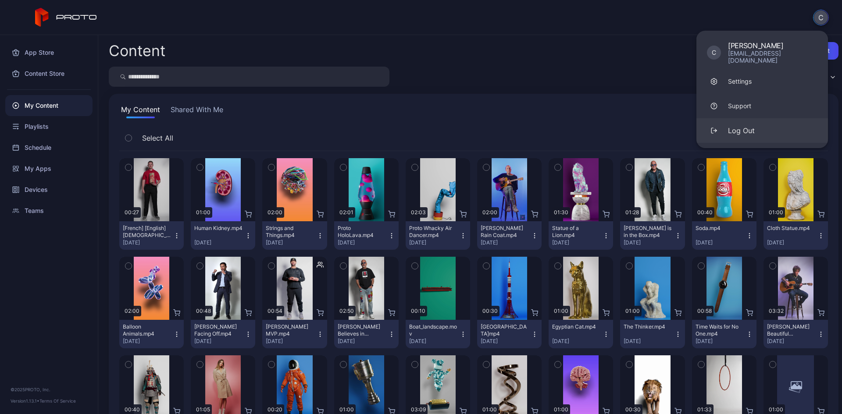
click at [761, 121] on button "Log Out" at bounding box center [762, 130] width 132 height 25
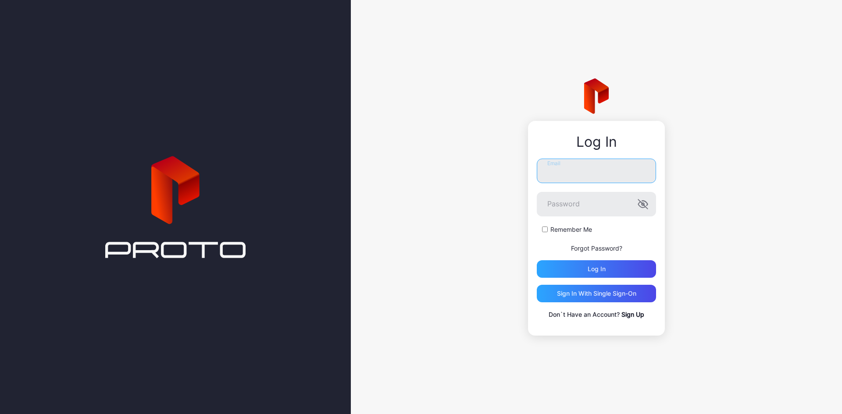
type input "**********"
click at [630, 317] on link "Sign Up" at bounding box center [632, 314] width 23 height 7
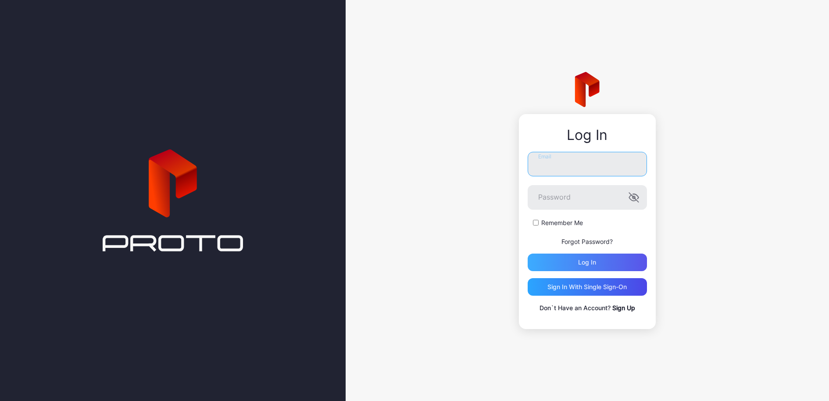
type input "**********"
click at [573, 266] on div "Log in" at bounding box center [586, 262] width 119 height 18
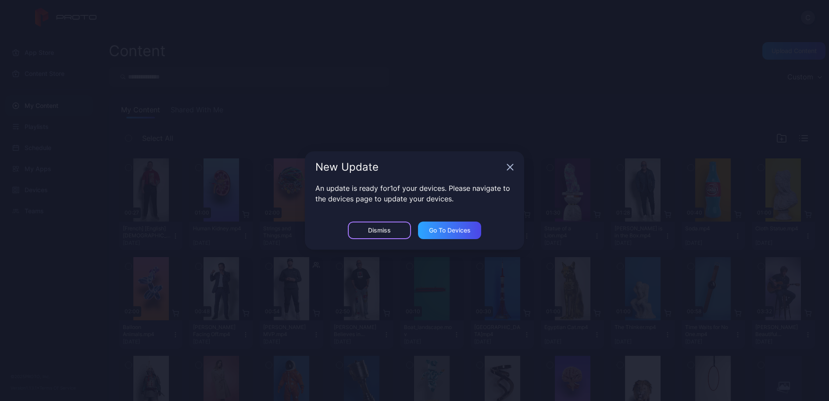
click at [366, 237] on div "Dismiss" at bounding box center [379, 230] width 63 height 18
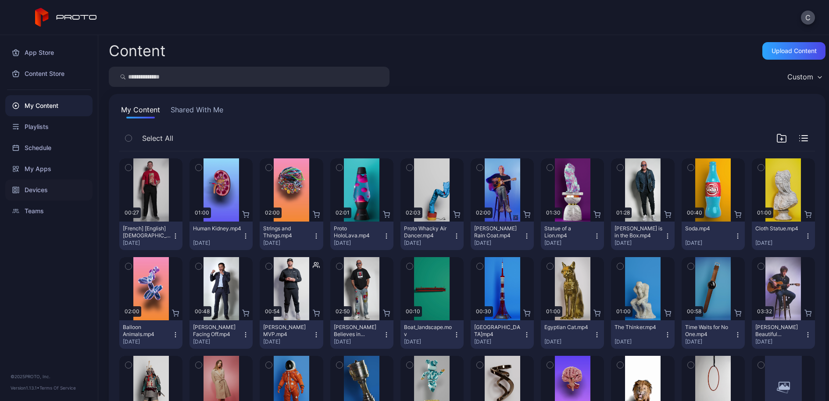
click at [57, 189] on div "Devices" at bounding box center [48, 189] width 87 height 21
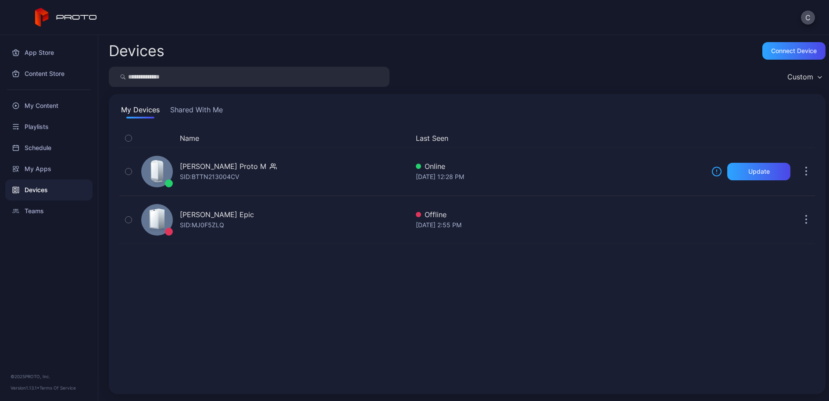
click at [196, 108] on button "Shared With Me" at bounding box center [196, 111] width 56 height 14
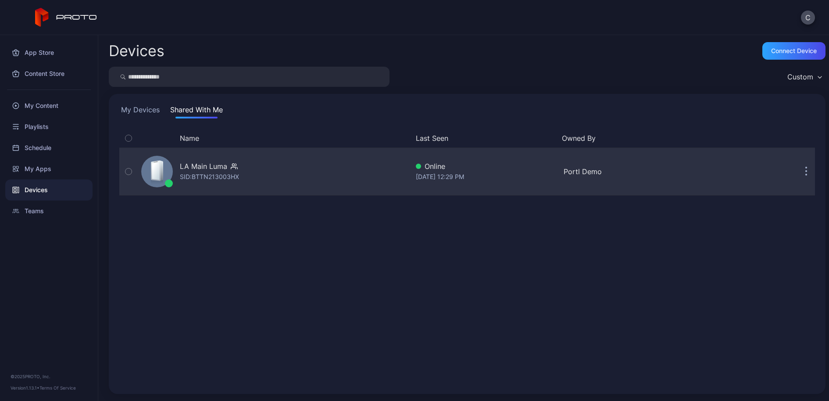
click at [196, 168] on div "LA Main Luma" at bounding box center [203, 166] width 47 height 11
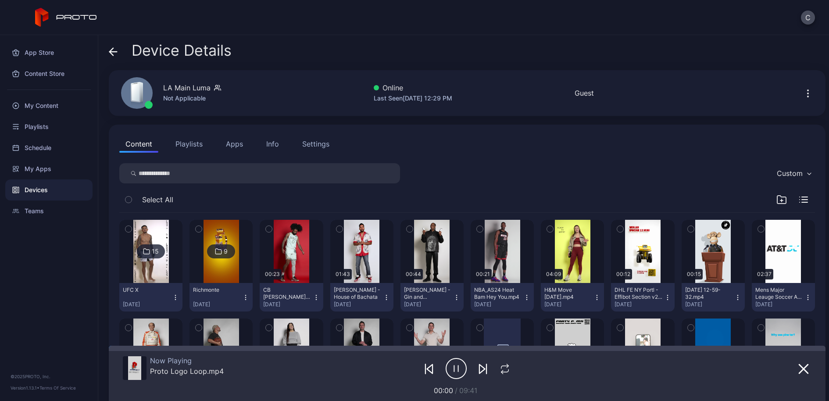
click at [318, 141] on div "Settings" at bounding box center [315, 144] width 27 height 11
